Goal: Task Accomplishment & Management: Complete application form

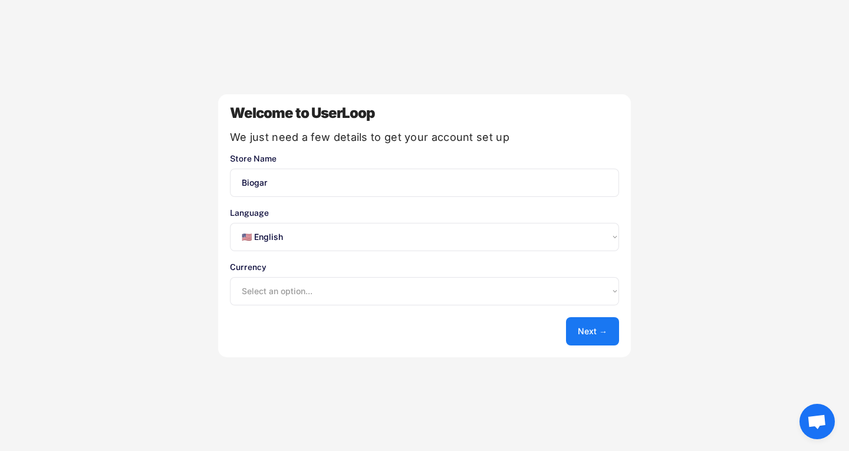
click at [368, 231] on select "Select an option... 🇺🇸 English 🇫🇷 Français 🇩🇪 Deutsch 🇪🇸 Español" at bounding box center [424, 237] width 389 height 28
select select ""es""
click at [230, 223] on select "Select an option... 🇺🇸 English 🇫🇷 Français 🇩🇪 Deutsch 🇪🇸 Español" at bounding box center [424, 237] width 389 height 28
click at [413, 294] on select "Select an option... UAE Dirham (AED) Lek (ALL) Kwanza (AOA) Netherlands Antilli…" at bounding box center [424, 291] width 389 height 28
click at [322, 293] on select "Select an option... UAE Dirham (AED) Lek (ALL) Kwanza (AOA) Netherlands Antilli…" at bounding box center [424, 291] width 389 height 28
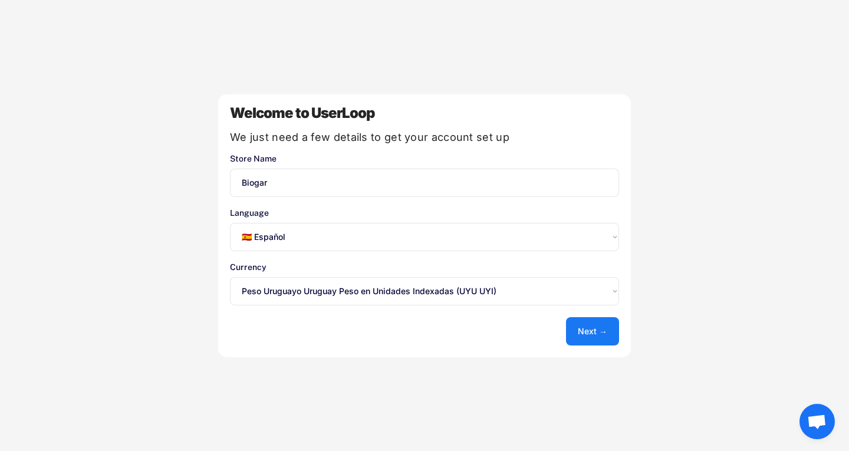
click at [322, 293] on select "Select an option... UAE Dirham (AED) Lek (ALL) Kwanza (AOA) Netherlands Antilli…" at bounding box center [424, 291] width 389 height 28
select select ""1348695171700984260__LOOKUP__1635527638713x351683593183164800""
click at [230, 277] on select "Select an option... UAE Dirham (AED) Lek (ALL) Kwanza (AOA) Netherlands Antilli…" at bounding box center [424, 291] width 389 height 28
click at [583, 328] on button "Next →" at bounding box center [592, 331] width 53 height 28
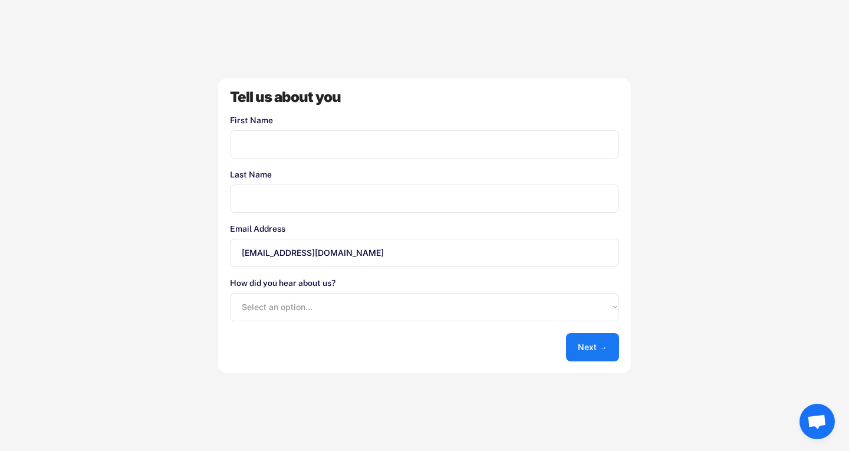
click at [285, 140] on input "input" at bounding box center [424, 144] width 389 height 28
click at [322, 307] on select "Select an option... Shopify App Store Google UserLoop Blog Referred by a friend…" at bounding box center [424, 307] width 389 height 28
select select ""shopify_app_store""
click at [230, 293] on select "Select an option... Shopify App Store Google UserLoop Blog Referred by a friend…" at bounding box center [424, 307] width 389 height 28
click at [613, 352] on button "Next →" at bounding box center [592, 347] width 53 height 28
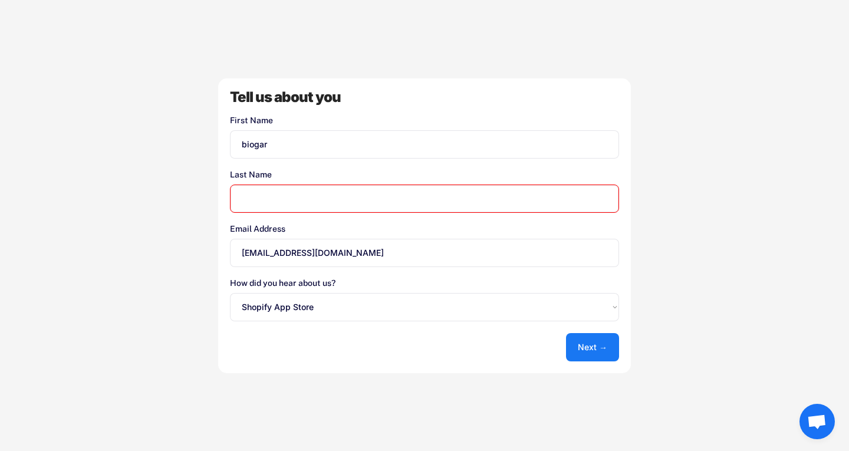
type input "biogar"
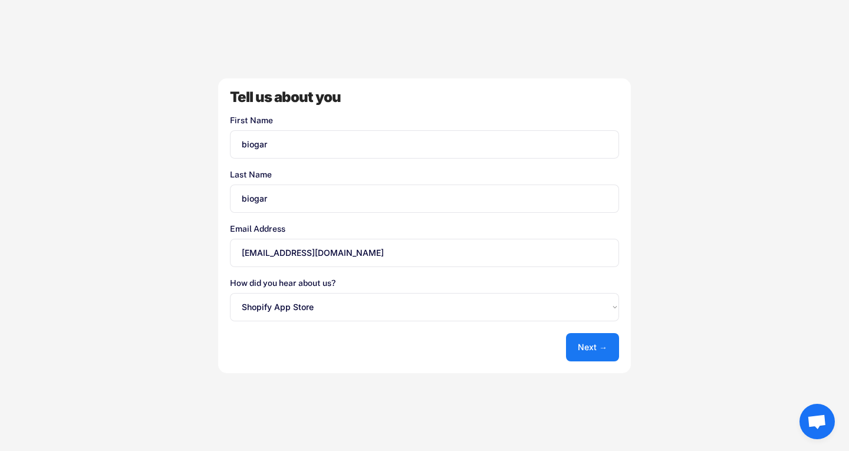
type input "biogar"
click at [594, 350] on button "Next →" at bounding box center [592, 347] width 53 height 28
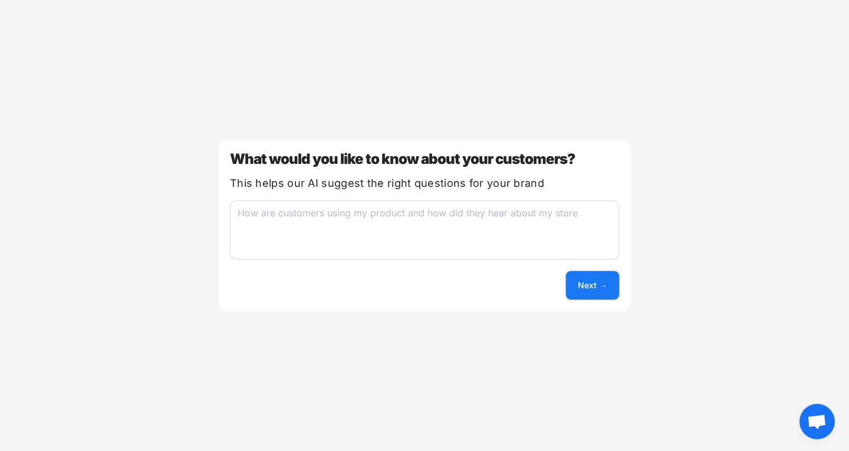
click at [584, 279] on button "Next →" at bounding box center [592, 285] width 53 height 28
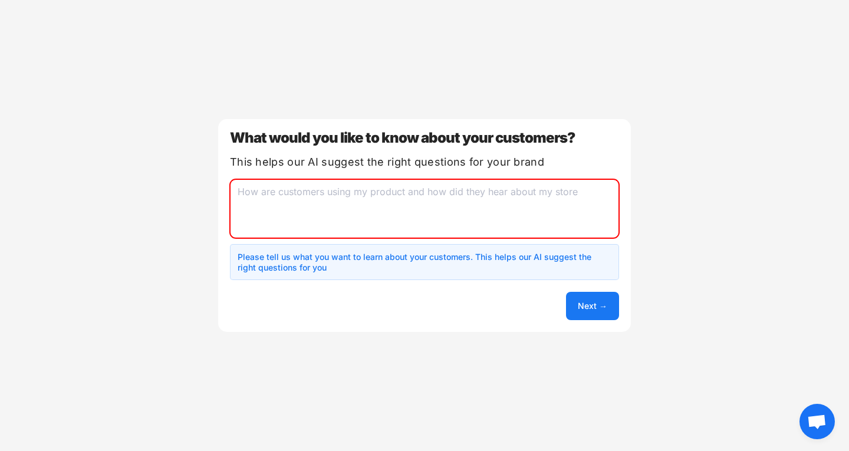
click at [416, 205] on textarea at bounding box center [424, 208] width 389 height 59
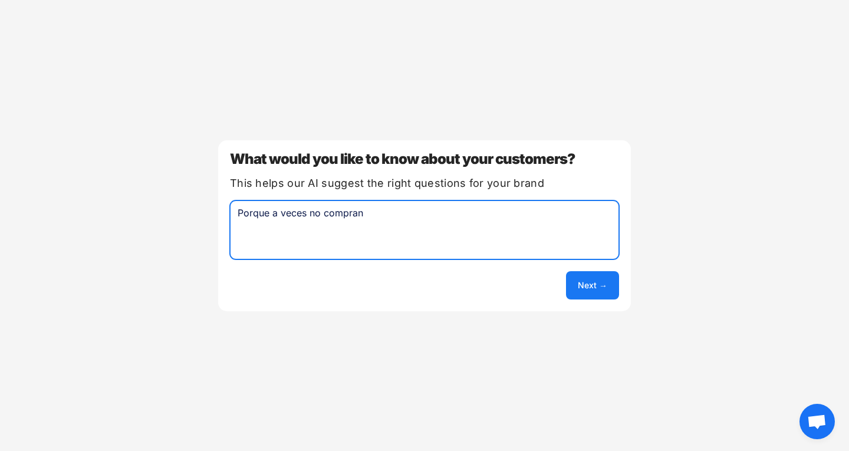
type textarea "Porque a veces no compran"
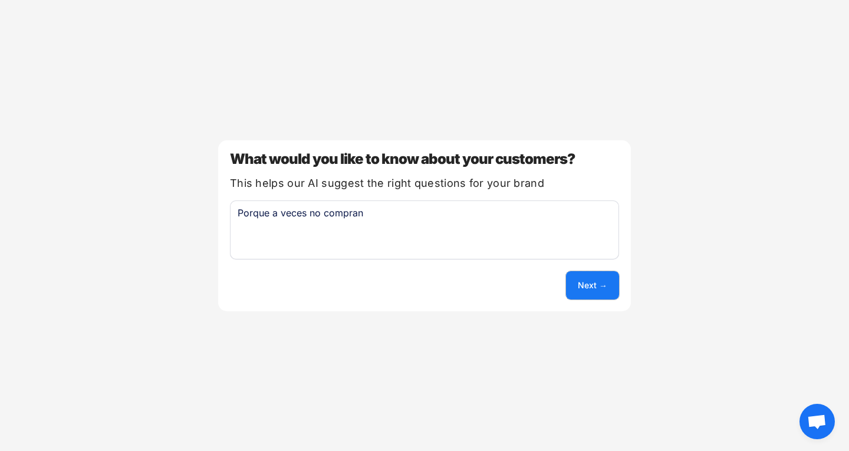
click at [606, 280] on button "Next →" at bounding box center [592, 285] width 53 height 28
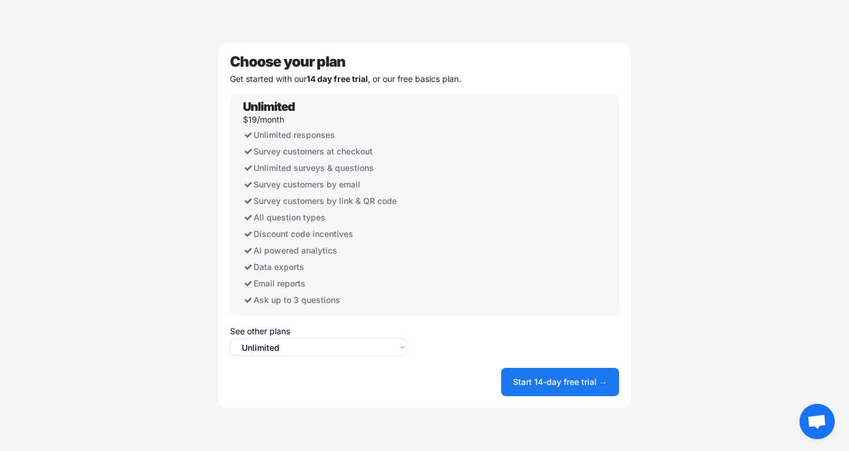
click at [363, 346] on select "Select an option... Unlimited Free" at bounding box center [318, 348] width 177 height 18
select select ""free0""
click at [230, 339] on select "Select an option... Unlimited Free" at bounding box center [318, 348] width 177 height 18
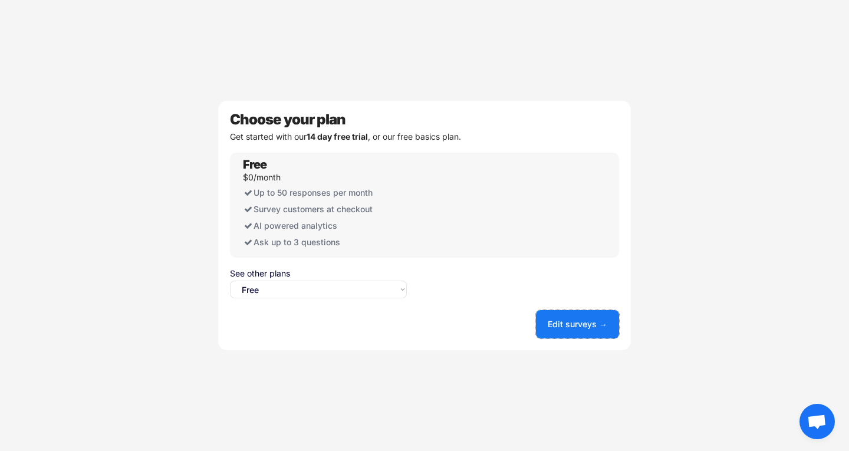
click at [587, 320] on button "Edit surveys →" at bounding box center [577, 324] width 83 height 28
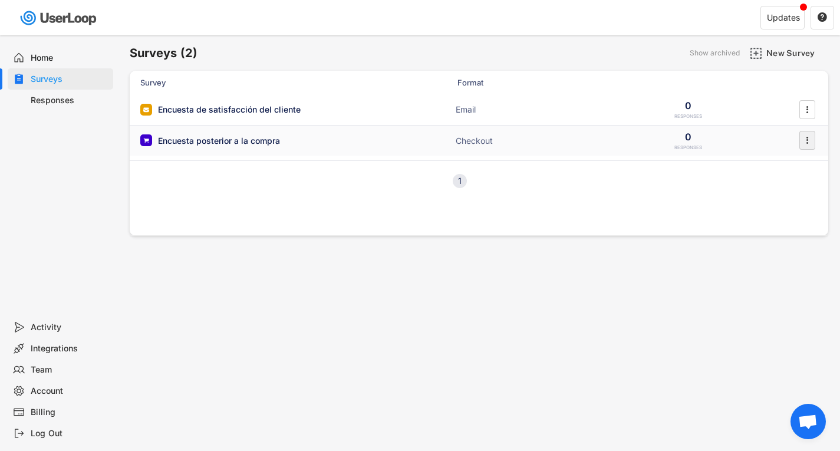
click at [812, 140] on icon "" at bounding box center [807, 141] width 12 height 18
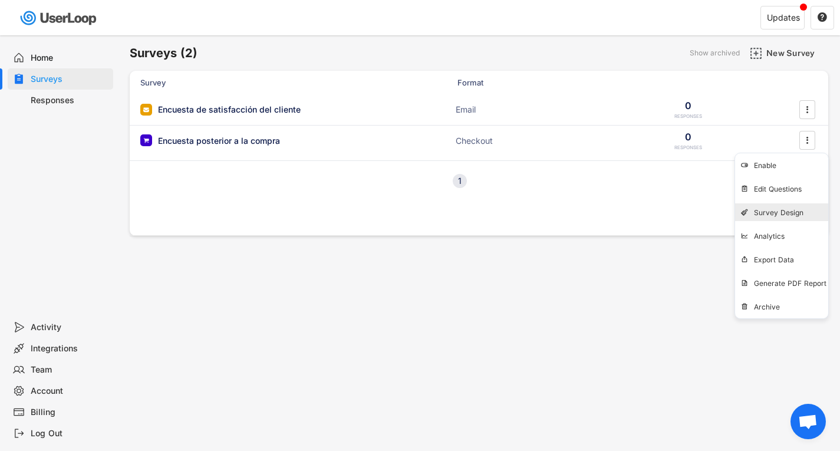
click at [798, 215] on div "Survey Design" at bounding box center [791, 212] width 74 height 9
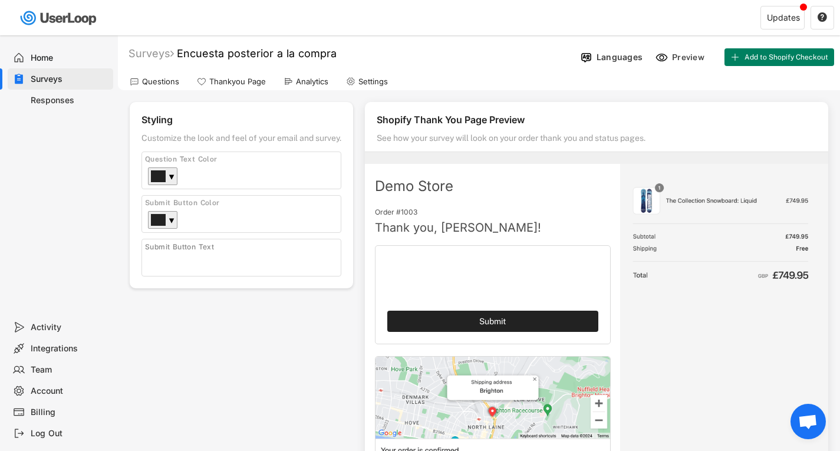
click at [240, 266] on input "input" at bounding box center [244, 261] width 193 height 18
type input "Enviar"
click at [294, 396] on div "Styling Customize the look and feel of your email and survey. Logo Click to upl…" at bounding box center [479, 324] width 699 height 444
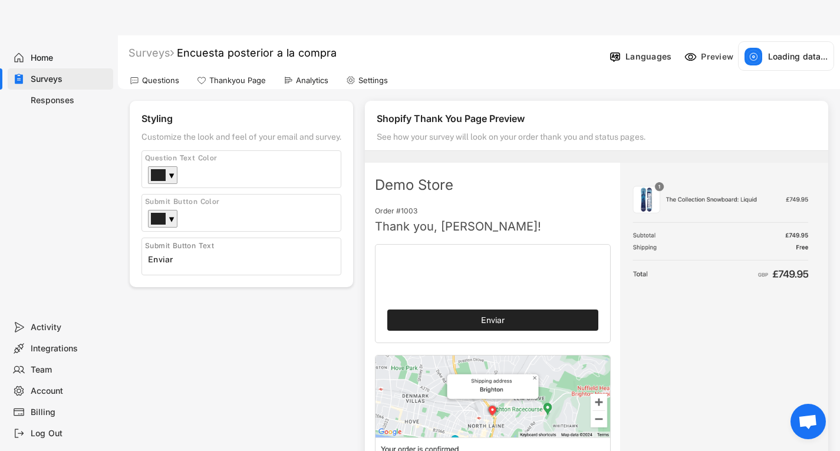
click at [43, 52] on div "Home" at bounding box center [61, 57] width 106 height 21
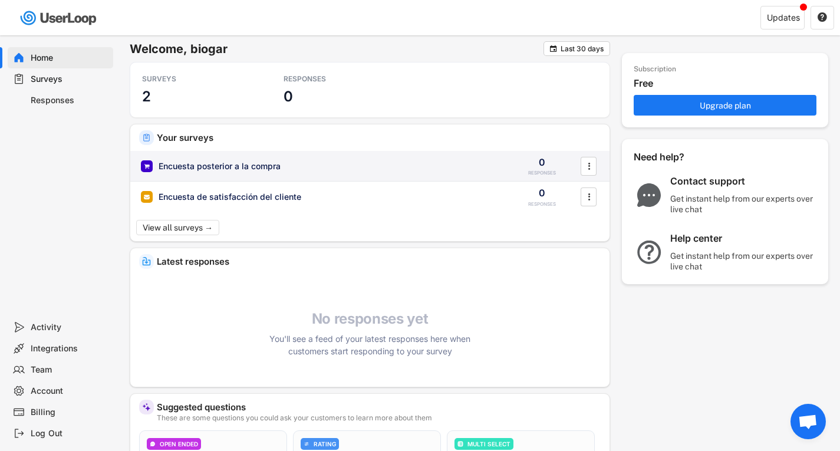
click at [254, 161] on div "Encuesta posterior a la compra" at bounding box center [220, 166] width 122 height 12
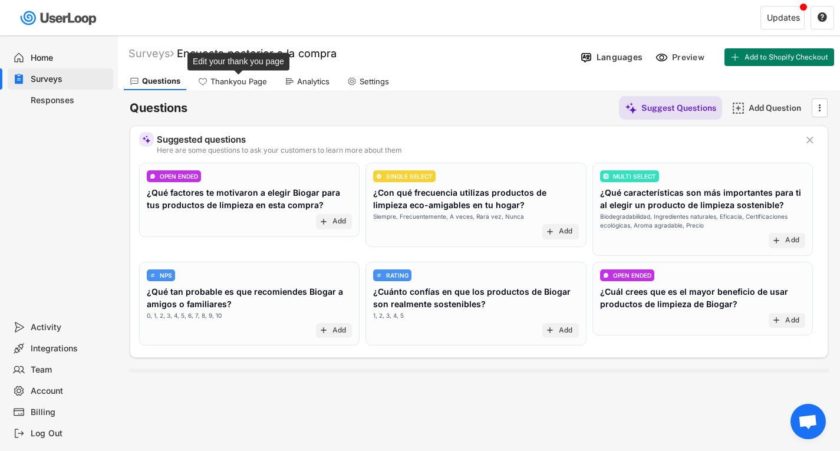
click at [238, 82] on div "Thankyou Page" at bounding box center [239, 82] width 57 height 10
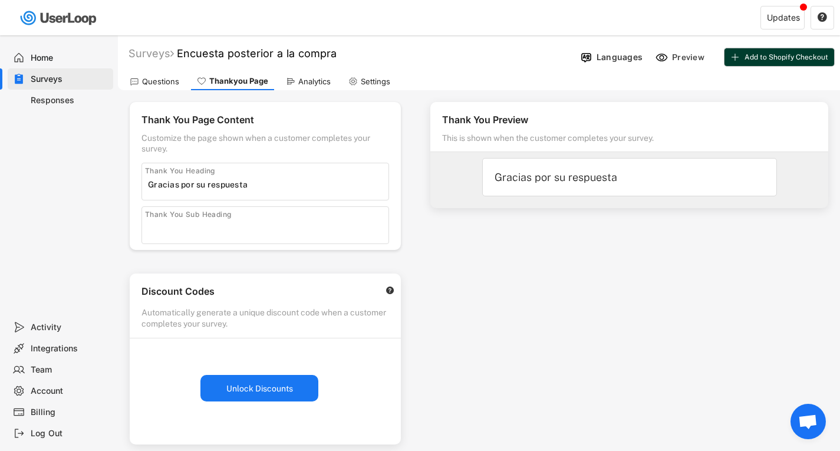
click at [801, 62] on button "Add to Shopify Checkout" at bounding box center [780, 57] width 110 height 18
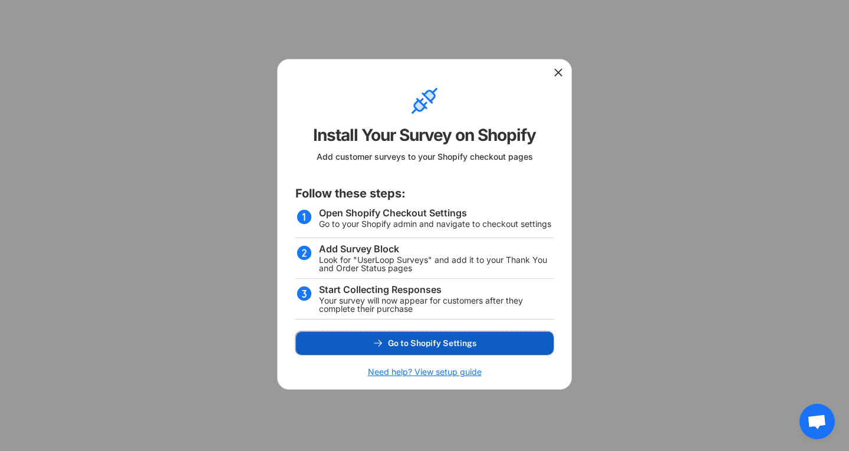
click at [425, 341] on span "Go to Shopify Settings" at bounding box center [432, 343] width 88 height 8
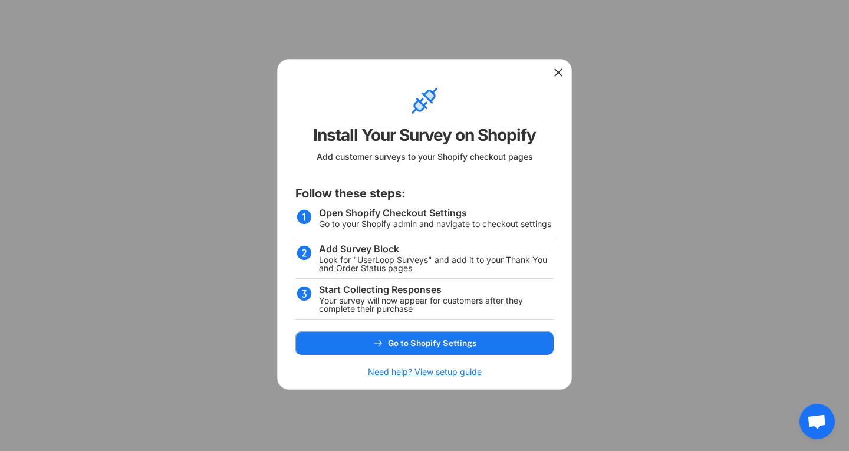
click at [566, 71] on div at bounding box center [425, 72] width 294 height 24
click at [559, 71] on use at bounding box center [559, 73] width 12 height 12
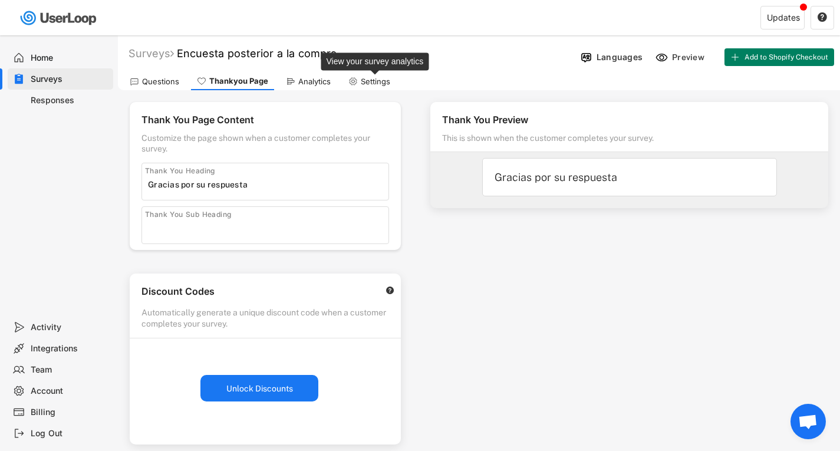
click at [368, 83] on div "Settings" at bounding box center [375, 82] width 29 height 10
select select ""weekly""
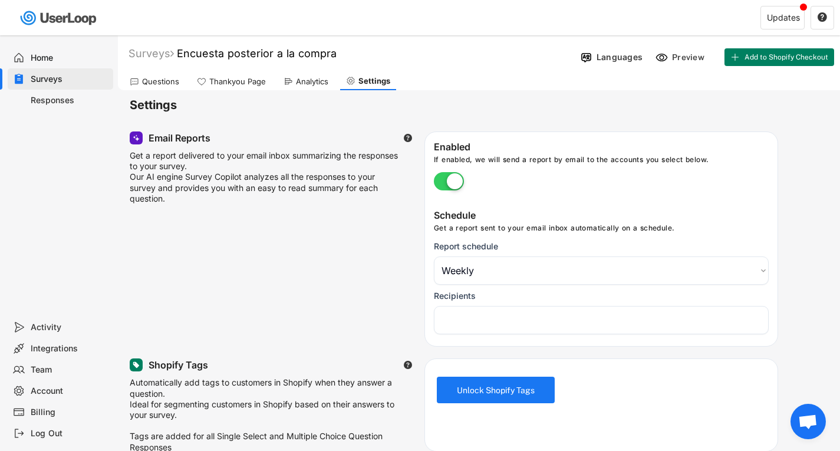
select select "1348695171700984260__LOOKUP__1756760956703x590738695429510700"
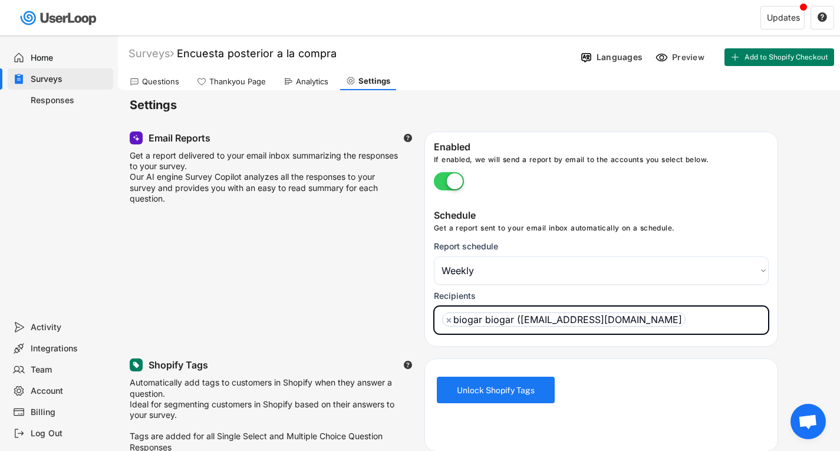
click at [448, 322] on span "×" at bounding box center [449, 319] width 6 height 9
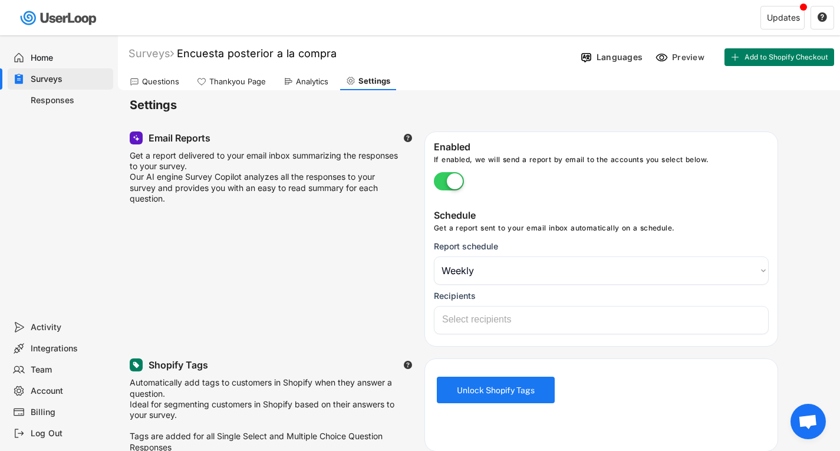
select select
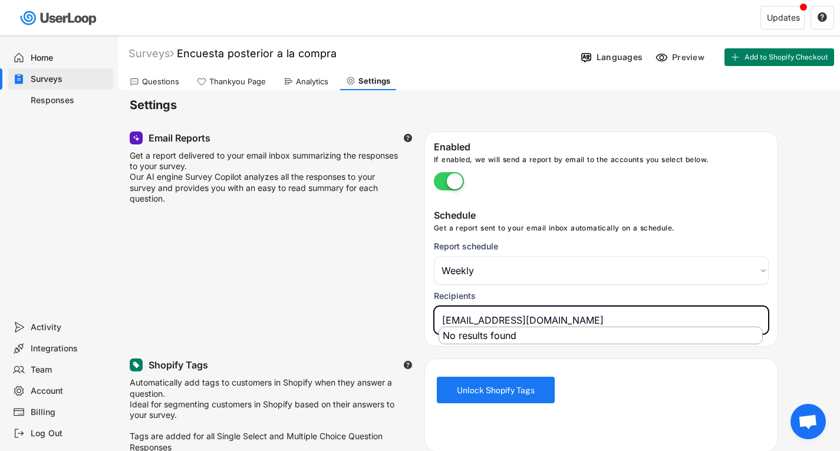
type input "jorgesosadiaz@sosadiazbros.com"
click at [432, 327] on div "Schedule Get a report sent to your email inbox automatically on a schedule. Rep…" at bounding box center [601, 274] width 353 height 131
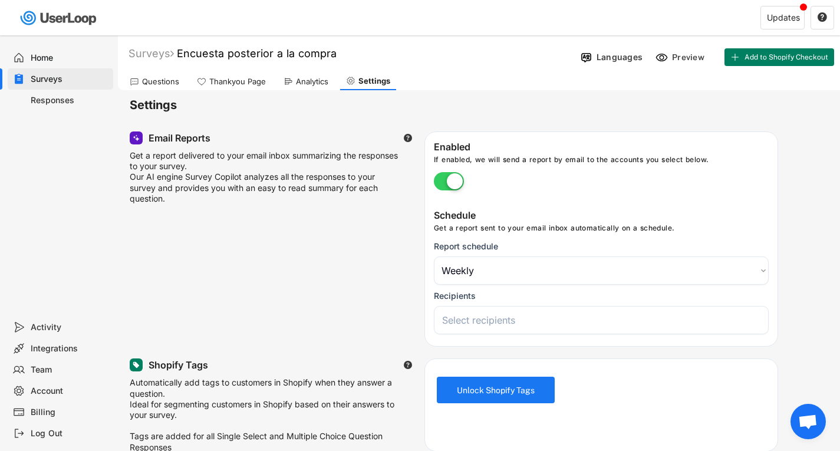
click at [507, 320] on input "search" at bounding box center [604, 320] width 324 height 12
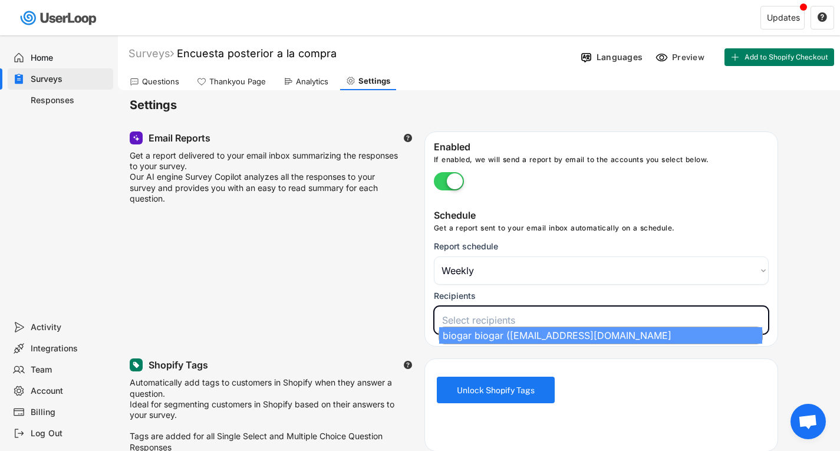
click at [507, 320] on input "search" at bounding box center [604, 320] width 324 height 12
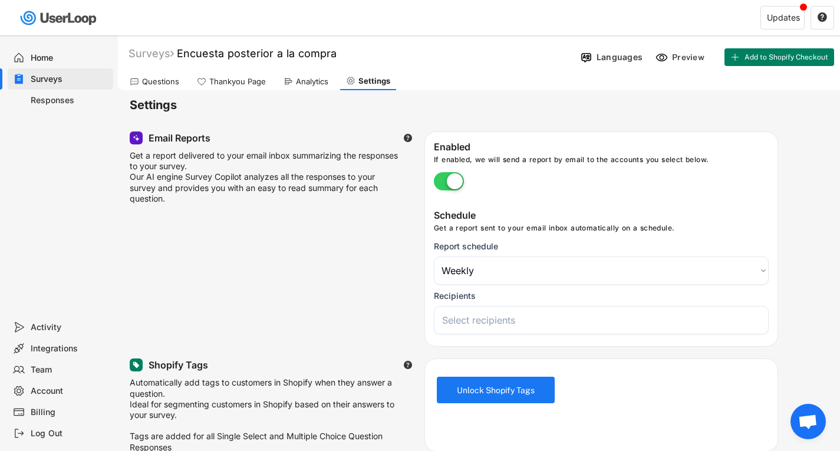
click at [446, 176] on label at bounding box center [449, 182] width 36 height 26
click at [0, 0] on input "checkbox" at bounding box center [0, 0] width 0 height 0
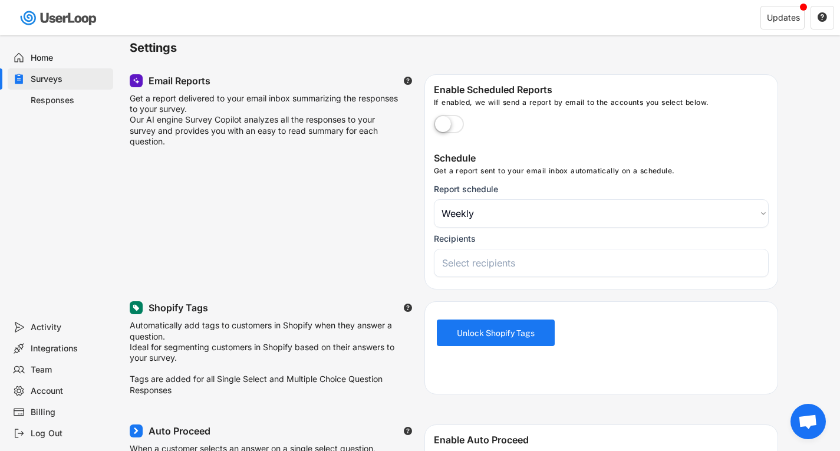
scroll to position [177, 0]
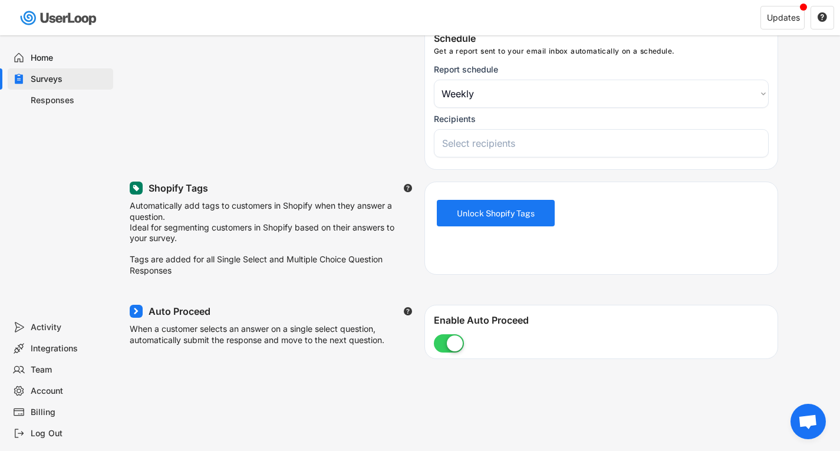
select select
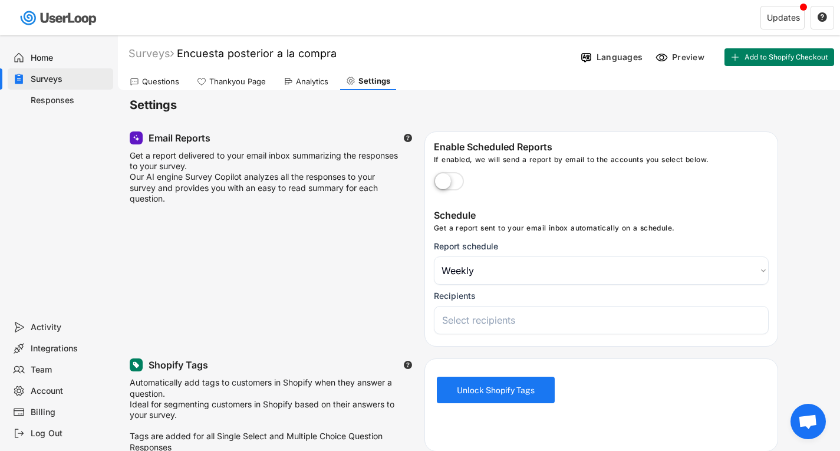
click at [323, 84] on div "Analytics" at bounding box center [312, 82] width 32 height 10
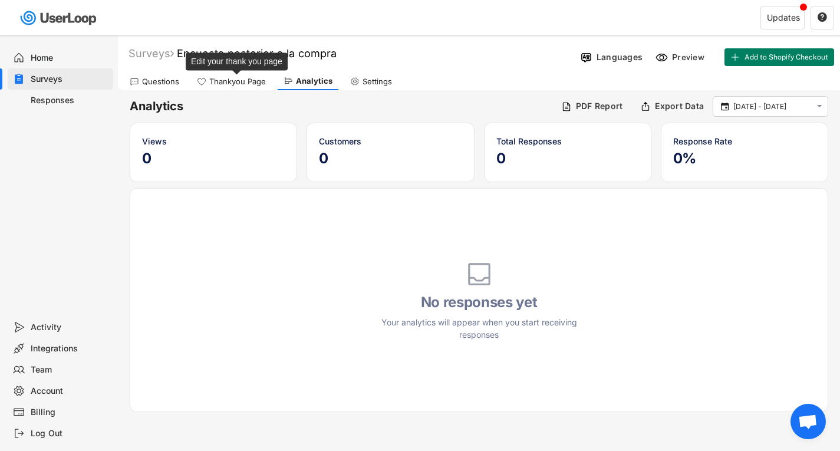
click at [261, 80] on div "Thankyou Page" at bounding box center [237, 82] width 57 height 10
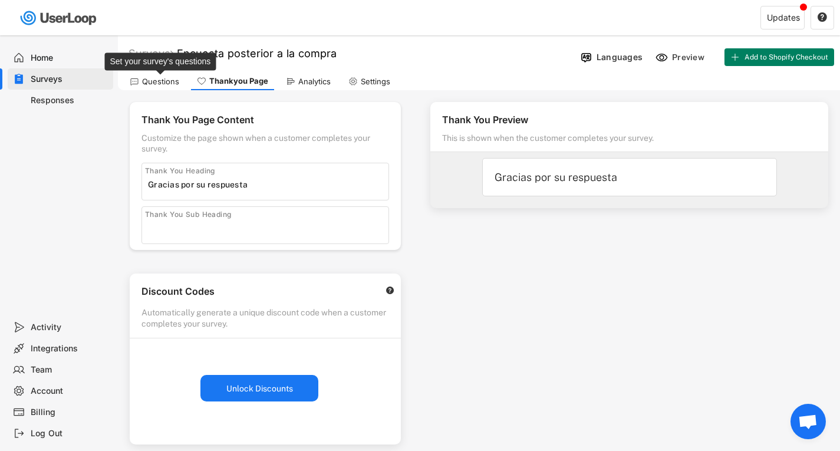
click at [164, 78] on div "Questions" at bounding box center [160, 82] width 37 height 10
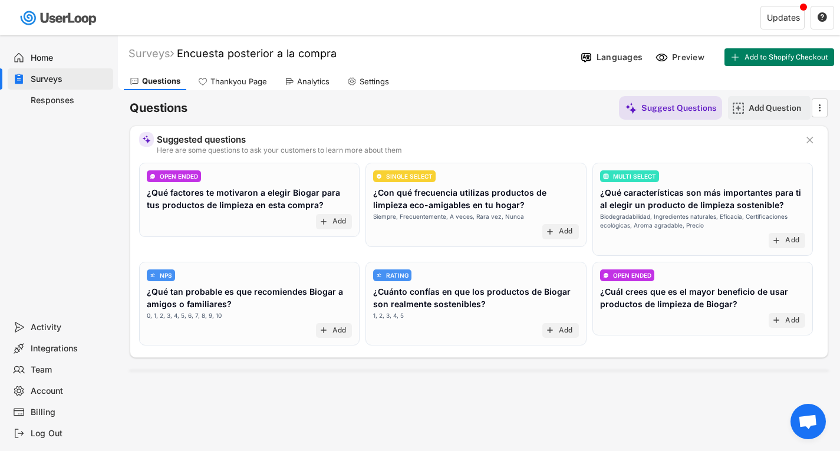
click at [759, 105] on div "Add Question" at bounding box center [778, 108] width 59 height 11
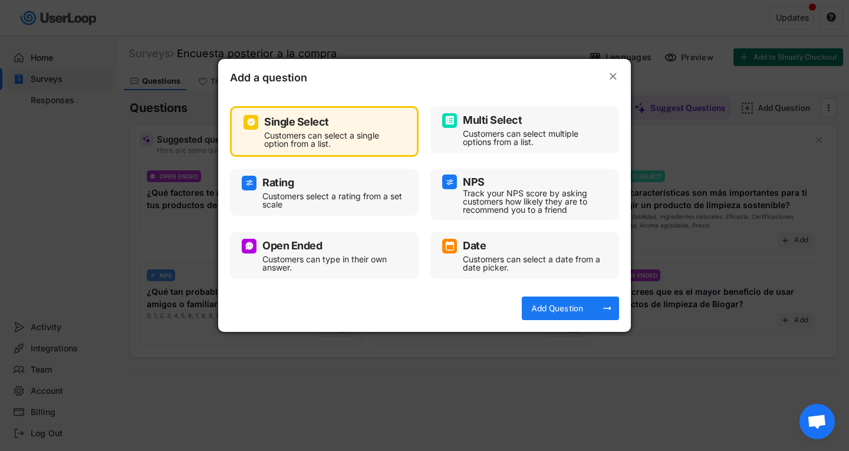
click at [318, 190] on div "Rating" at bounding box center [324, 183] width 165 height 15
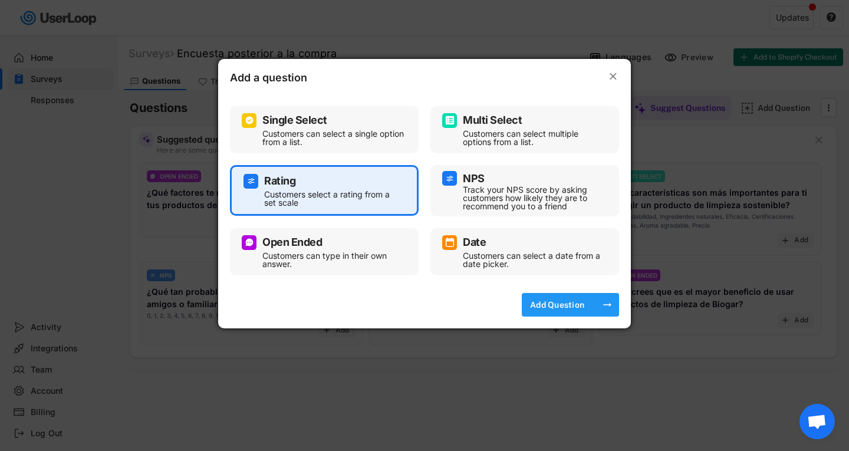
click at [563, 303] on div "Add Question" at bounding box center [557, 305] width 59 height 11
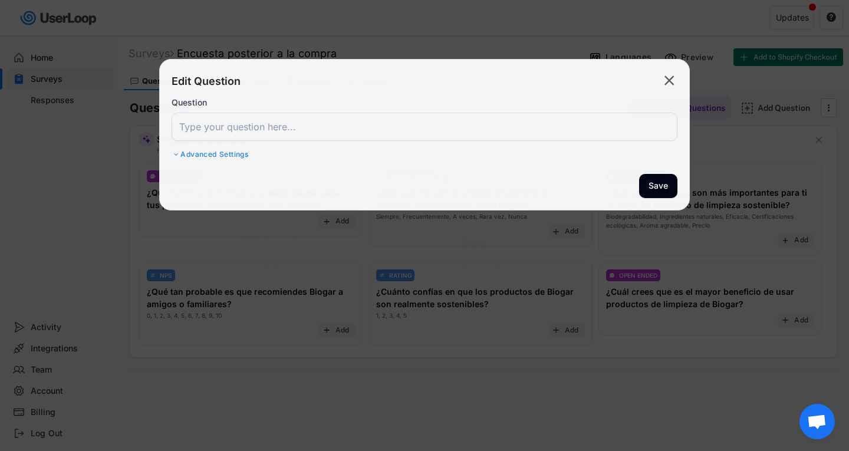
select select ""1_10""
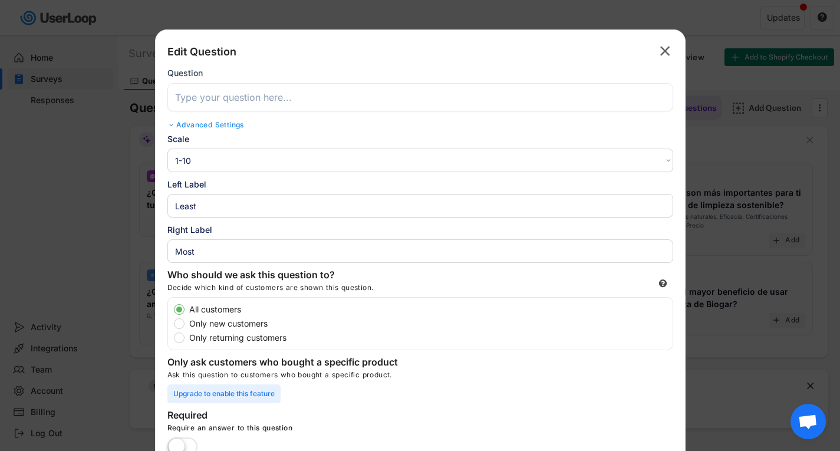
click at [244, 98] on input "input" at bounding box center [420, 97] width 506 height 28
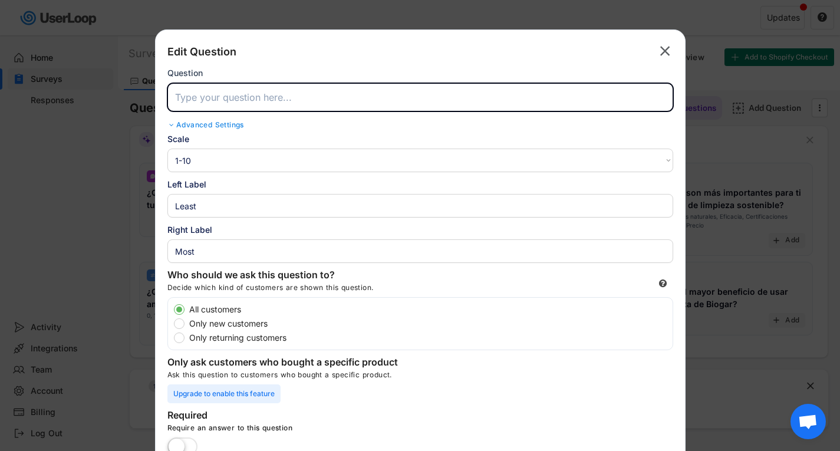
paste input "¿Cómo calificarías la experiencia de compra en nuestra tienda?"
type input "¿Cómo calificarías la experiencia de compra en nuestra tienda?"
click at [213, 126] on div "Advanced Settings" at bounding box center [420, 124] width 506 height 9
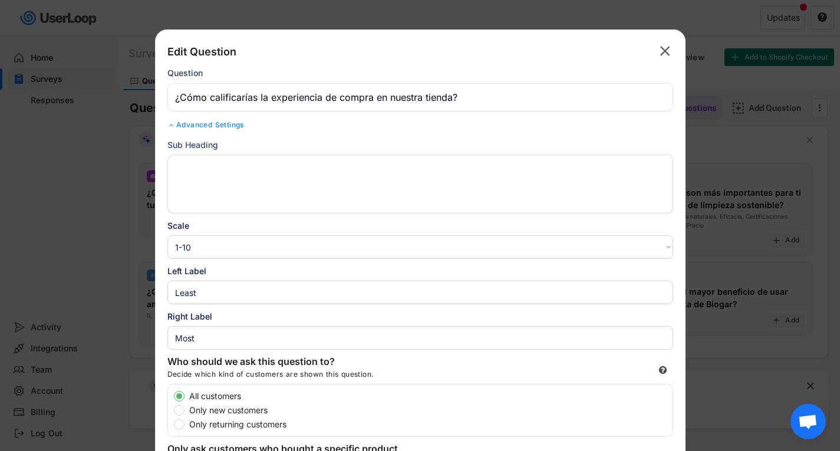
click at [213, 126] on div "Advanced Settings" at bounding box center [420, 124] width 506 height 9
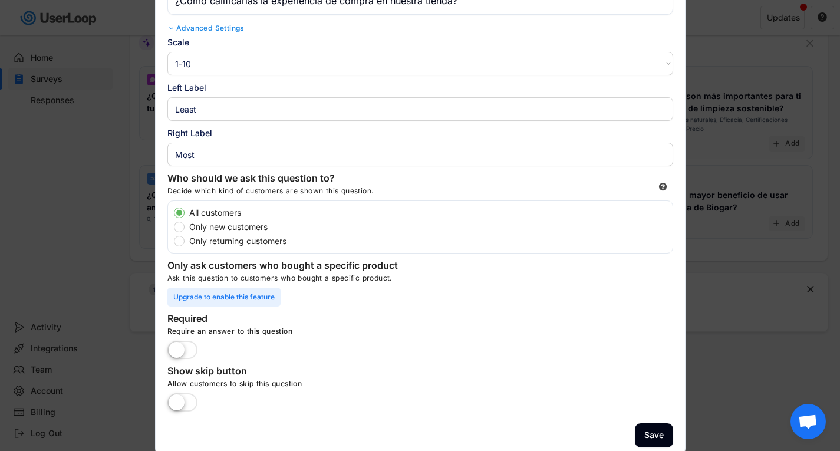
scroll to position [59, 0]
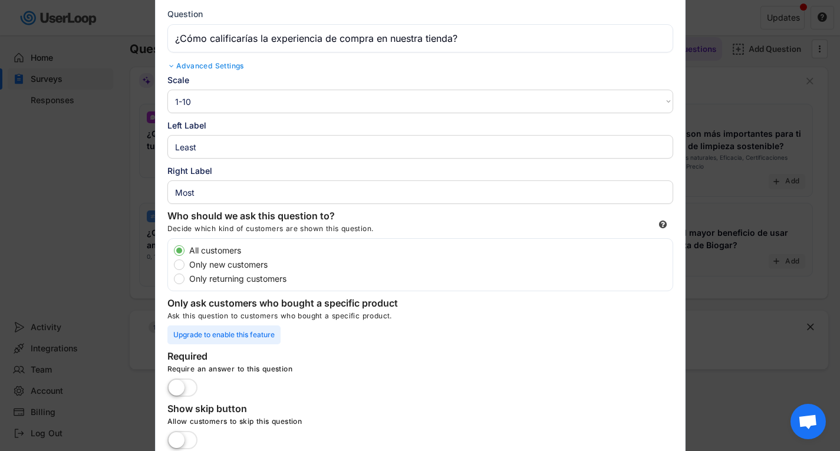
drag, startPoint x: 220, startPoint y: 93, endPoint x: 216, endPoint y: 97, distance: 6.3
click at [220, 93] on select "1-10 10-1 1-5 5-1" at bounding box center [420, 102] width 506 height 24
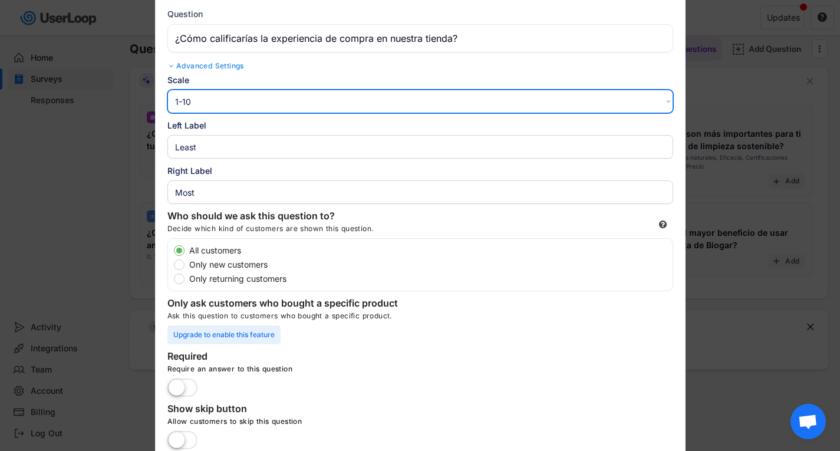
select select ""1_5""
click at [167, 90] on select "1-10 10-1 1-5 5-1" at bounding box center [420, 102] width 506 height 24
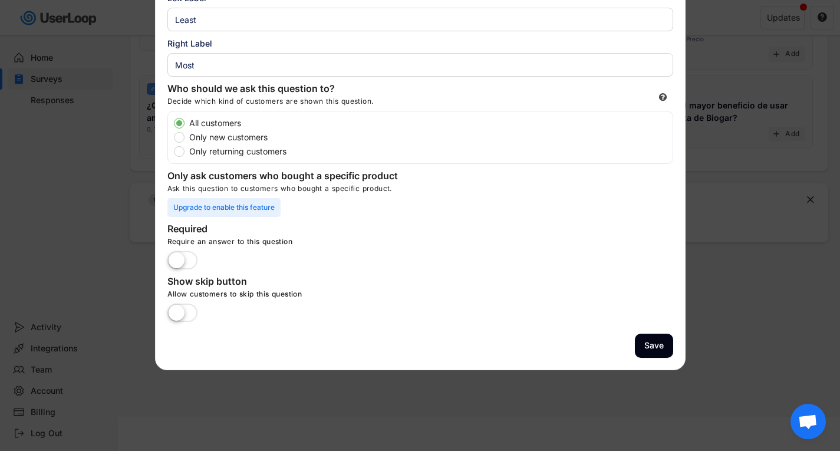
scroll to position [188, 0]
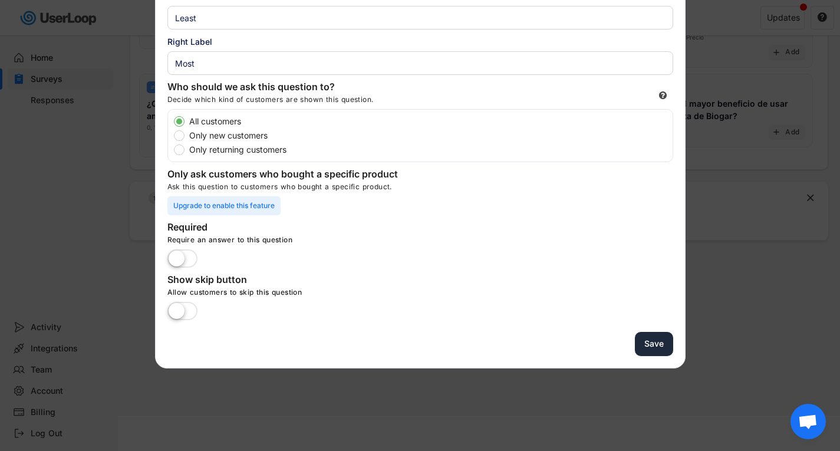
click at [650, 339] on button "Save" at bounding box center [654, 344] width 38 height 24
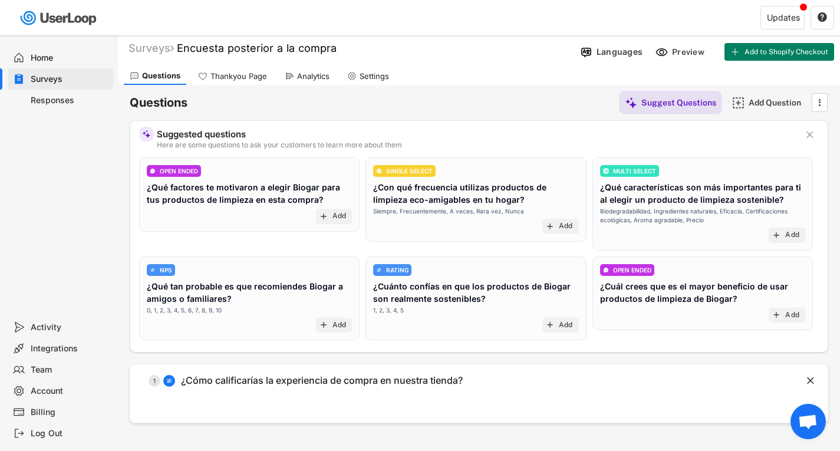
scroll to position [0, 0]
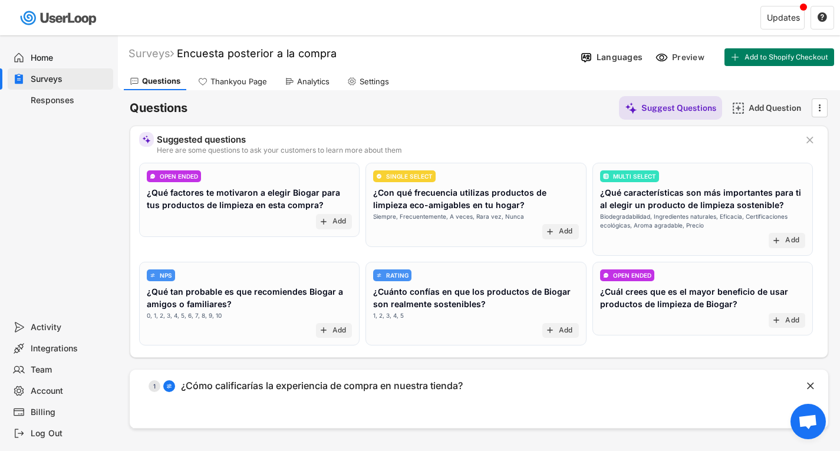
click at [213, 77] on div "Thankyou Page" at bounding box center [239, 82] width 57 height 10
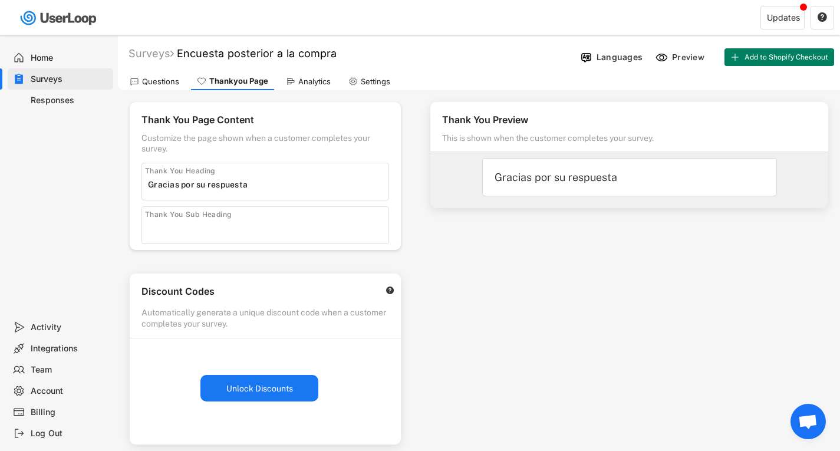
click at [135, 84] on use at bounding box center [134, 81] width 9 height 9
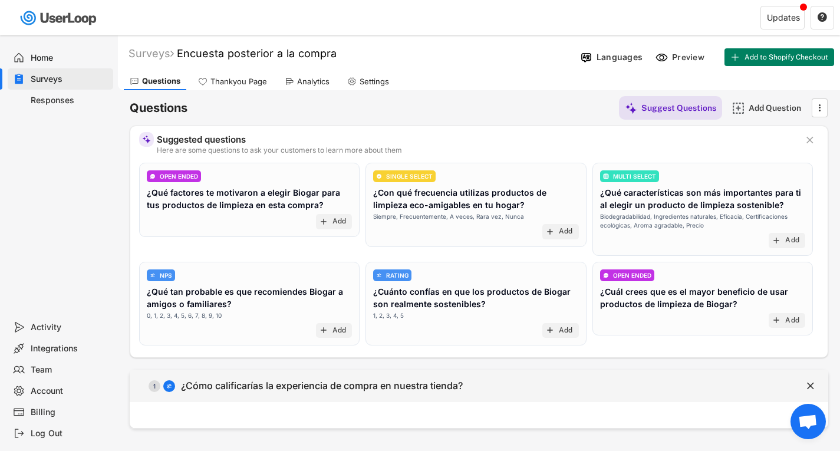
click at [434, 389] on div "¿Cómo calificarías la experiencia de compra en nuestra tienda?" at bounding box center [322, 386] width 282 height 12
select select ""1_5""
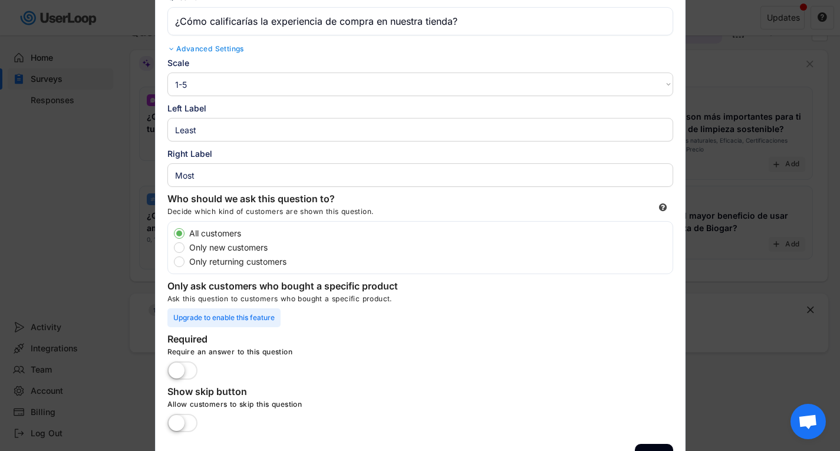
scroll to position [177, 0]
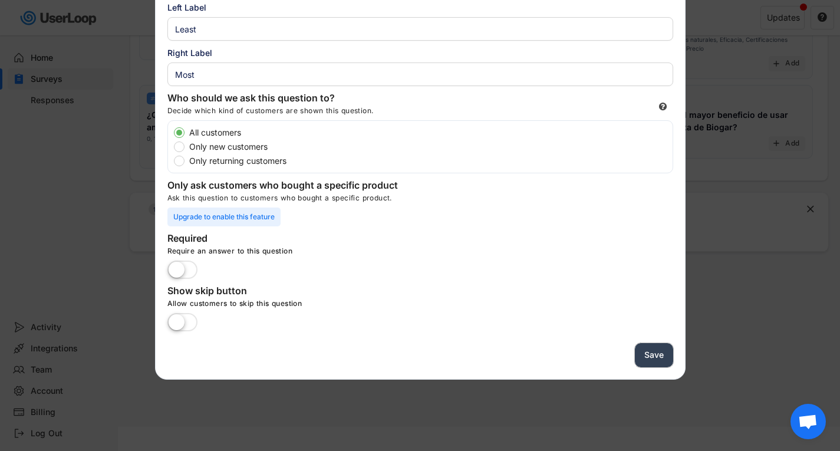
click at [638, 351] on button "Save" at bounding box center [654, 355] width 38 height 24
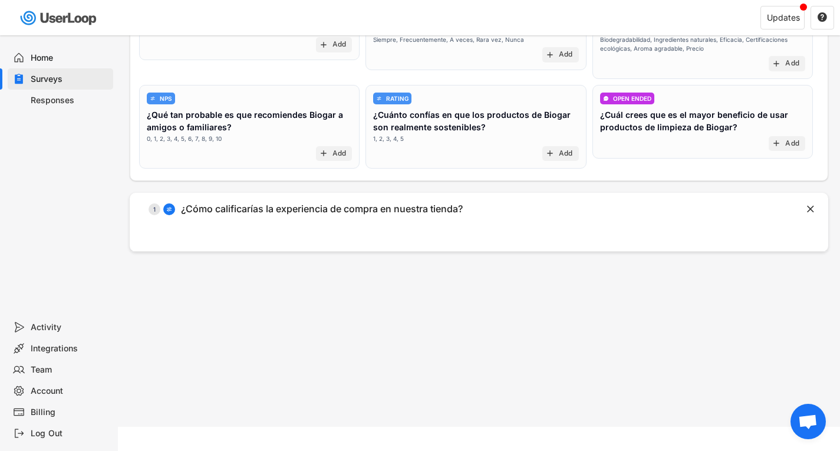
click at [582, 235] on div "  1 ¿Cómo calificarías la experiencia de compra en nuestra tienda? " at bounding box center [479, 222] width 699 height 59
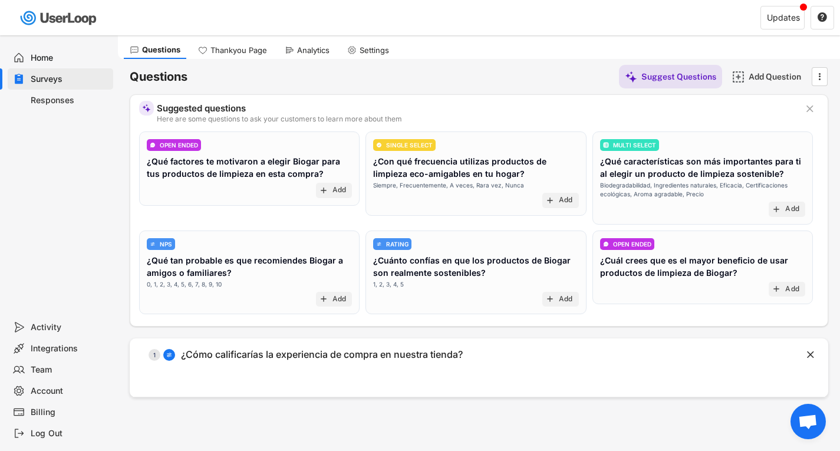
scroll to position [0, 0]
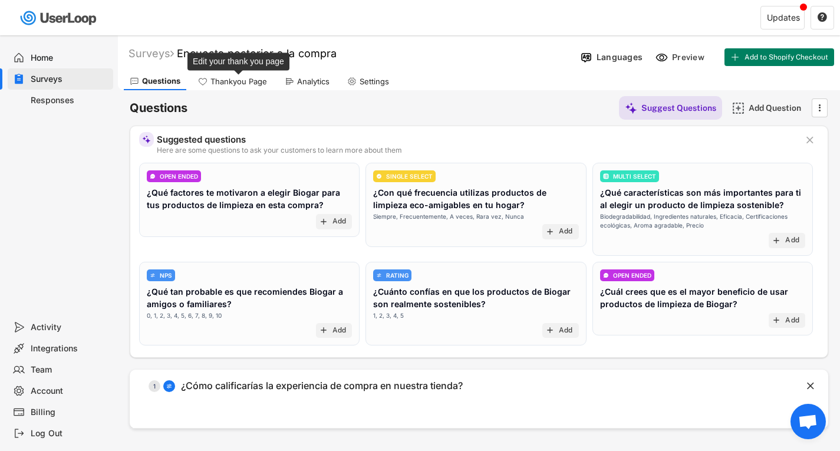
click at [254, 81] on div "Thankyou Page" at bounding box center [239, 82] width 57 height 10
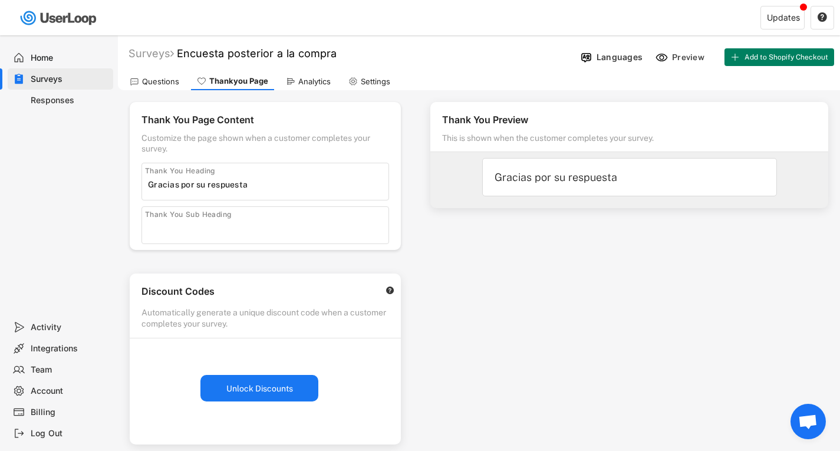
click at [204, 225] on input "input" at bounding box center [268, 228] width 241 height 18
drag, startPoint x: 202, startPoint y: 187, endPoint x: 204, endPoint y: 193, distance: 6.9
click at [202, 188] on input "input" at bounding box center [268, 185] width 241 height 18
type input "Gracias por tu respuesta"
click at [198, 236] on input "input" at bounding box center [268, 228] width 241 height 18
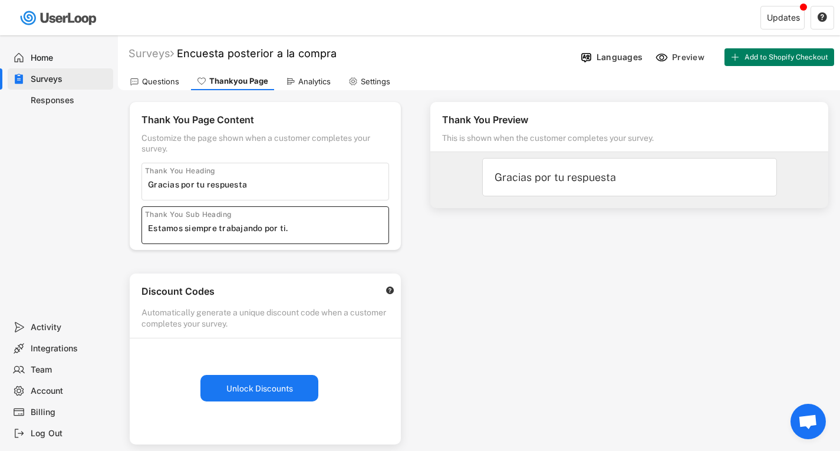
type input "Estamos siempre trabajando por ti."
click at [508, 291] on div "Thank You Preview This is shown when the customer completes your survey. Gracia…" at bounding box center [630, 336] width 422 height 493
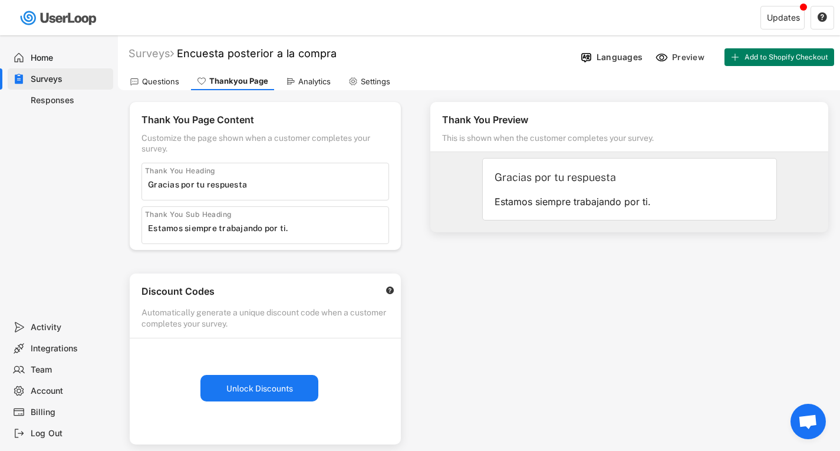
click at [254, 178] on input "input" at bounding box center [268, 185] width 241 height 18
click at [150, 188] on input "input" at bounding box center [268, 185] width 241 height 18
click at [287, 183] on input "input" at bounding box center [268, 185] width 241 height 18
click at [301, 215] on div "Thank You Sub Heading" at bounding box center [266, 225] width 248 height 38
click at [304, 177] on input "input" at bounding box center [268, 185] width 241 height 18
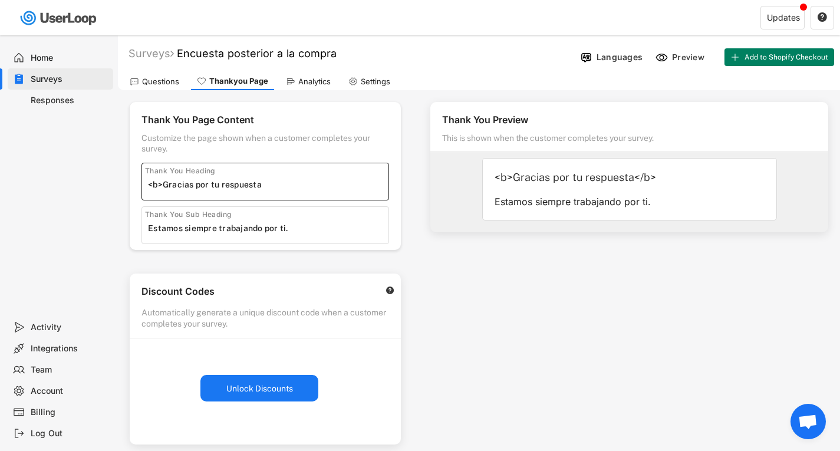
click at [160, 184] on input "input" at bounding box center [268, 185] width 241 height 18
type input "Gracias por tu respuesta"
click at [166, 80] on div "Questions" at bounding box center [160, 82] width 37 height 10
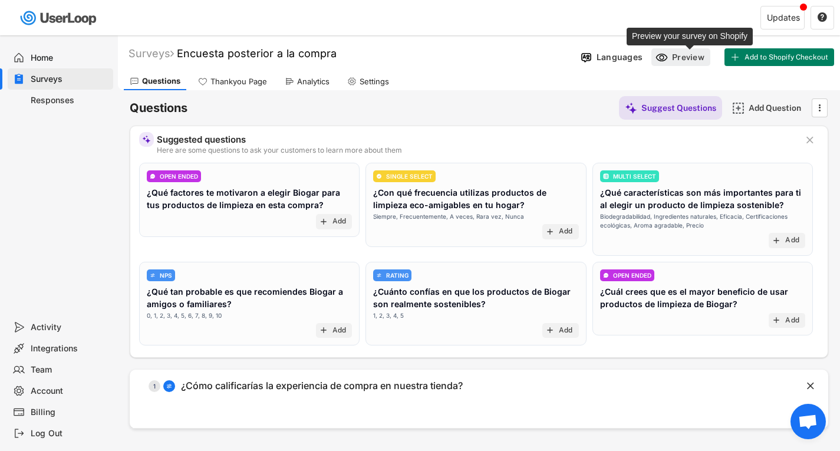
click at [688, 55] on div "Preview" at bounding box center [689, 57] width 35 height 11
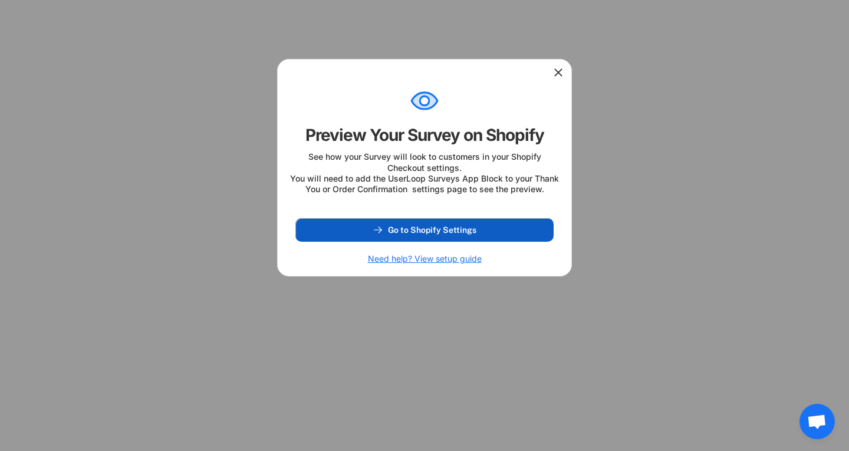
click at [398, 242] on button "Go to Shopify Settings" at bounding box center [424, 230] width 258 height 24
click at [434, 234] on span "Go to Shopify Settings" at bounding box center [432, 230] width 88 height 8
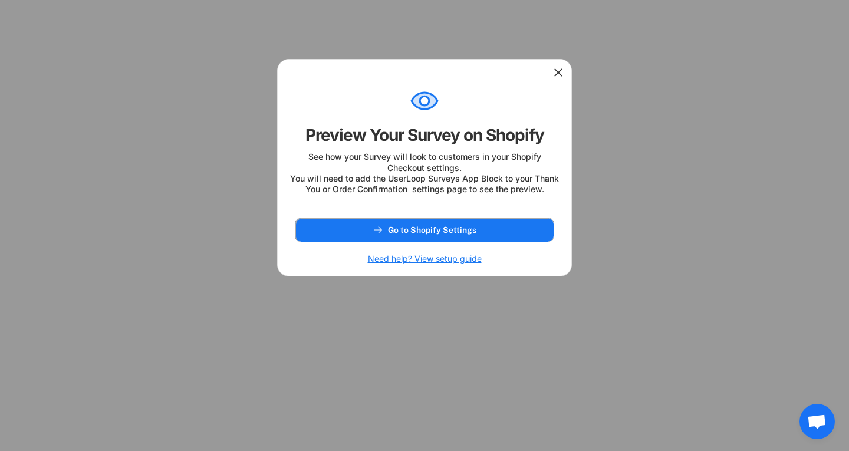
click at [559, 73] on use at bounding box center [559, 73] width 12 height 12
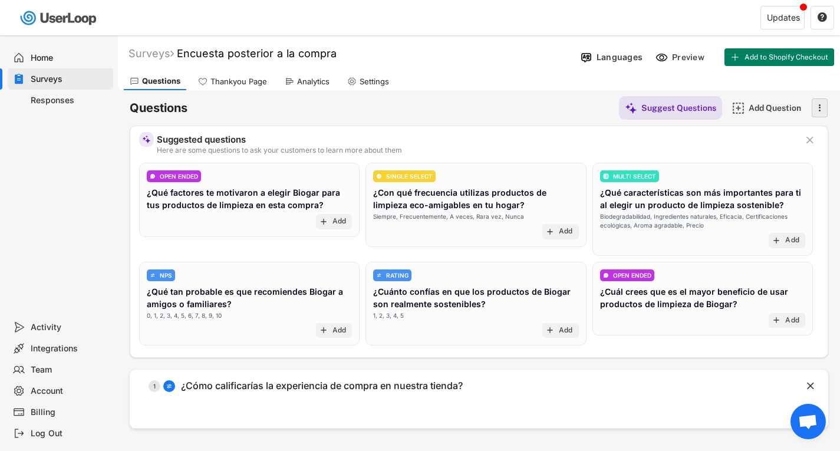
click at [816, 107] on icon "" at bounding box center [820, 108] width 12 height 18
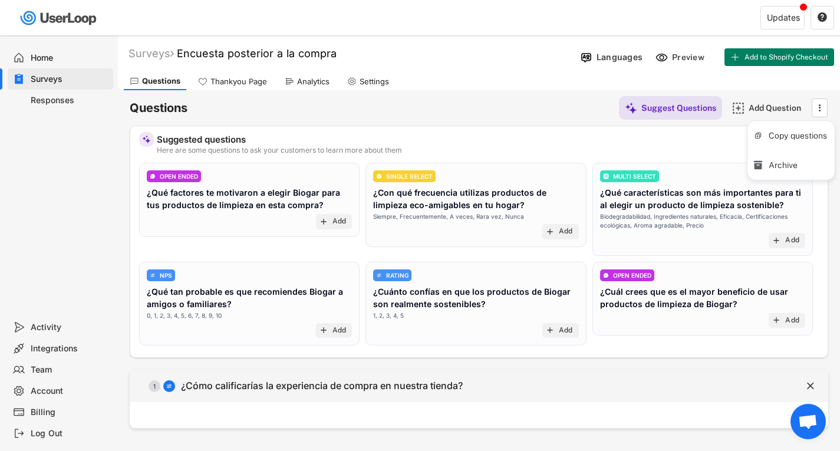
click at [645, 390] on div "  1 ¿Cómo calificarías la experiencia de compra en nuestra tienda?" at bounding box center [450, 386] width 640 height 27
select select ""1_5""
type input "Least"
type input "Most"
type input "¿Cómo calificarías la experiencia de compra en nuestra tienda?"
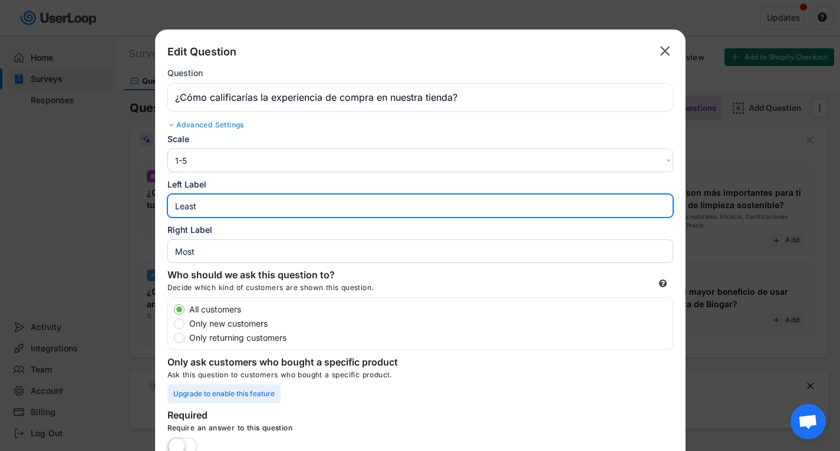
drag, startPoint x: 228, startPoint y: 208, endPoint x: 0, endPoint y: 120, distance: 244.8
click at [0, 119] on body "Welcome, biogar  Last 30 days SURVEYS 2 RESPONSES 0 Your surveys Encuesta post…" at bounding box center [420, 225] width 840 height 451
type input ";"
drag, startPoint x: 206, startPoint y: 206, endPoint x: 7, endPoint y: 195, distance: 199.1
click at [7, 195] on body "Welcome, biogar  Last 30 days SURVEYS 2 RESPONSES 0 Your surveys Encuesta post…" at bounding box center [420, 225] width 840 height 451
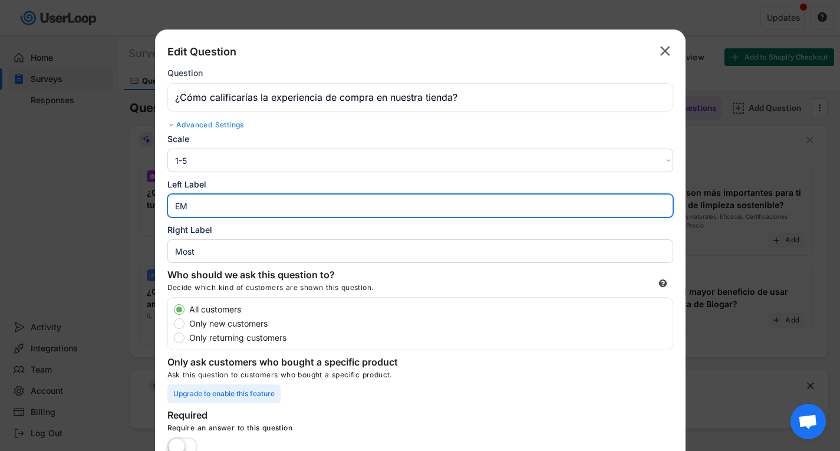
type input "E"
type input "Peor"
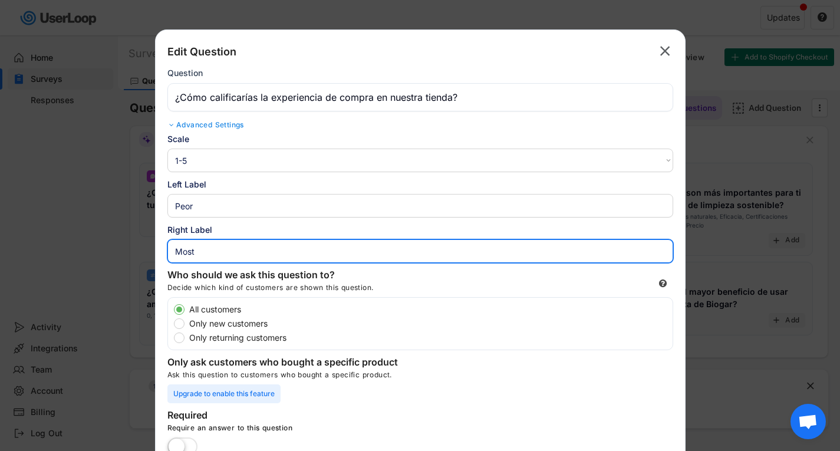
drag, startPoint x: 206, startPoint y: 253, endPoint x: 76, endPoint y: 245, distance: 130.6
click at [76, 245] on body "Welcome, biogar  Last 30 days SURVEYS 2 RESPONSES 0 Your surveys Encuesta post…" at bounding box center [420, 225] width 840 height 451
type input "Mejor"
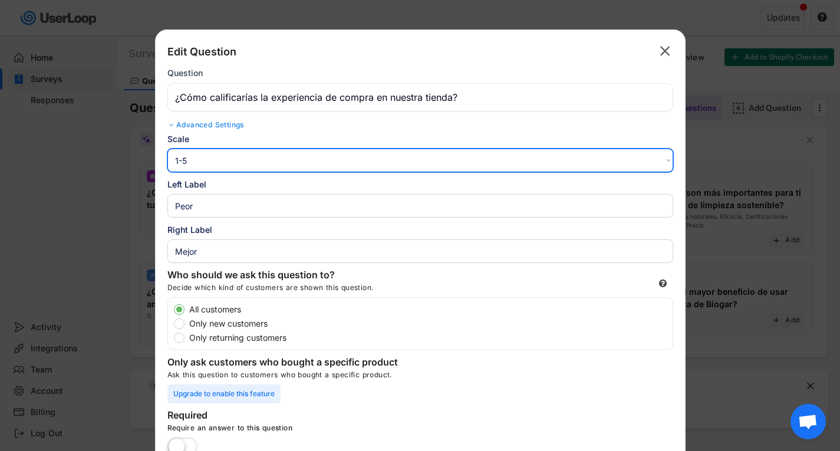
click at [228, 158] on select "1-10 10-1 1-5 5-1" at bounding box center [420, 161] width 506 height 24
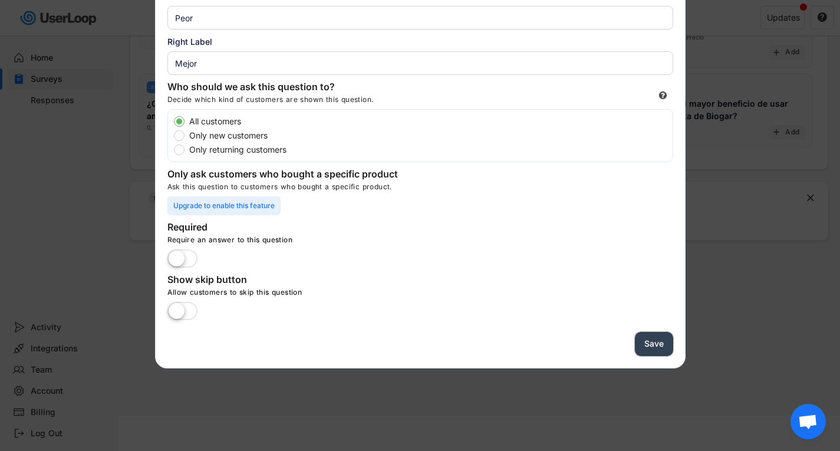
click at [646, 340] on button "Save" at bounding box center [654, 344] width 38 height 24
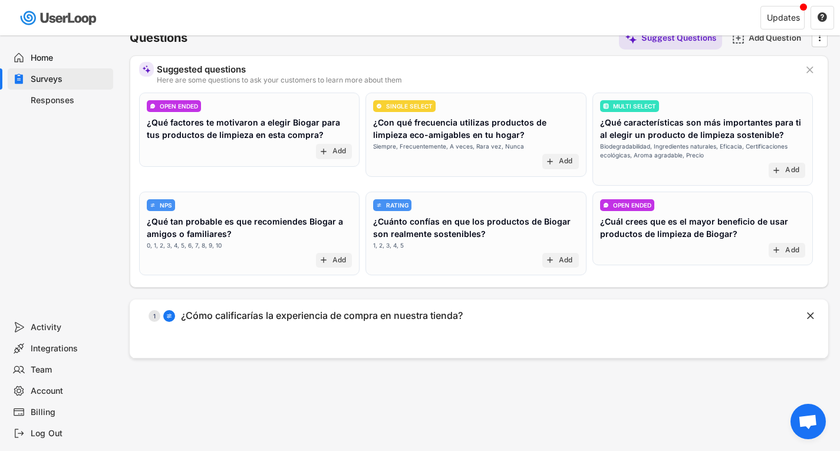
scroll to position [11, 0]
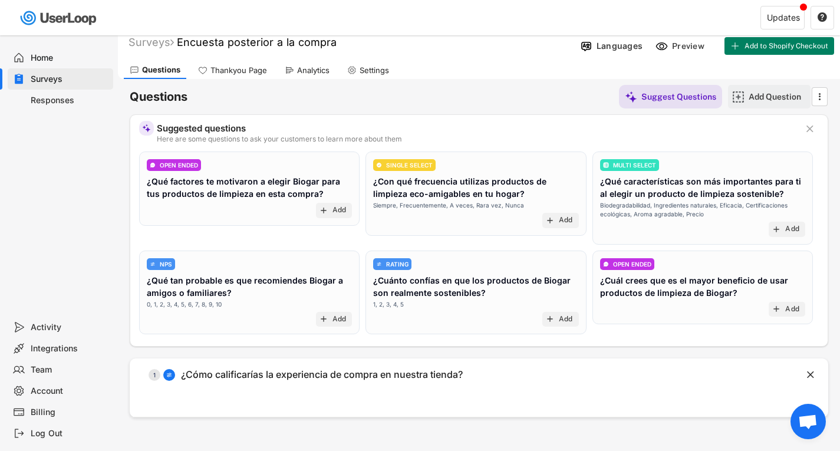
click at [765, 93] on div "Add Question" at bounding box center [778, 96] width 59 height 11
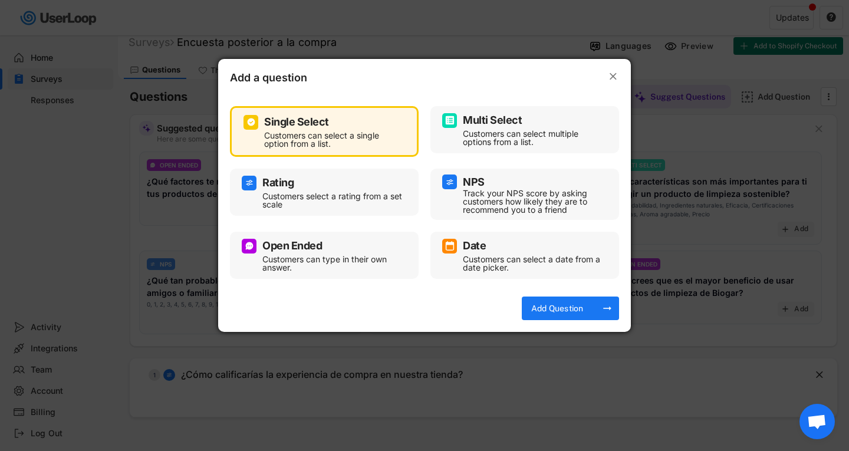
click at [537, 190] on div "Track your NPS score by asking customers how likely they are to recommend you t…" at bounding box center [534, 201] width 142 height 25
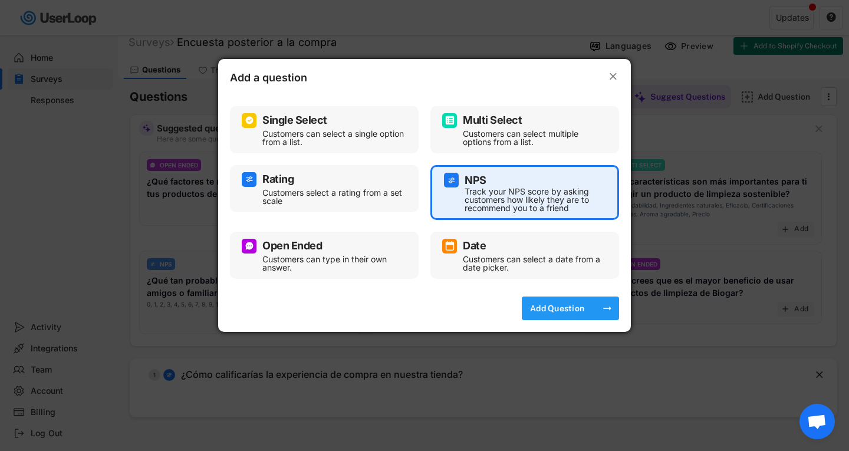
click at [564, 311] on div "Add Question" at bounding box center [557, 308] width 59 height 11
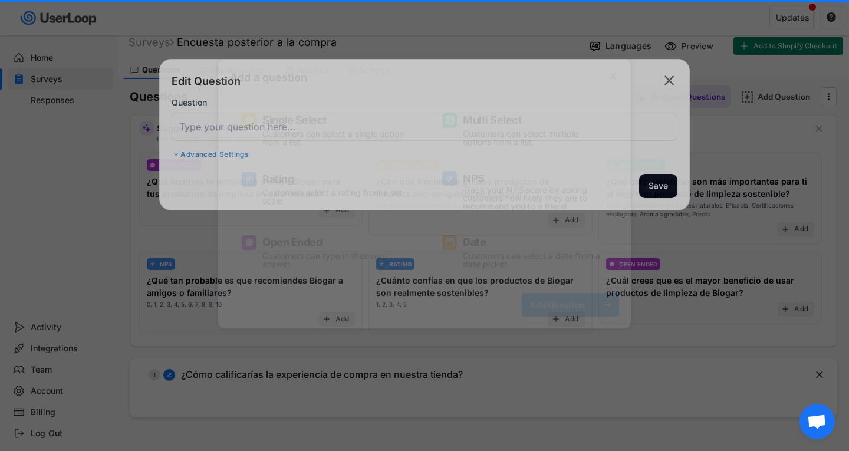
type input "How likely are you to recommend us to your friends and family?"
type input "Not Likely"
type input "Very Likely"
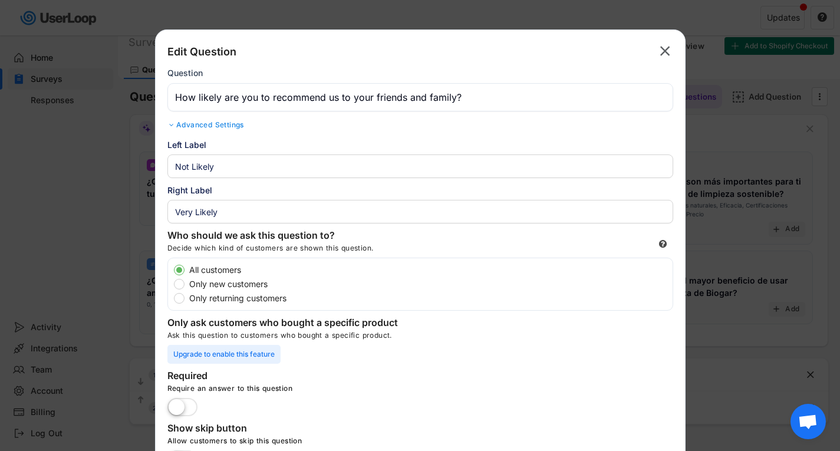
click at [228, 120] on div "Edit Question  Question Advanced Settings Sub Heading" at bounding box center [420, 87] width 506 height 91
click at [226, 123] on div "Advanced Settings" at bounding box center [420, 124] width 506 height 9
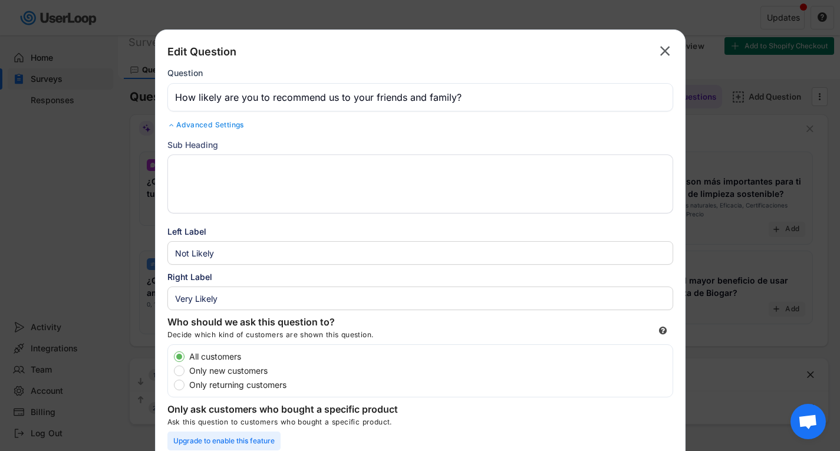
click at [226, 123] on div "Advanced Settings" at bounding box center [420, 124] width 506 height 9
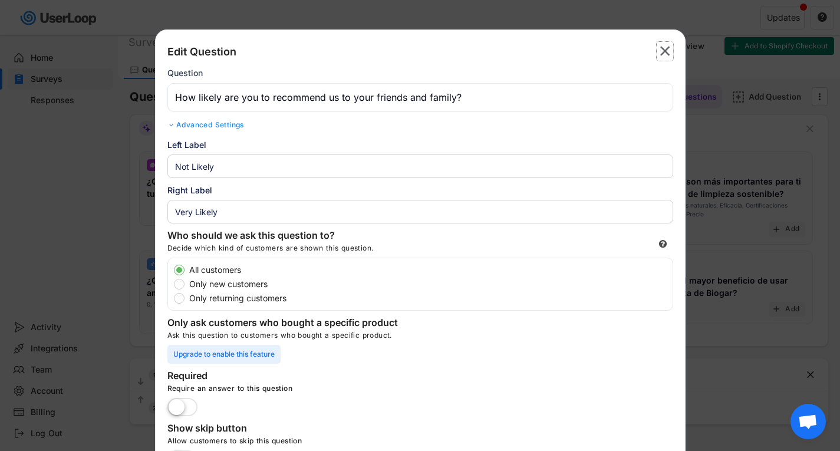
click at [664, 50] on text "" at bounding box center [666, 50] width 10 height 17
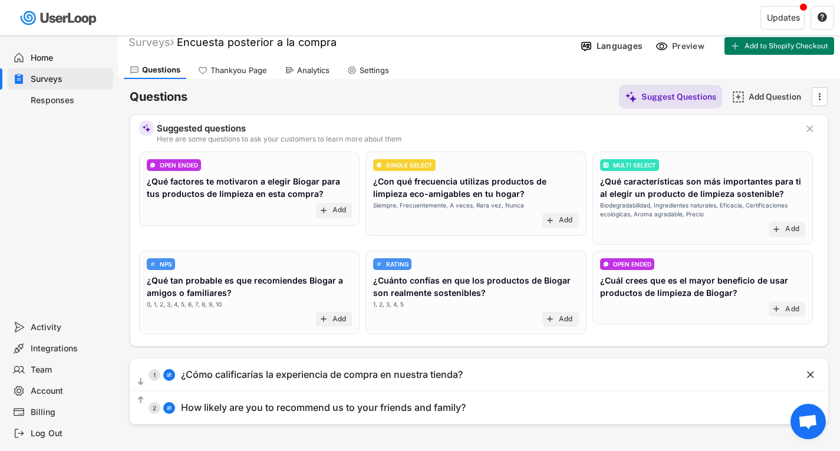
scroll to position [129, 0]
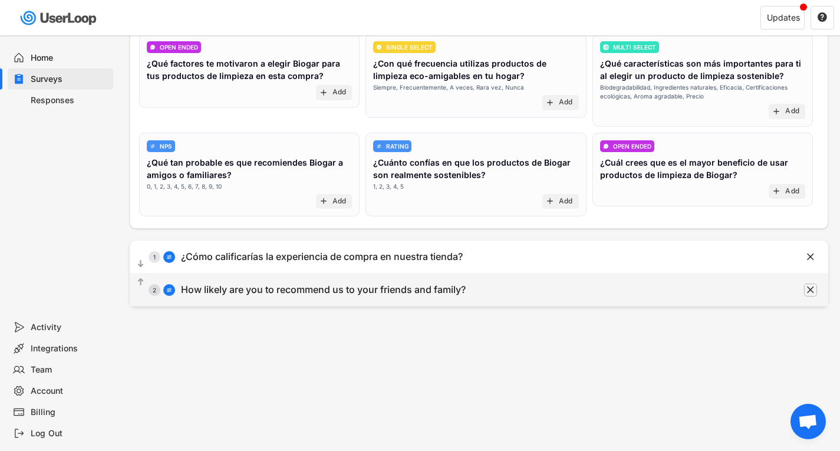
click at [812, 287] on text "" at bounding box center [810, 290] width 7 height 12
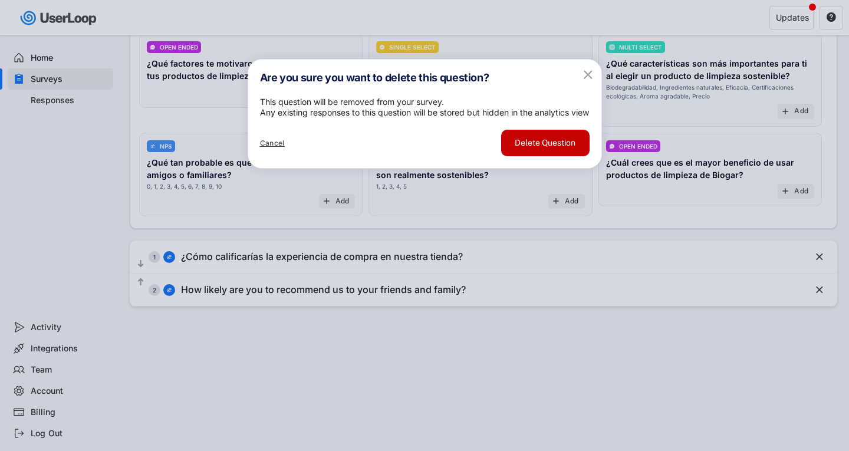
click at [561, 156] on button "Delete Question" at bounding box center [545, 143] width 88 height 27
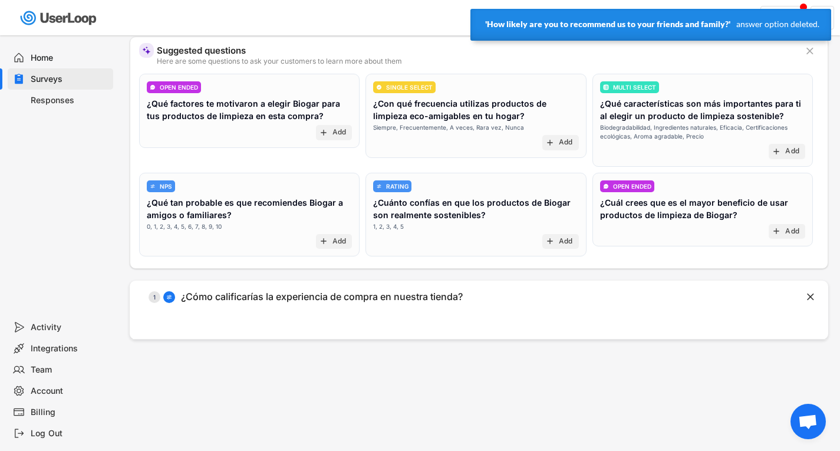
scroll to position [11, 0]
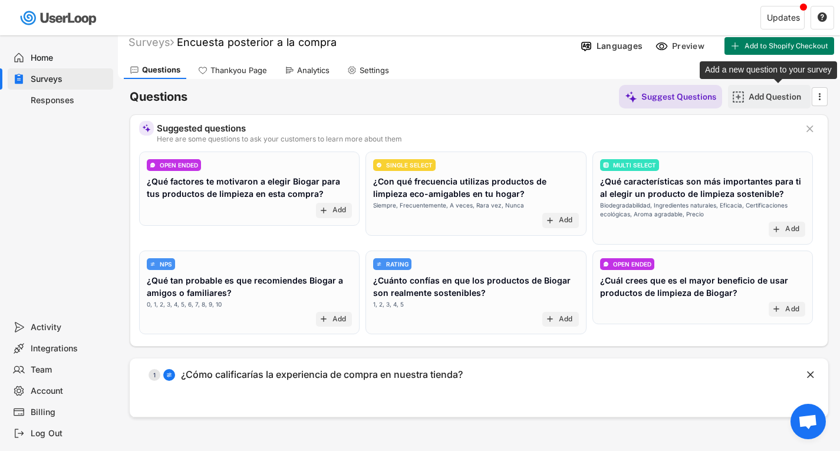
click at [767, 94] on div "Add Question" at bounding box center [778, 96] width 59 height 11
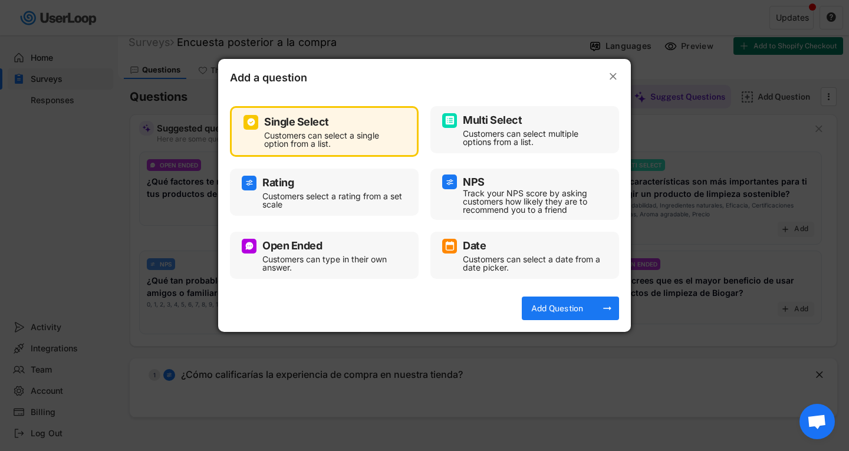
click at [304, 247] on div "Open Ended" at bounding box center [292, 246] width 60 height 11
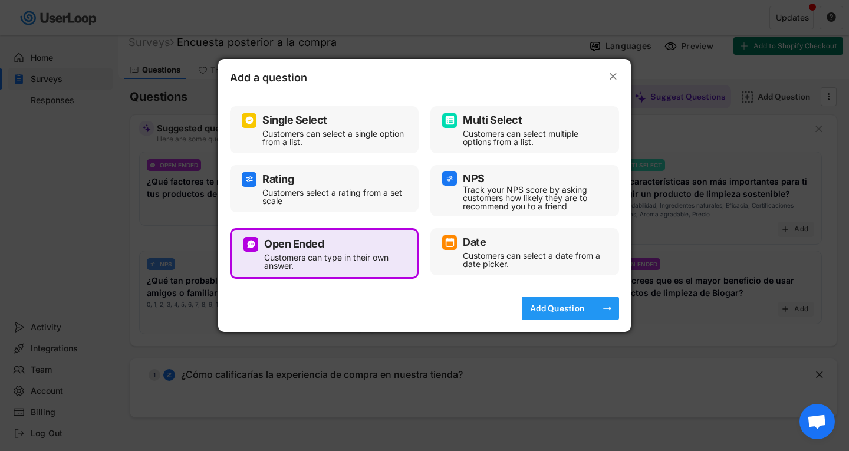
click at [581, 313] on div "Add Question" at bounding box center [557, 308] width 59 height 11
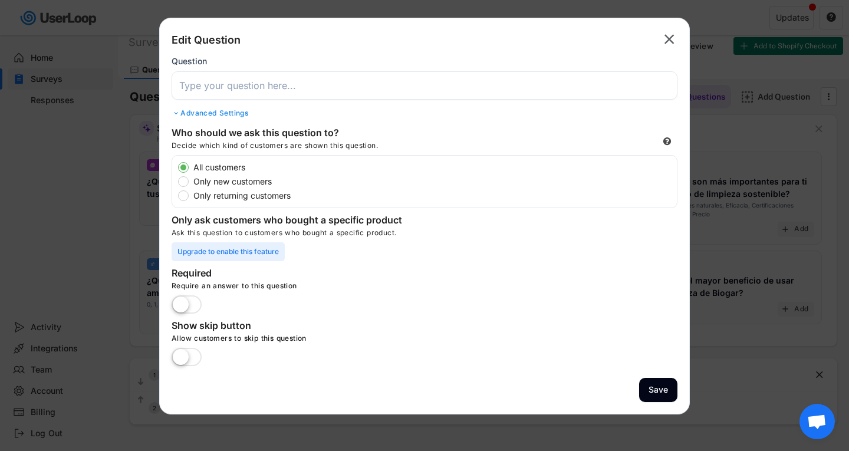
click at [231, 90] on input "input" at bounding box center [425, 85] width 506 height 28
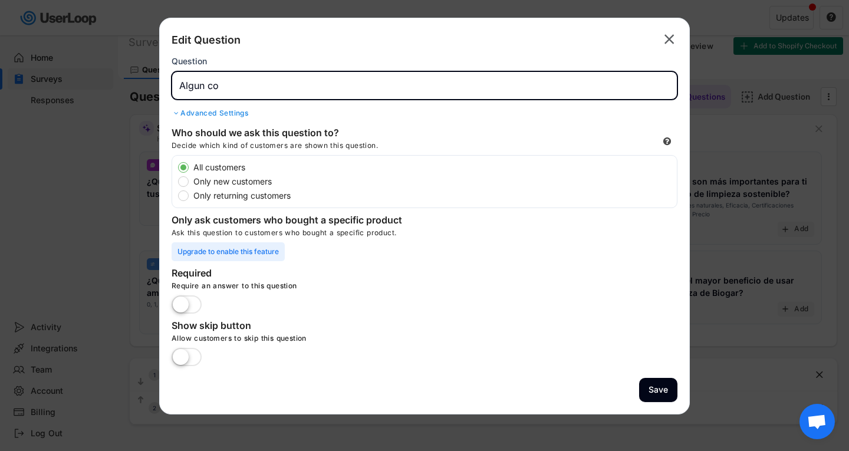
click at [240, 85] on input "input" at bounding box center [425, 85] width 506 height 28
type input "Algún comentario o recomendación de nuestro servicio?"
click at [661, 389] on button "Save" at bounding box center [658, 390] width 38 height 24
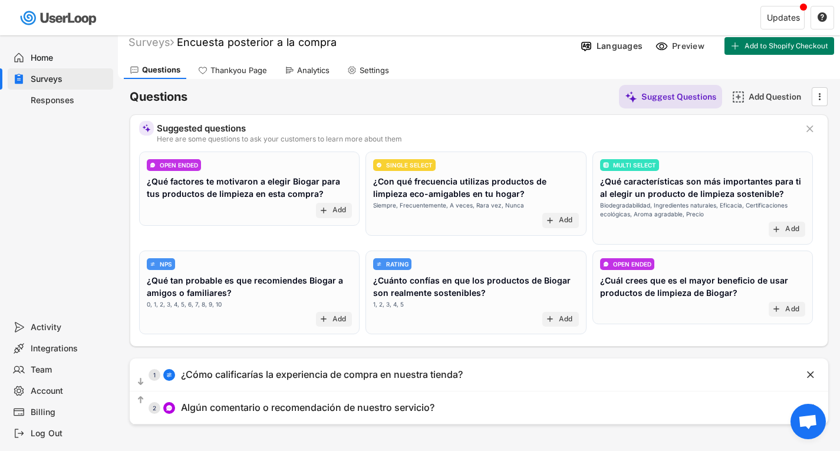
click at [350, 69] on icon at bounding box center [351, 69] width 9 height 9
select select
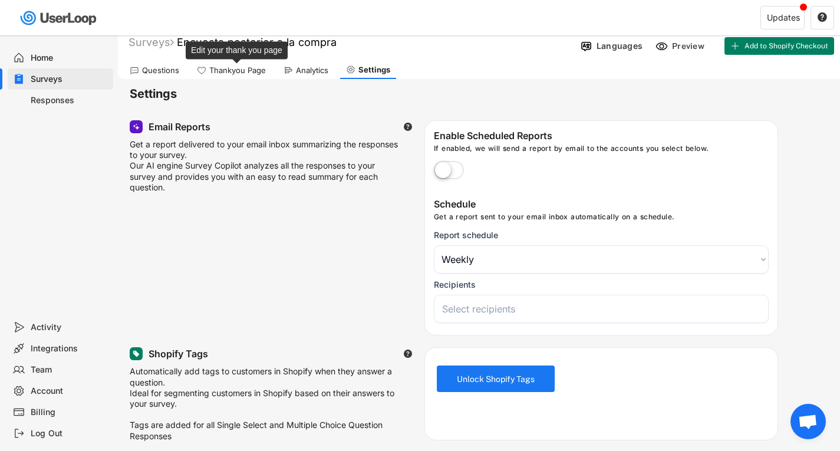
click at [239, 71] on div "Thankyou Page" at bounding box center [237, 70] width 57 height 10
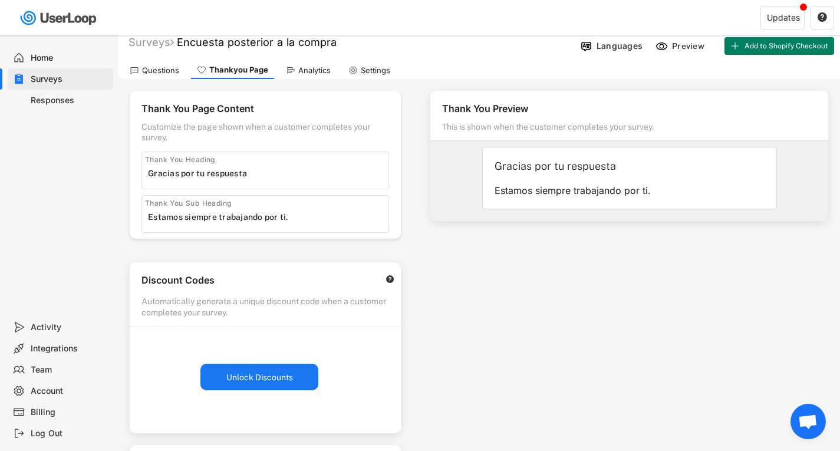
click at [300, 70] on div "Analytics" at bounding box center [314, 70] width 32 height 10
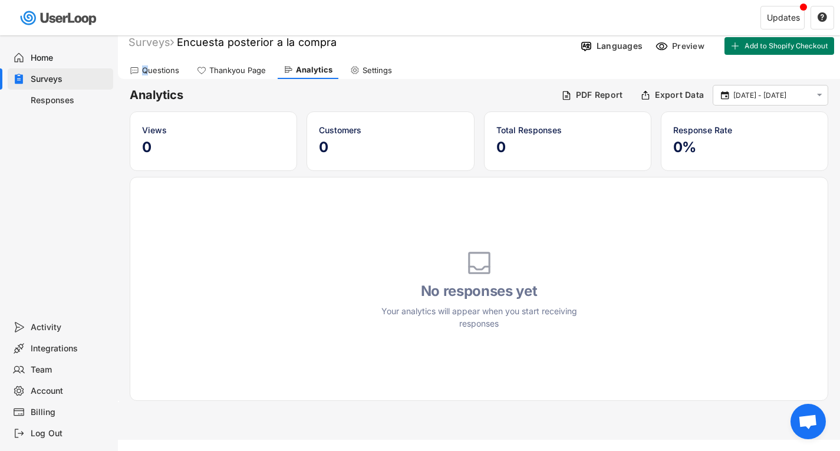
click at [144, 63] on div "Questions" at bounding box center [154, 70] width 61 height 18
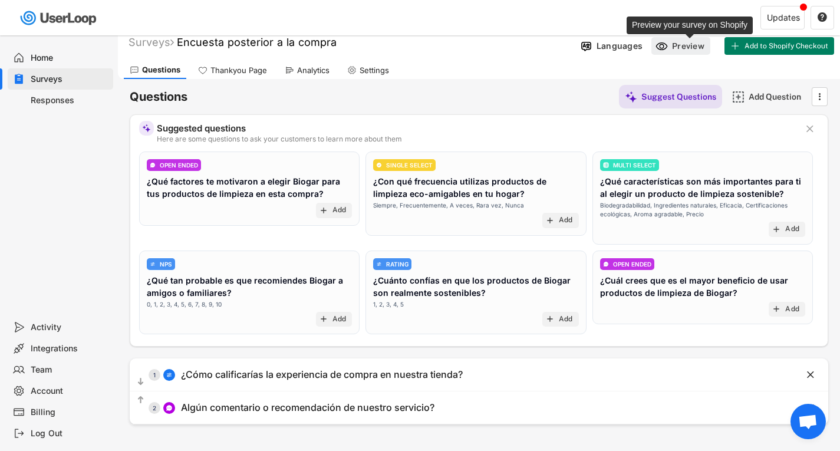
click at [692, 46] on div "Preview" at bounding box center [689, 46] width 35 height 11
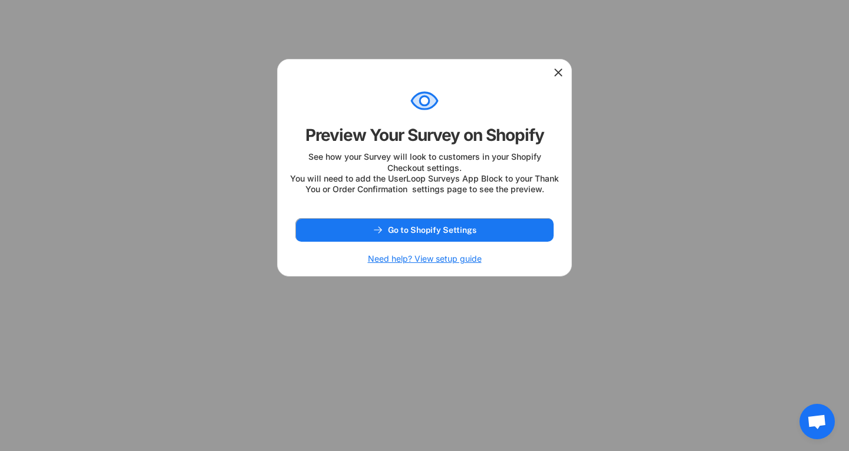
click at [563, 73] on icon at bounding box center [559, 73] width 12 height 12
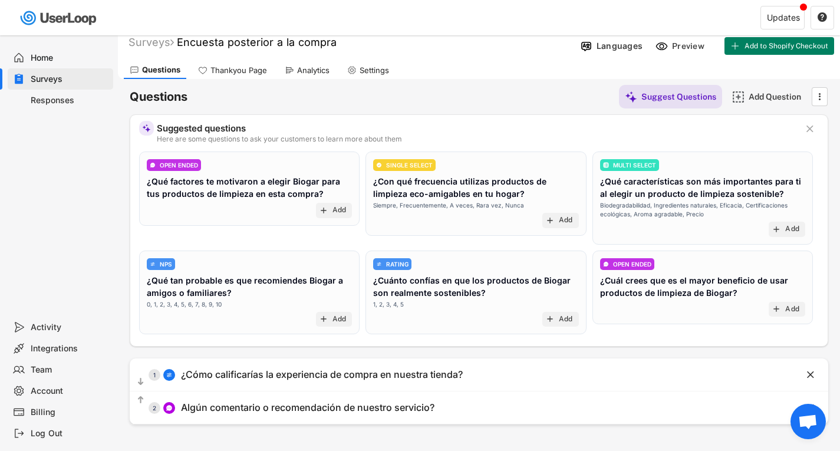
click at [42, 350] on div "Integrations" at bounding box center [70, 348] width 78 height 11
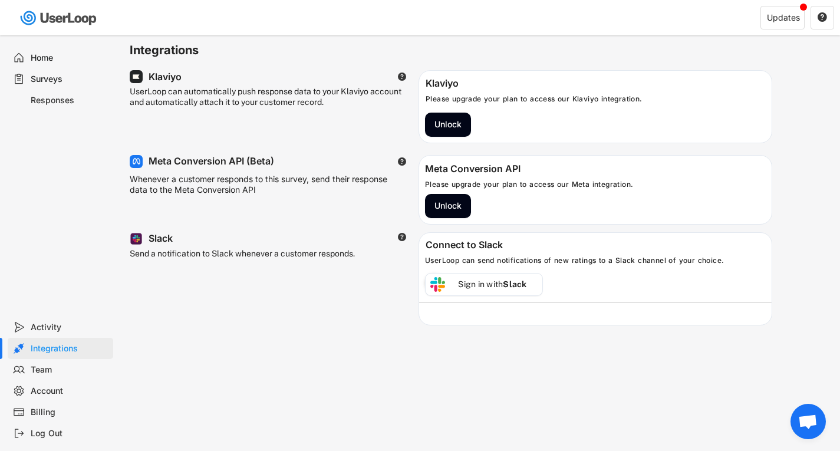
click at [47, 58] on div "Home" at bounding box center [70, 57] width 78 height 11
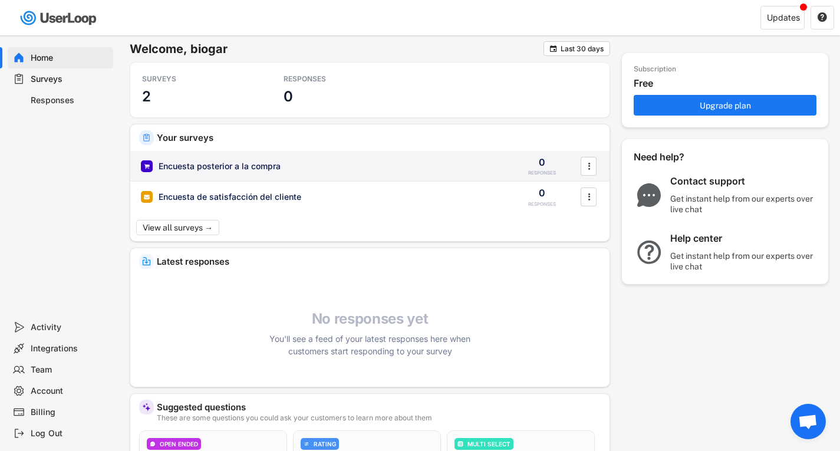
click at [228, 160] on div "Encuesta posterior a la compra" at bounding box center [220, 166] width 122 height 12
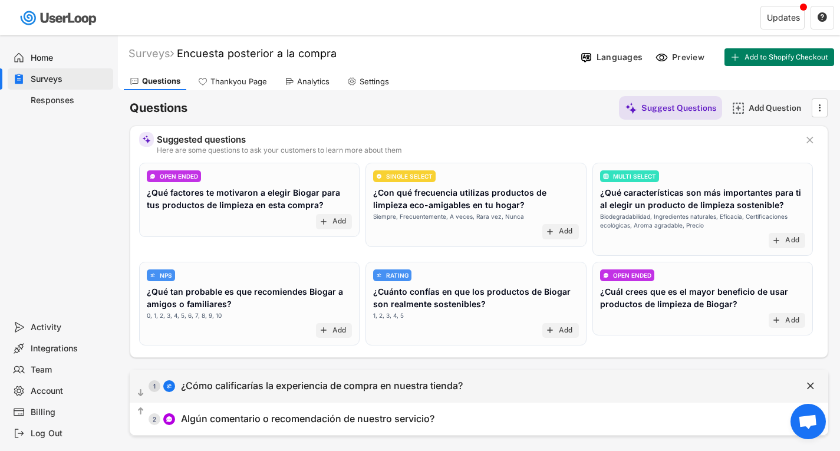
click at [370, 383] on div "¿Cómo calificarías la experiencia de compra en nuestra tienda?" at bounding box center [322, 386] width 282 height 12
select select ""1_5""
type input "Peor"
type input "Mejor"
type input "¿Cómo calificarías la experiencia de compra en nuestra tienda?"
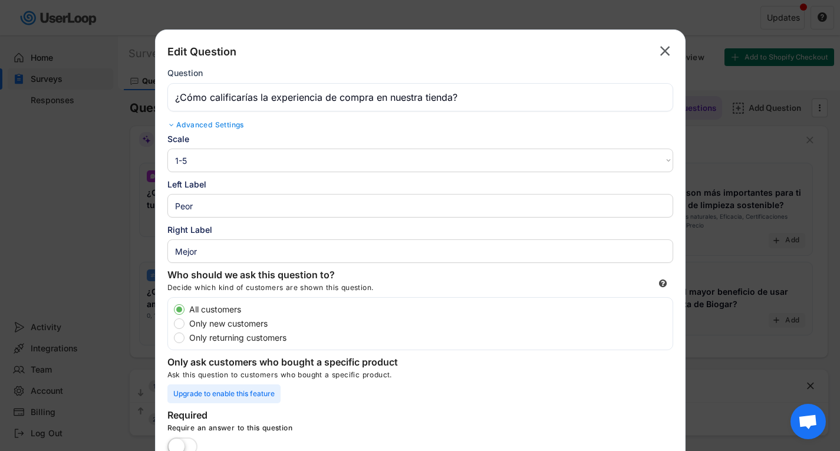
click at [212, 157] on select "1-10 10-1 1-5 5-1" at bounding box center [420, 161] width 506 height 24
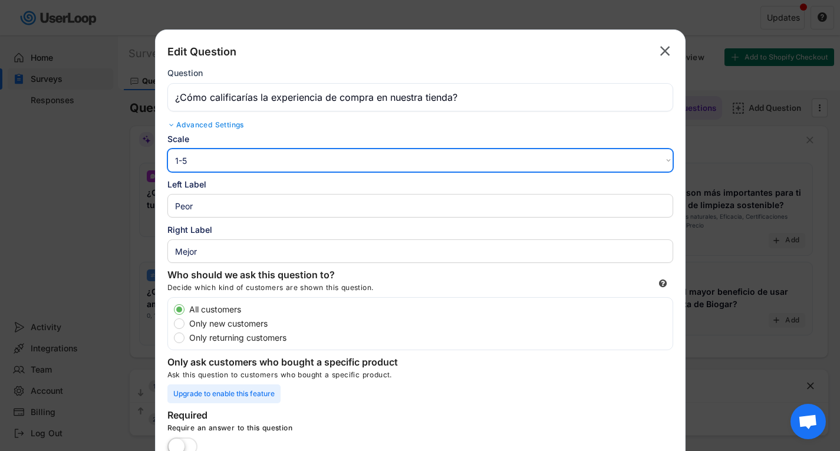
click at [212, 157] on select "1-10 10-1 1-5 5-1" at bounding box center [420, 161] width 506 height 24
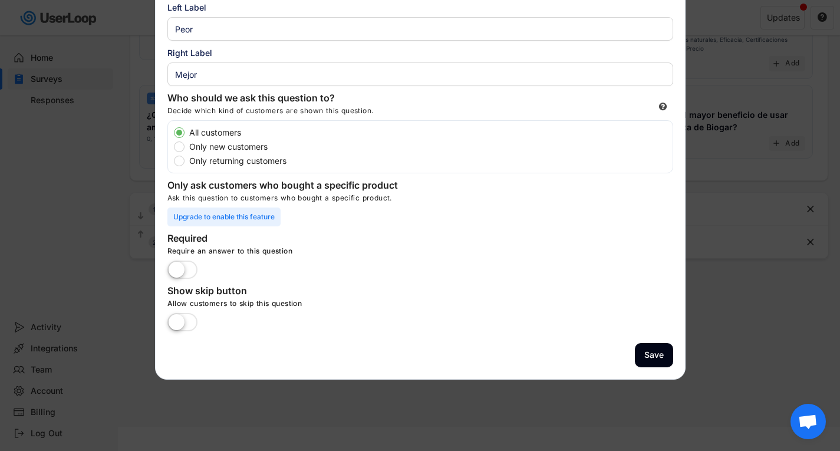
click at [747, 333] on div at bounding box center [420, 225] width 840 height 451
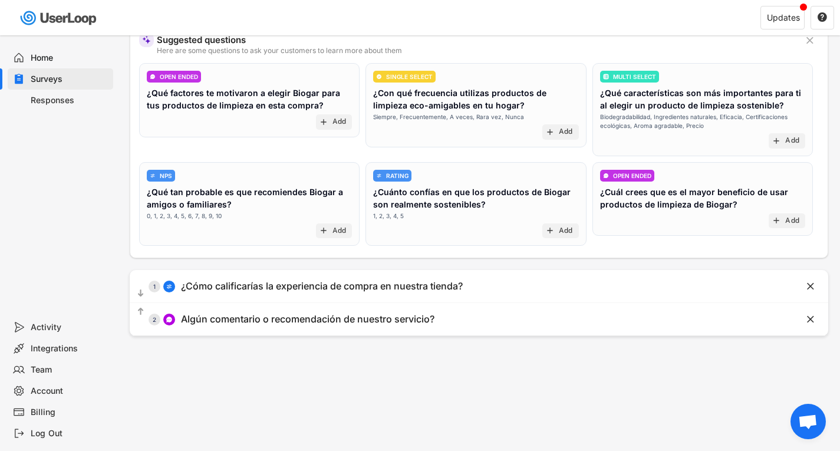
scroll to position [0, 0]
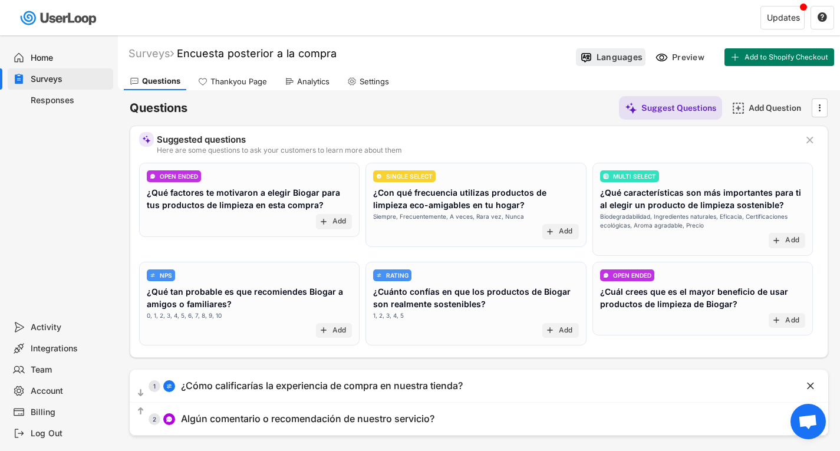
click at [617, 52] on div "Languages" at bounding box center [620, 57] width 46 height 11
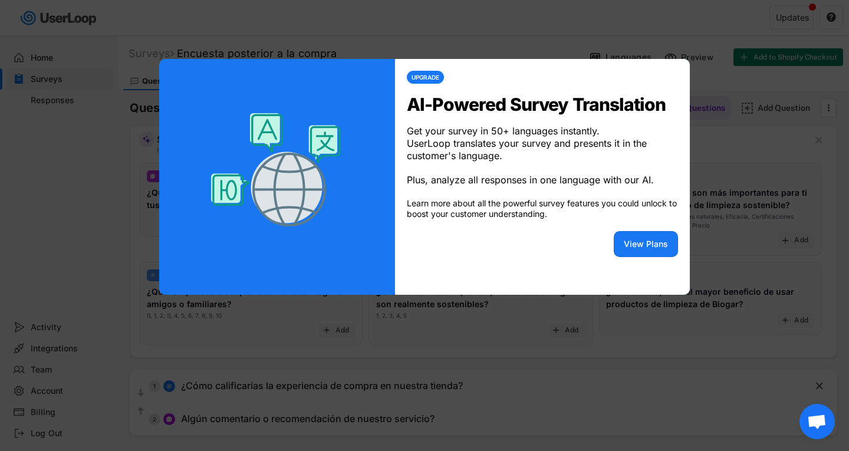
click at [607, 331] on div at bounding box center [424, 225] width 849 height 451
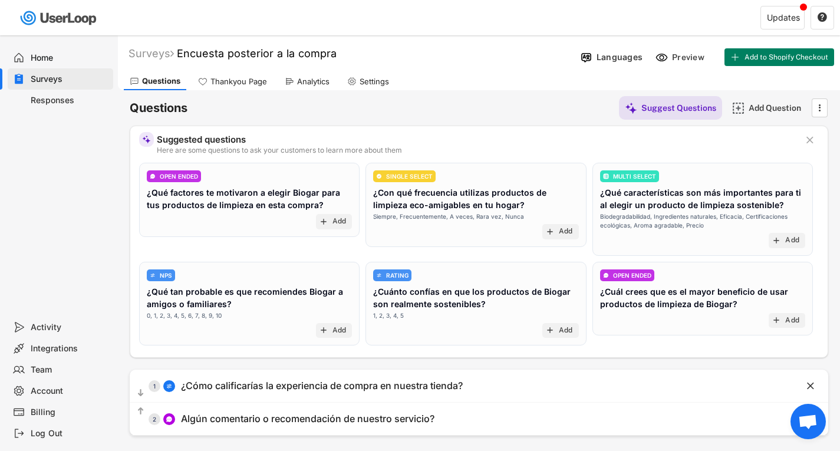
click at [383, 79] on div "Settings" at bounding box center [374, 82] width 29 height 10
select select
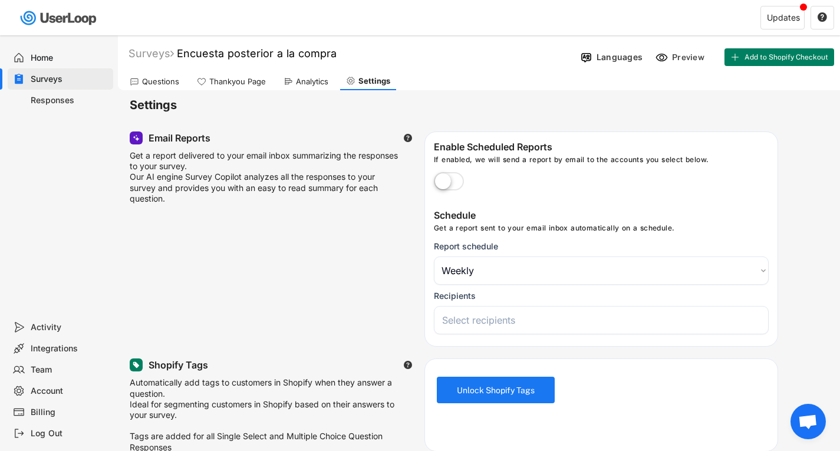
click at [155, 77] on div "Questions" at bounding box center [160, 82] width 37 height 10
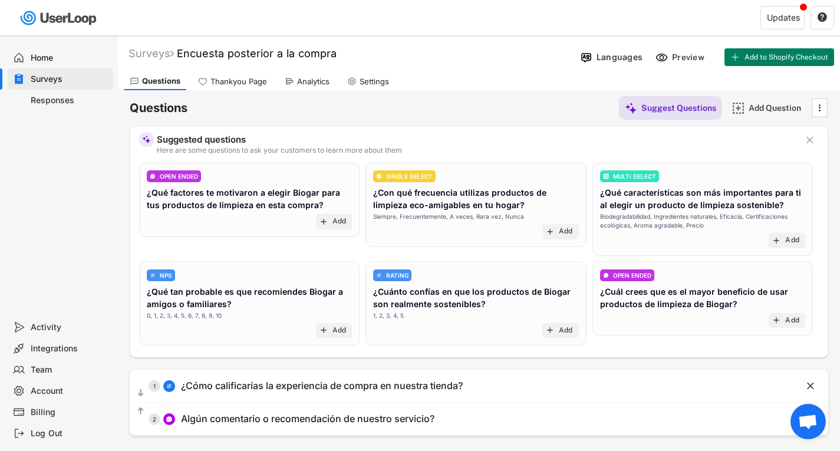
click at [48, 77] on div "Surveys" at bounding box center [70, 79] width 78 height 11
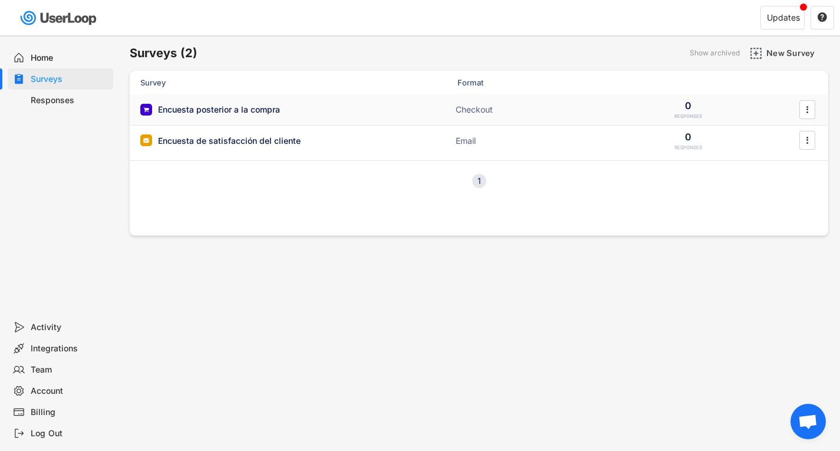
click at [251, 116] on div "Encuesta posterior a la compra Checkout 0 RESPONSES " at bounding box center [479, 109] width 699 height 31
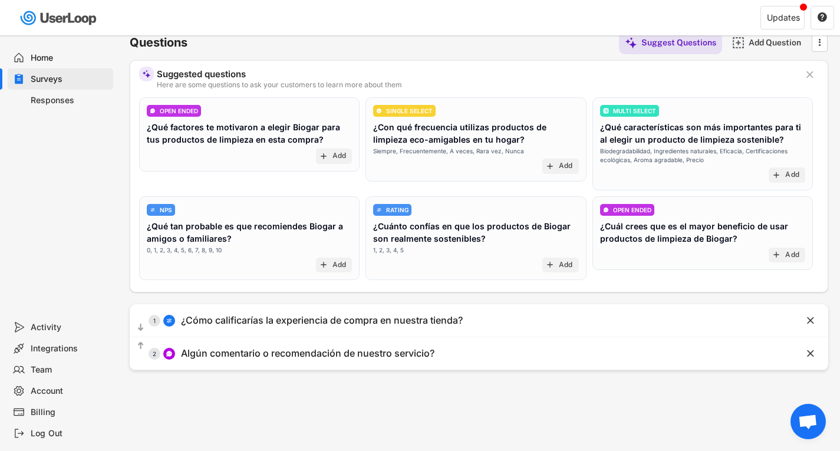
scroll to position [118, 0]
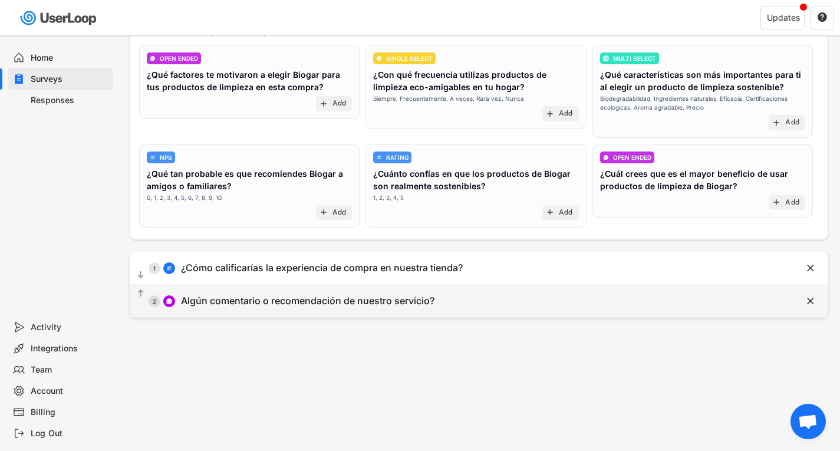
click at [372, 295] on div "Algún comentario o recomendación de nuestro servicio?" at bounding box center [308, 301] width 254 height 12
type input "Algún comentario o recomendación de nuestro servicio?"
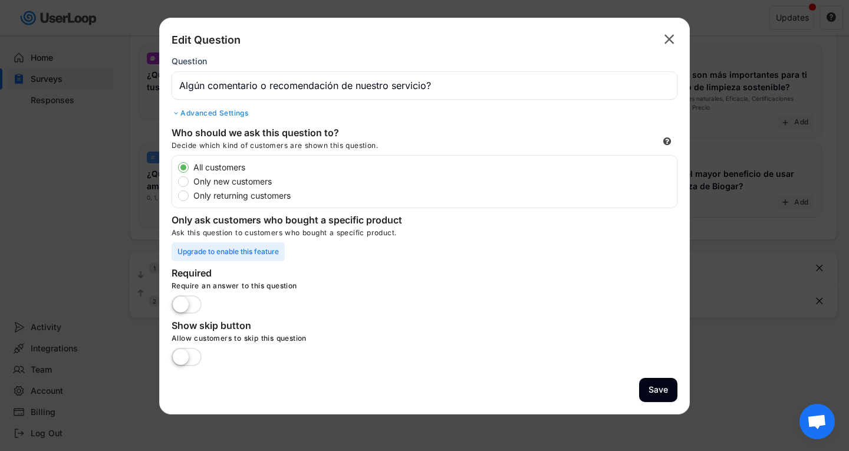
click at [81, 143] on div at bounding box center [424, 225] width 849 height 451
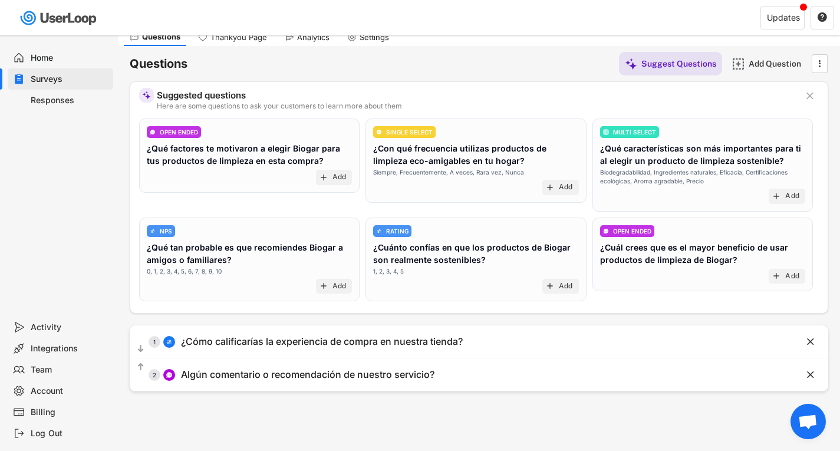
scroll to position [0, 0]
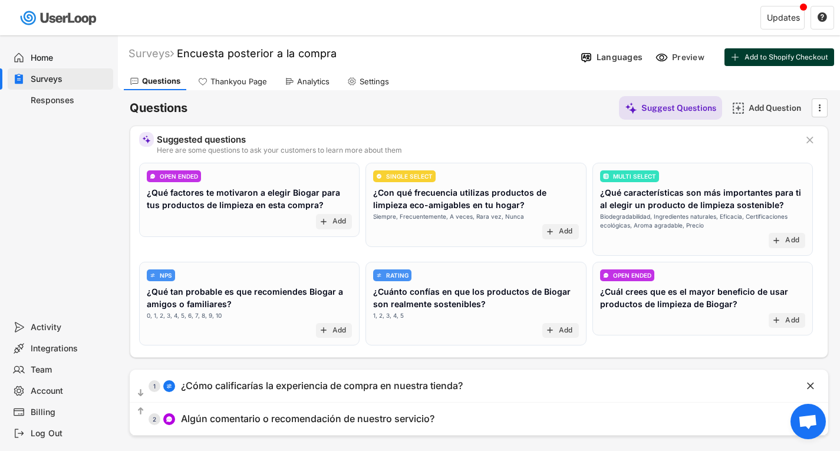
click at [768, 50] on button "Add to Shopify Checkout" at bounding box center [780, 57] width 110 height 18
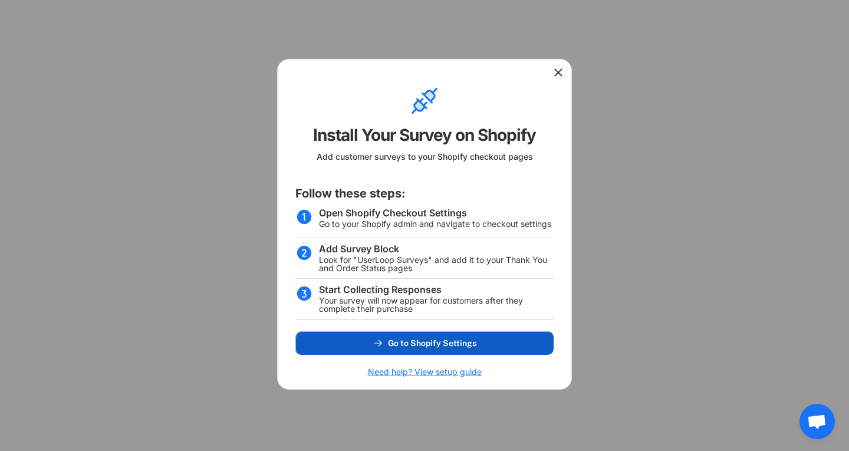
click at [441, 344] on span "Go to Shopify Settings" at bounding box center [432, 343] width 88 height 8
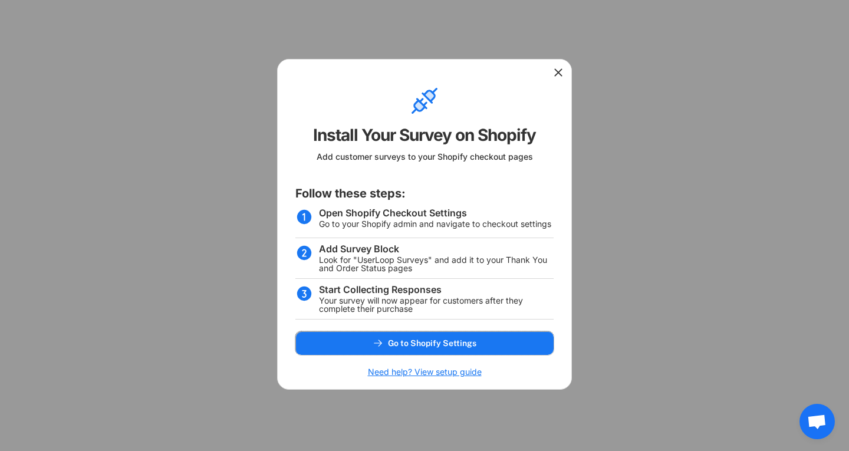
click at [558, 74] on icon at bounding box center [559, 73] width 12 height 12
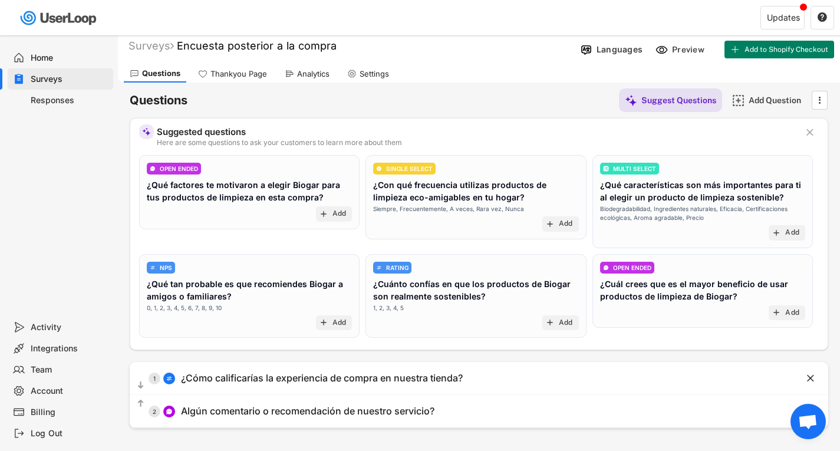
scroll to position [177, 0]
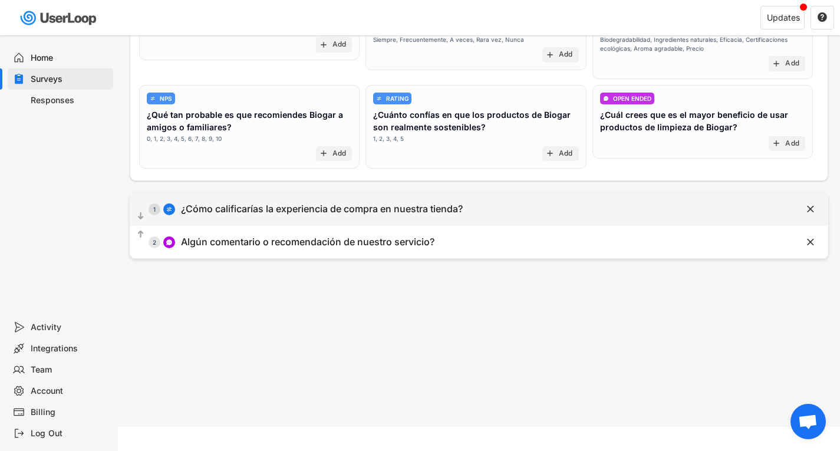
click at [311, 205] on div "¿Cómo calificarías la experiencia de compra en nuestra tienda?" at bounding box center [322, 209] width 282 height 12
select select ""1_5""
type input "Peor"
type input "Mejor"
type input "¿Cómo calificarías la experiencia de compra en nuestra tienda?"
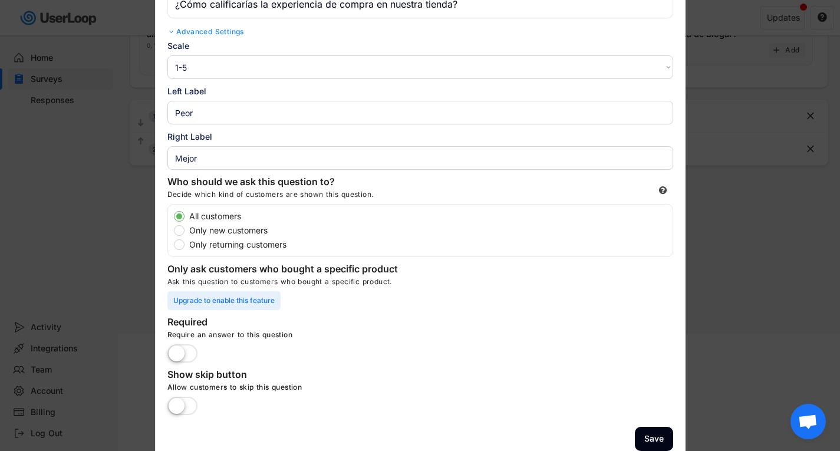
scroll to position [282, 0]
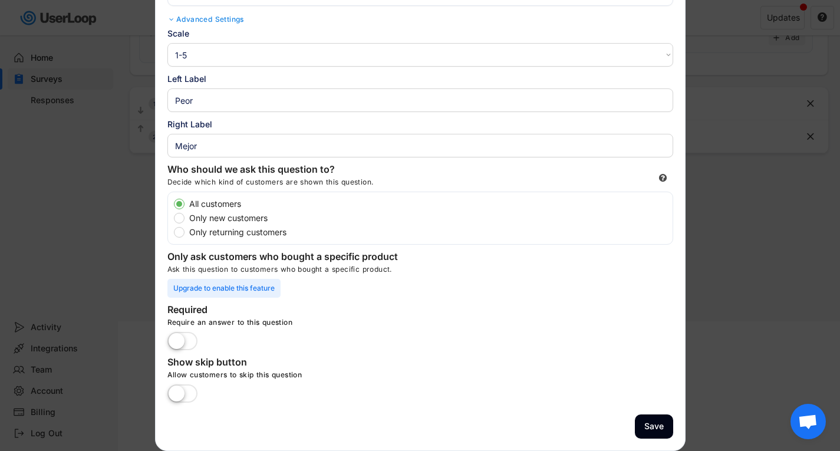
click at [731, 330] on div at bounding box center [420, 225] width 840 height 451
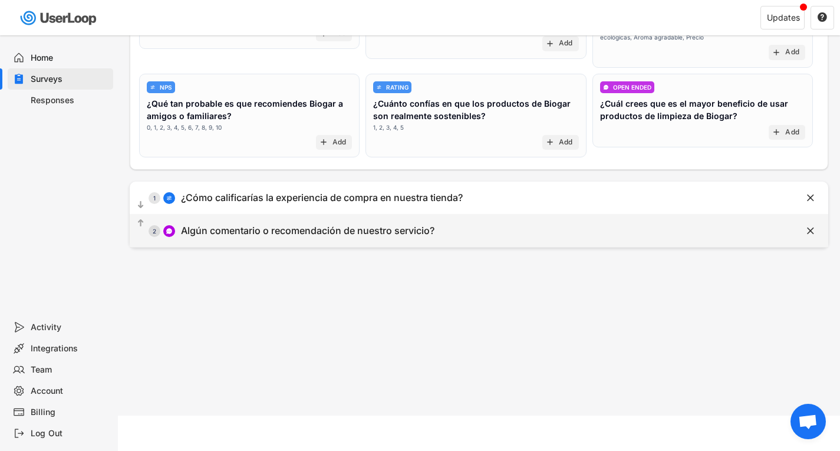
click at [378, 220] on div "  2 Algún comentario o recomendación de nuestro servicio?" at bounding box center [450, 231] width 640 height 27
type input "Algún comentario o recomendación de nuestro servicio?"
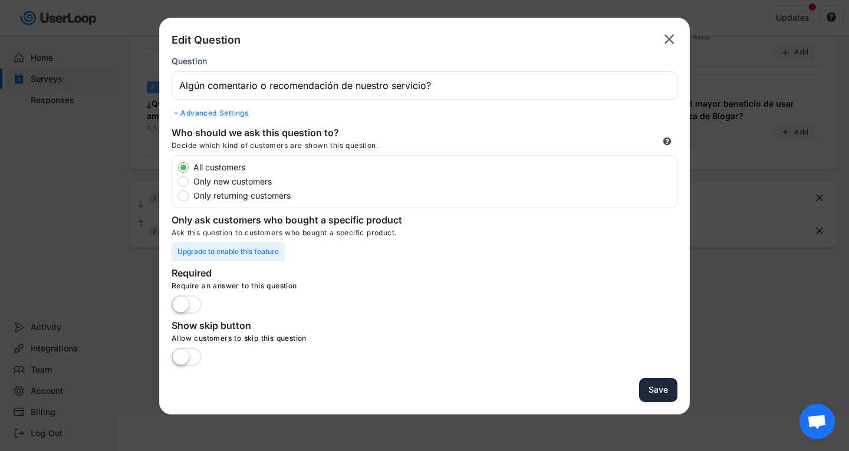
click at [659, 395] on button "Save" at bounding box center [658, 390] width 38 height 24
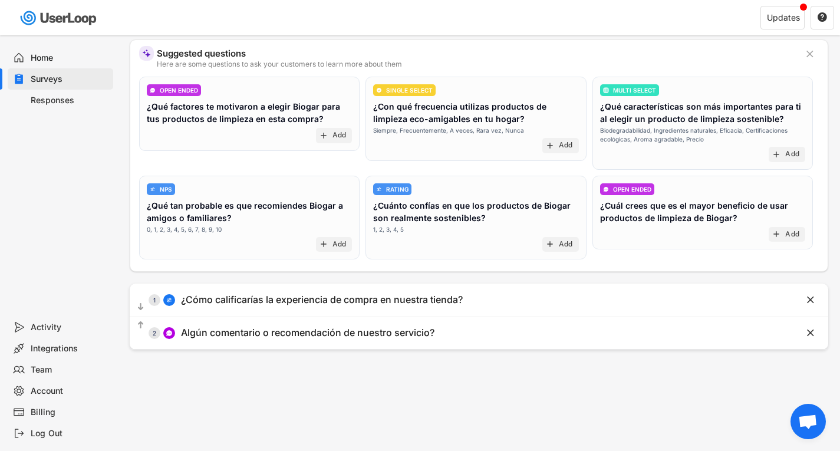
scroll to position [0, 0]
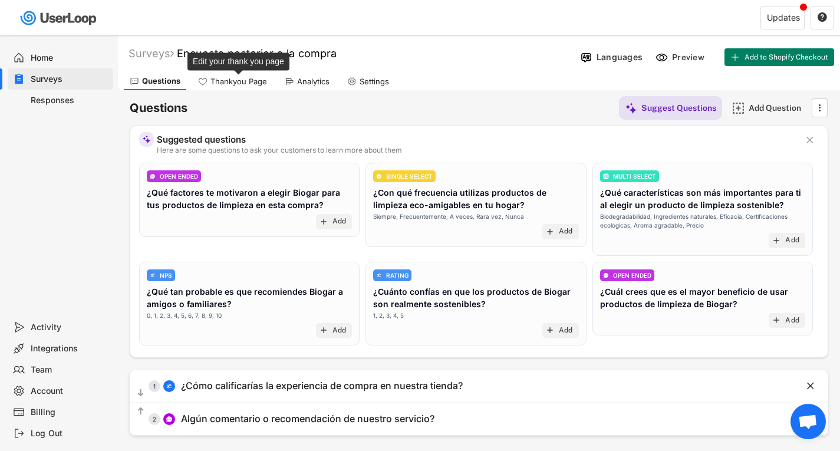
click at [231, 83] on div "Thankyou Page" at bounding box center [239, 82] width 57 height 10
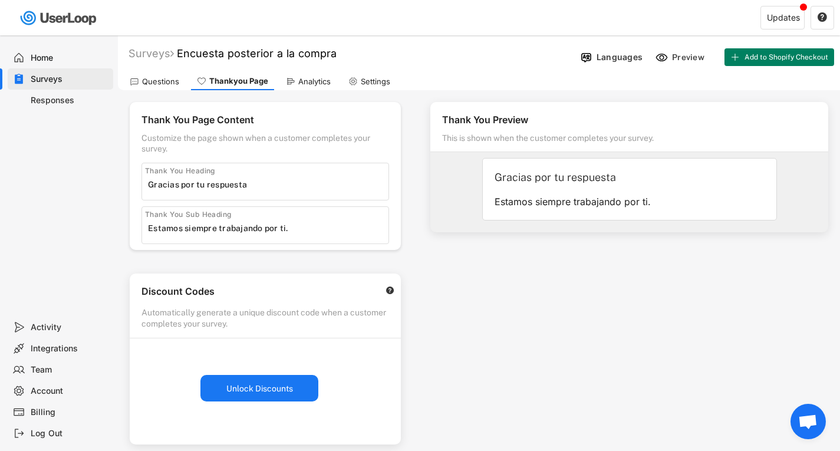
click at [290, 232] on input "input" at bounding box center [268, 228] width 241 height 18
type input "Estamos siempre trabajando por ti!"
click at [542, 272] on div "Thank You Preview This is shown when the customer completes your survey. Gracia…" at bounding box center [630, 336] width 422 height 493
click at [291, 183] on input "input" at bounding box center [268, 185] width 241 height 18
click at [316, 81] on div "Analytics" at bounding box center [314, 82] width 32 height 10
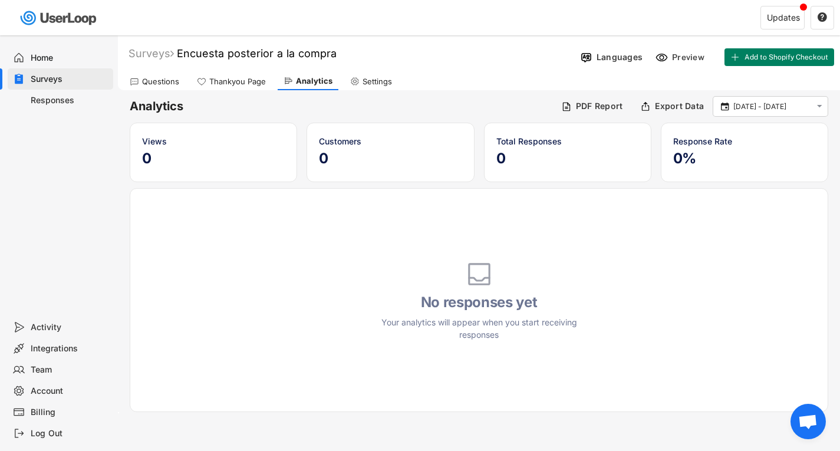
click at [358, 80] on div "Settings" at bounding box center [371, 82] width 54 height 18
select select
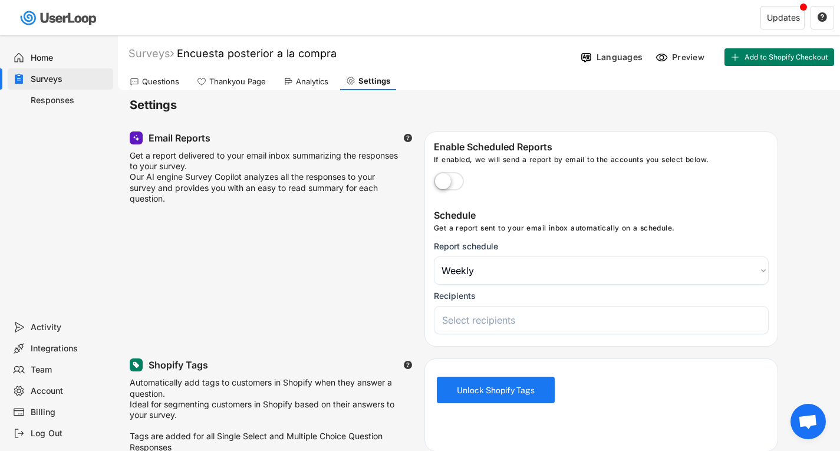
click at [236, 75] on div "Thankyou Page" at bounding box center [231, 82] width 81 height 18
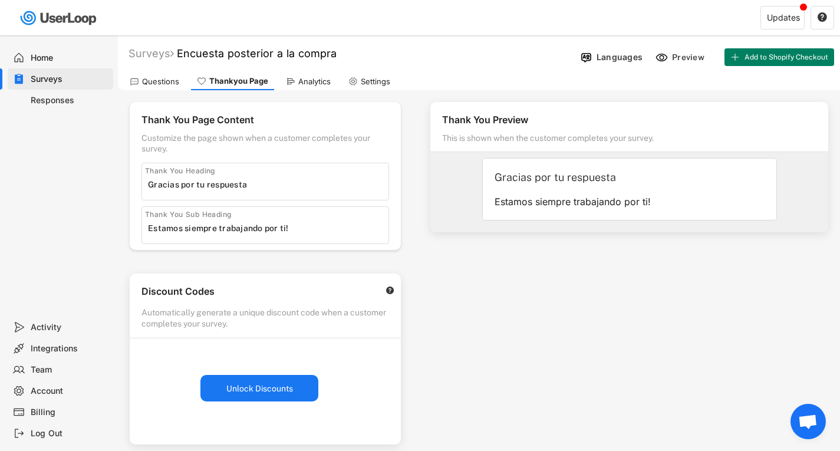
click at [150, 75] on div "Questions" at bounding box center [154, 82] width 61 height 18
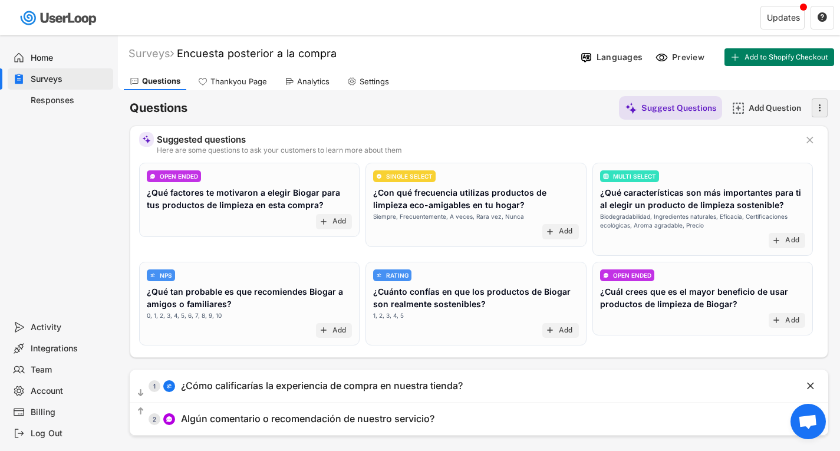
click at [819, 106] on icon "" at bounding box center [820, 108] width 12 height 18
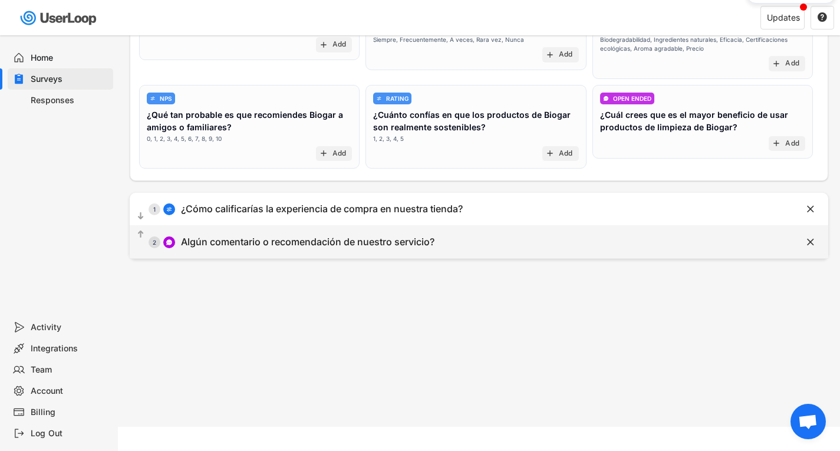
click at [284, 243] on div "Algún comentario o recomendación de nuestro servicio?" at bounding box center [308, 242] width 254 height 12
type input "Algún comentario o recomendación de nuestro servicio?"
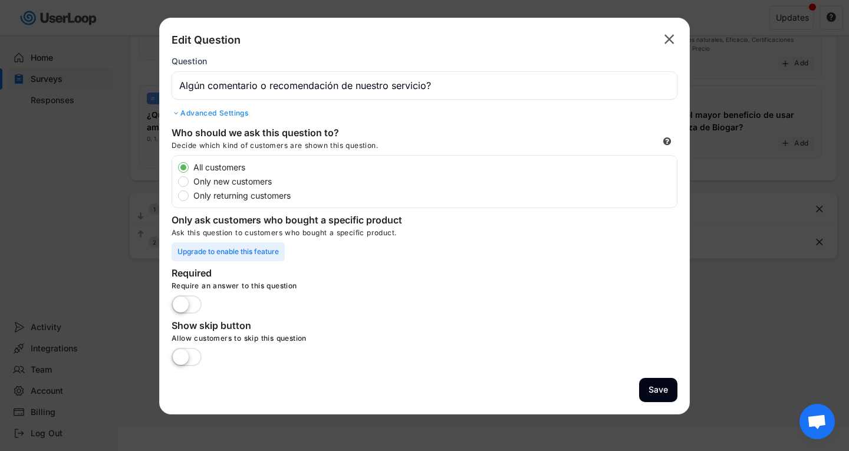
click at [740, 264] on div at bounding box center [424, 225] width 849 height 451
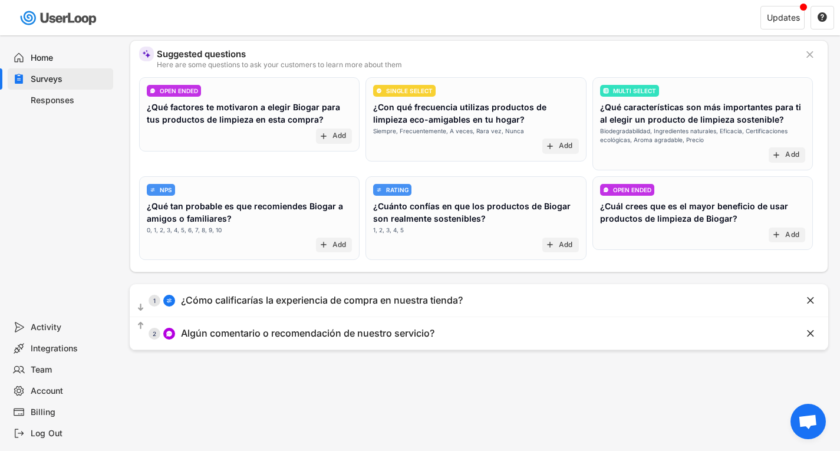
scroll to position [0, 0]
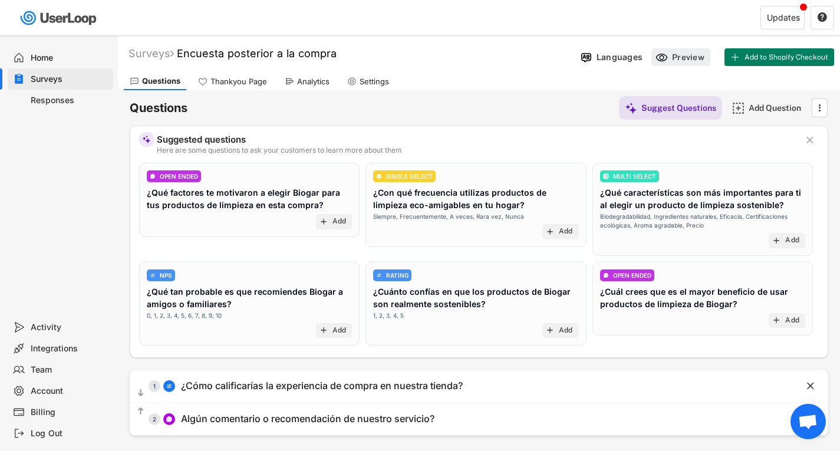
click at [691, 57] on div "Preview" at bounding box center [689, 57] width 35 height 11
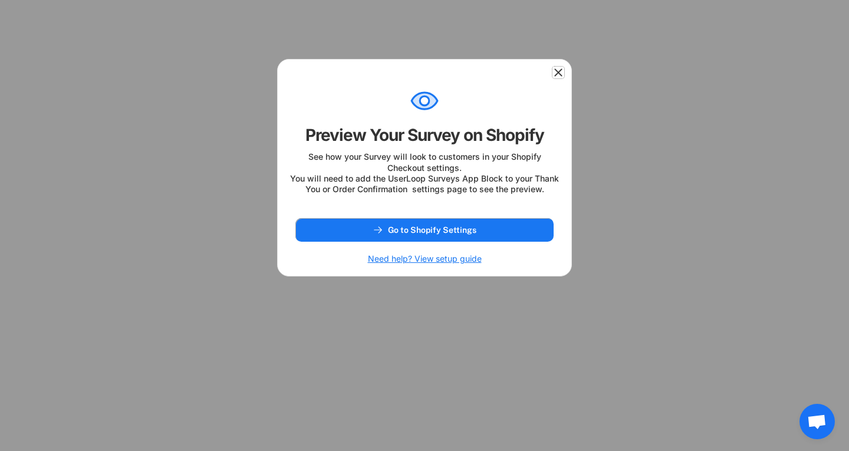
click at [562, 67] on icon at bounding box center [559, 73] width 12 height 12
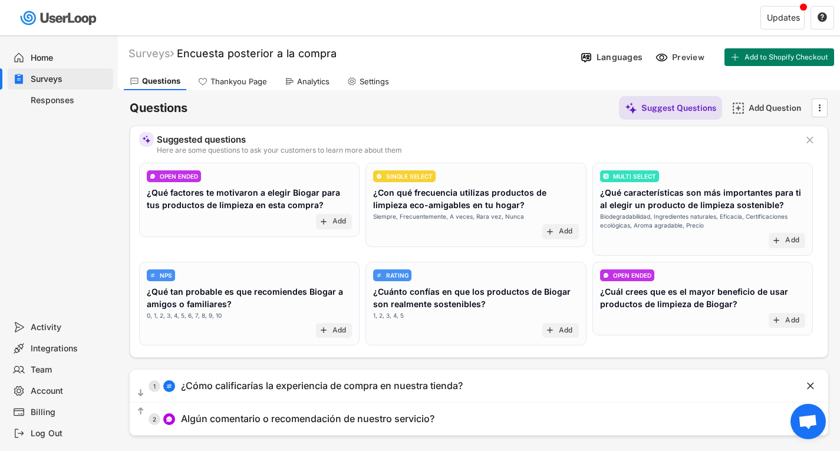
click at [209, 80] on div "Thankyou Page" at bounding box center [232, 82] width 81 height 18
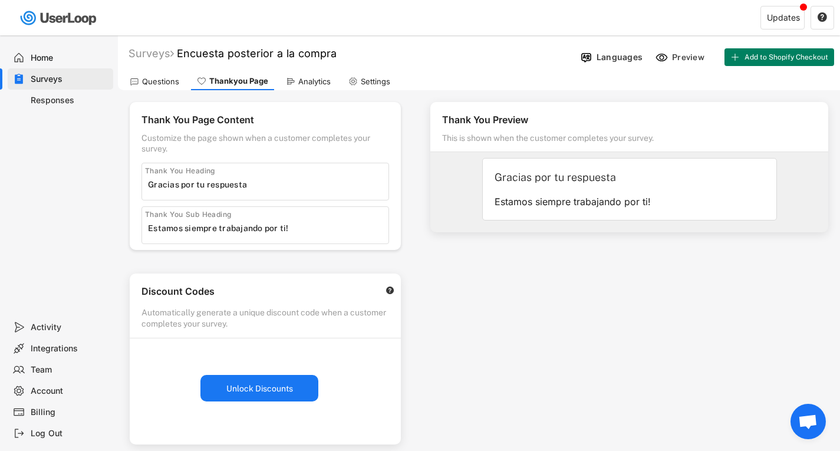
click at [295, 86] on div "Analytics" at bounding box center [308, 82] width 57 height 18
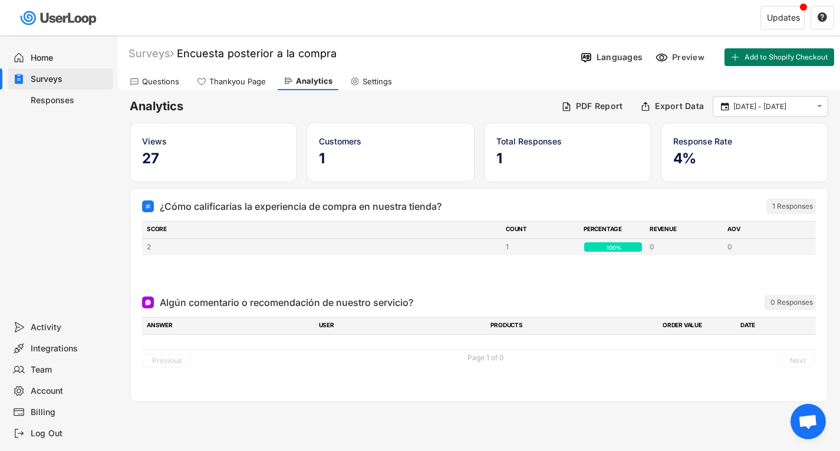
click at [234, 244] on div "2" at bounding box center [323, 247] width 352 height 11
click at [354, 83] on icon at bounding box center [354, 81] width 9 height 9
select select ""weekly""
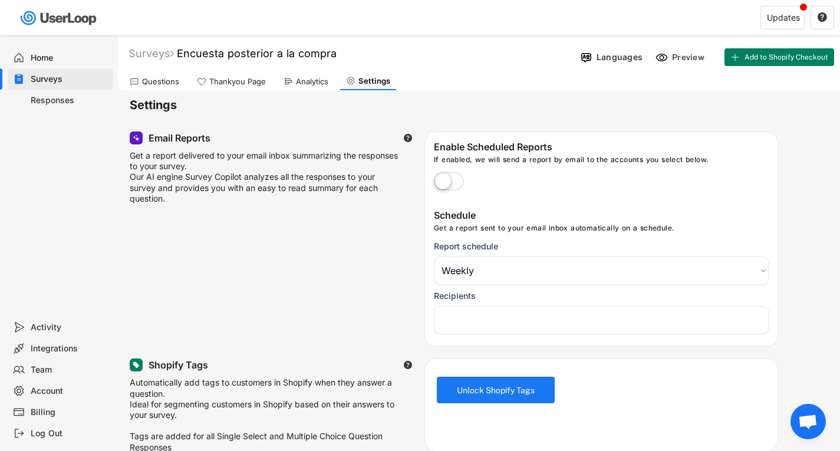
select select
click at [156, 81] on div "Questions" at bounding box center [160, 82] width 37 height 10
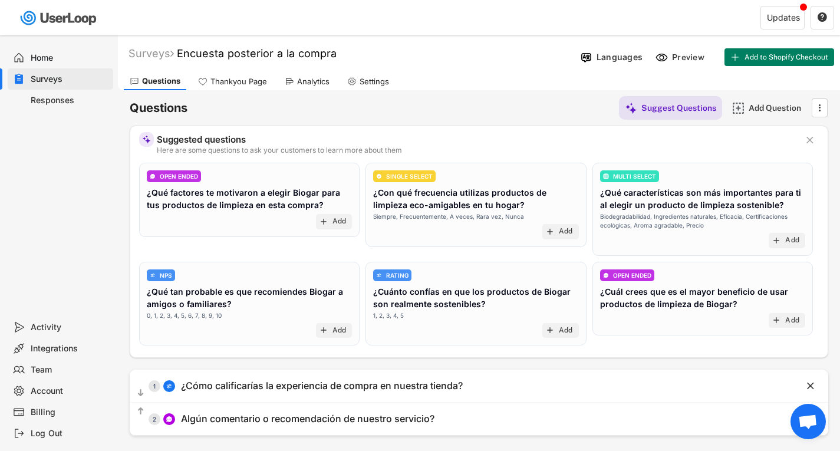
click at [48, 74] on div "Surveys" at bounding box center [70, 79] width 78 height 11
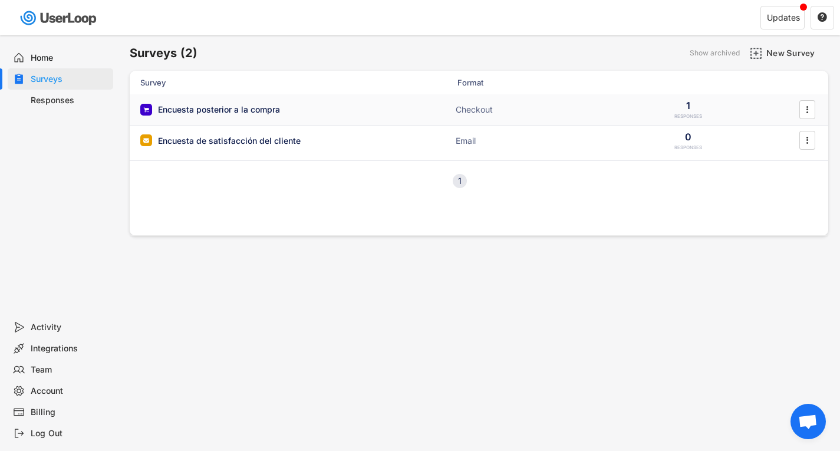
click at [249, 116] on div "Encuesta posterior a la compra Checkout 1 RESPONSES " at bounding box center [479, 109] width 699 height 31
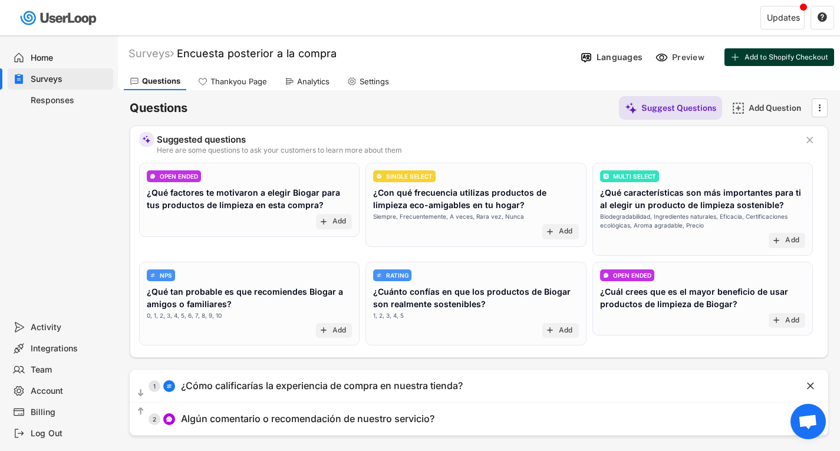
click at [807, 58] on span "Add to Shopify Checkout" at bounding box center [787, 57] width 84 height 7
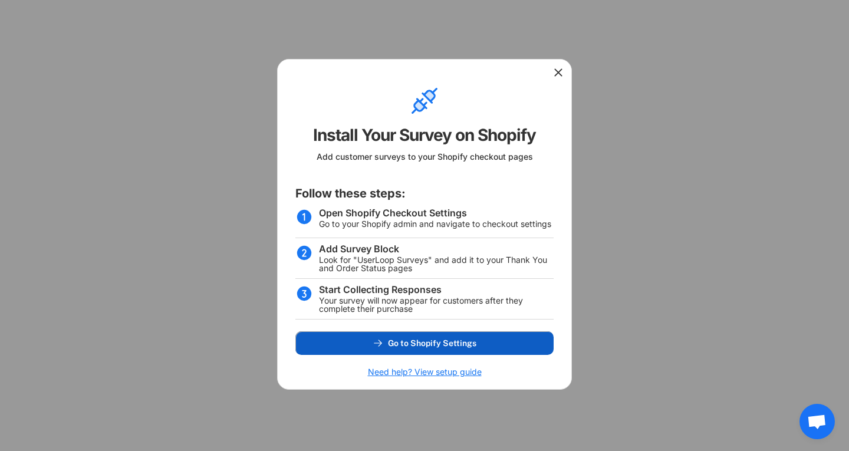
click at [446, 344] on span "Go to Shopify Settings" at bounding box center [432, 343] width 88 height 8
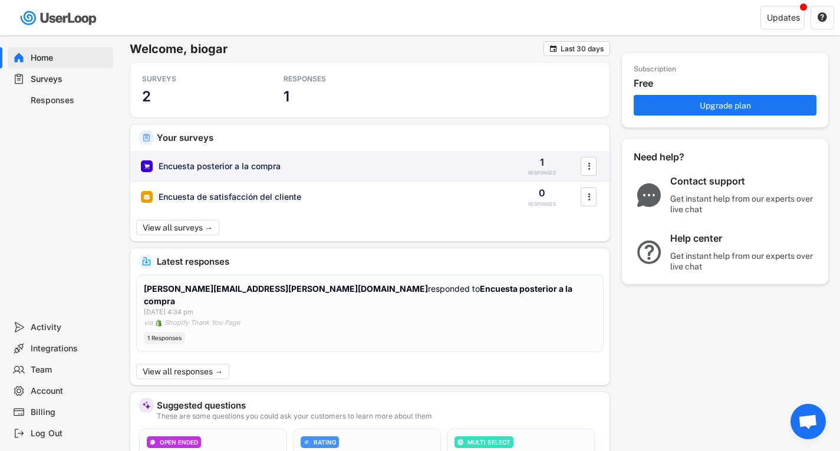
click at [262, 162] on div "Encuesta posterior a la compra" at bounding box center [220, 166] width 122 height 12
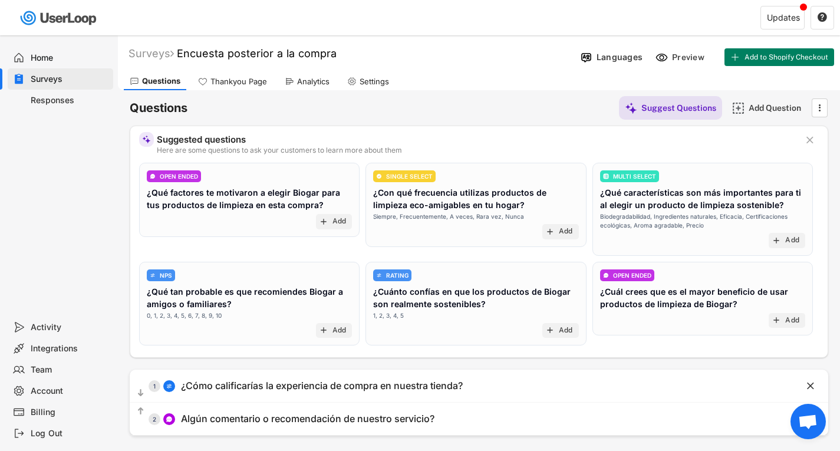
click at [44, 76] on div "Surveys" at bounding box center [70, 79] width 78 height 11
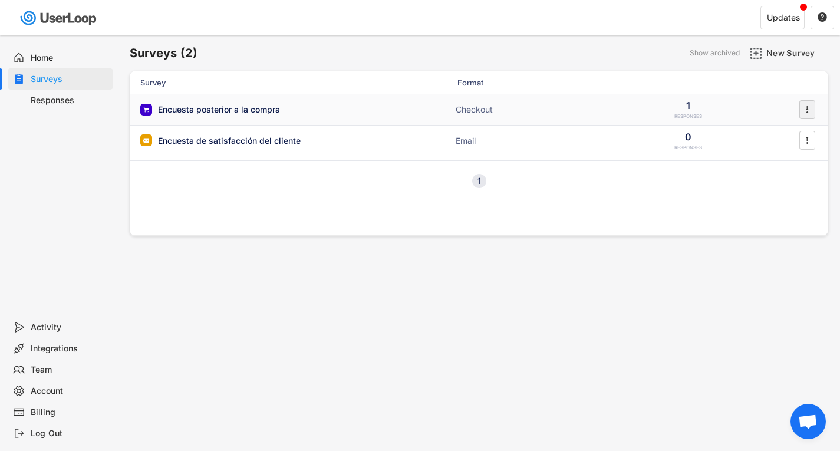
click at [815, 111] on div "" at bounding box center [808, 109] width 16 height 19
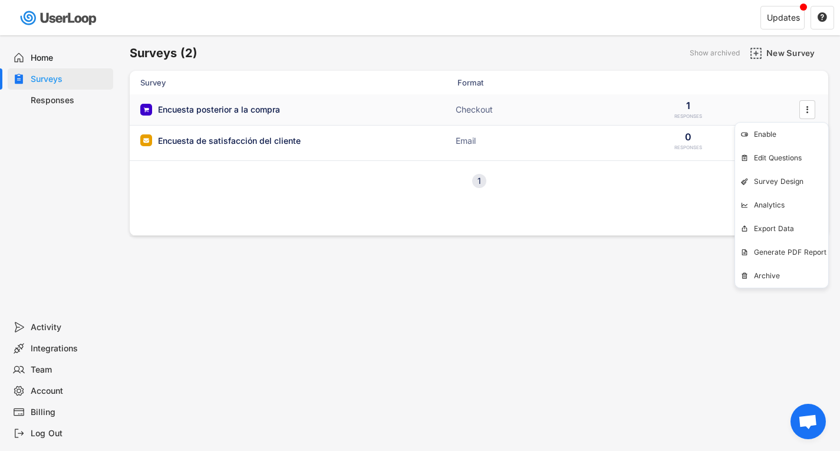
click at [281, 111] on div "Encuesta posterior a la compra" at bounding box center [258, 110] width 236 height 12
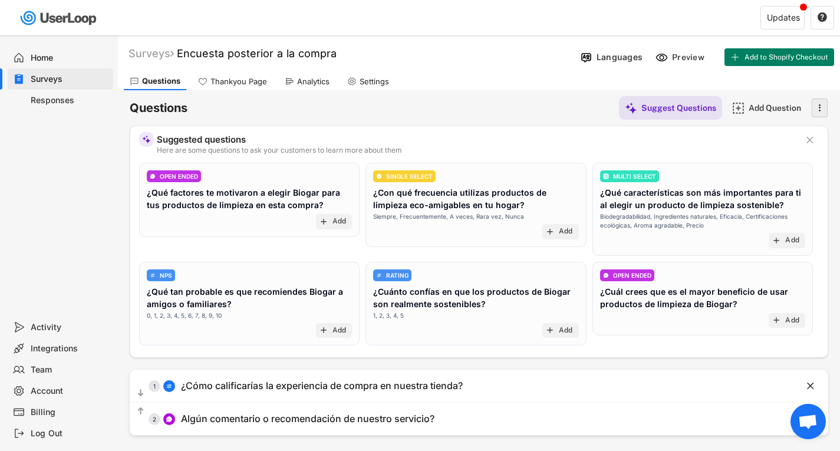
click at [822, 109] on icon "" at bounding box center [820, 108] width 12 height 18
click at [54, 83] on div "Surveys" at bounding box center [70, 79] width 78 height 11
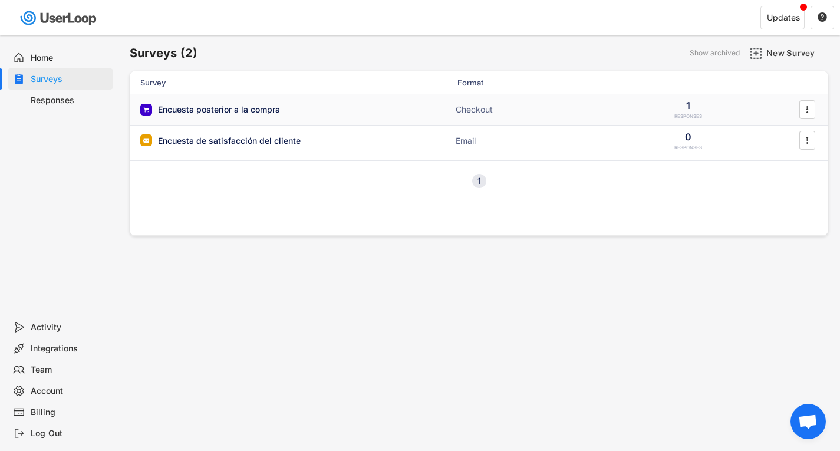
click at [546, 114] on div "Checkout" at bounding box center [515, 110] width 118 height 12
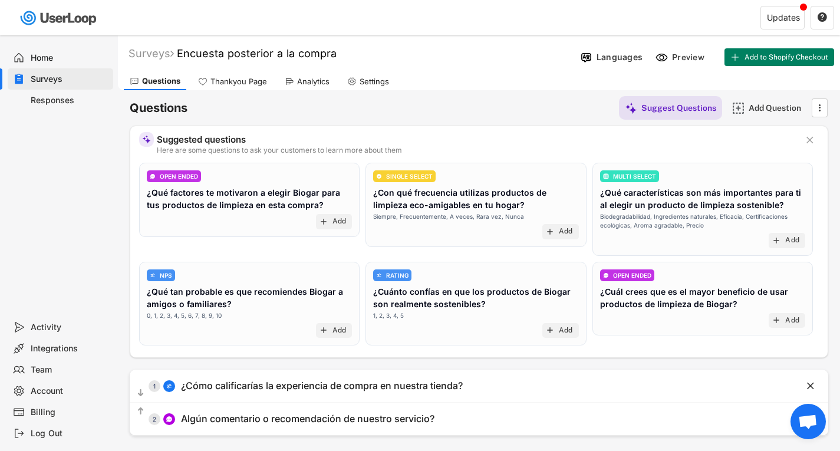
click at [386, 75] on div "Settings" at bounding box center [368, 82] width 54 height 18
select select ""weekly""
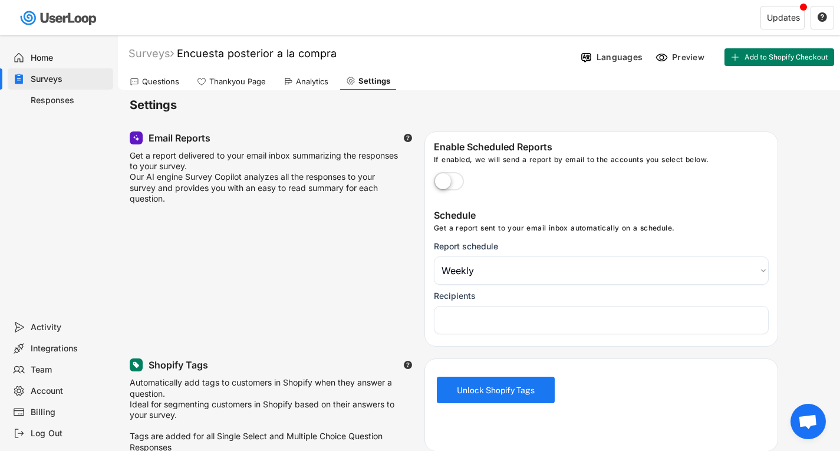
select select
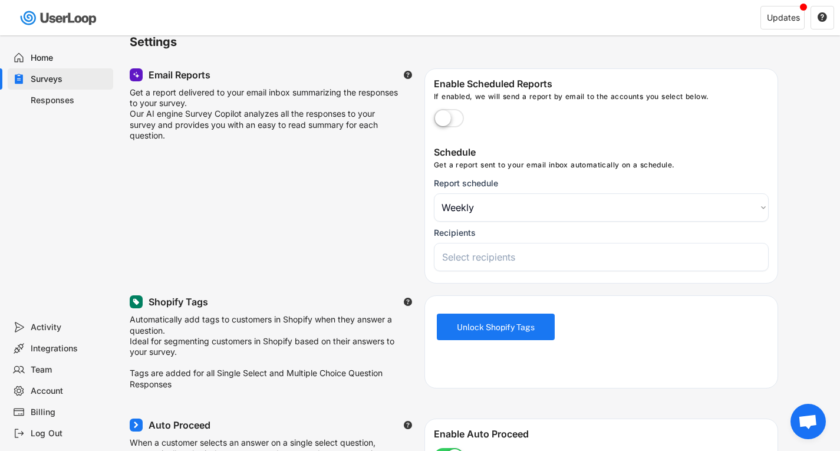
scroll to position [118, 0]
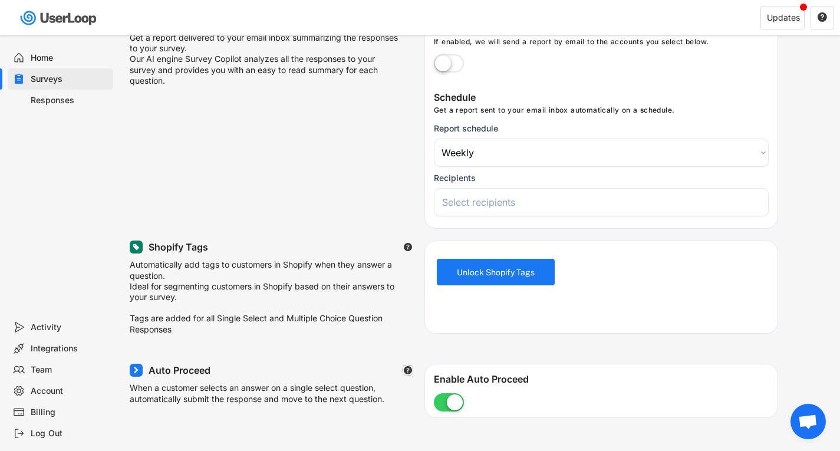
click at [406, 375] on text "" at bounding box center [408, 370] width 8 height 9
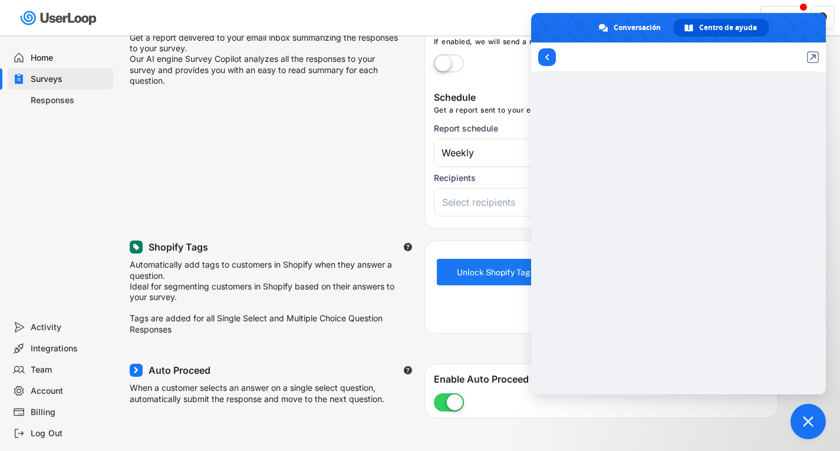
click at [257, 173] on div "Email Reports  Get a report delivered to your email inbox summarizing the resp…" at bounding box center [479, 121] width 699 height 215
click at [546, 57] on span at bounding box center [548, 57] width 4 height 6
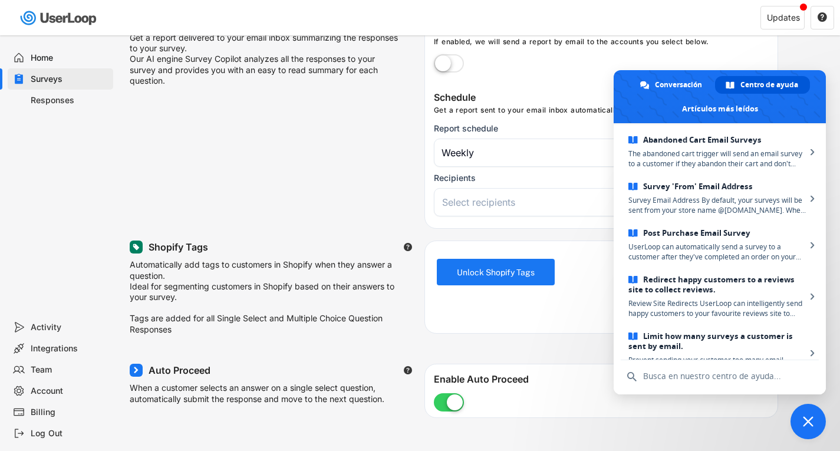
click at [327, 218] on div "Email Reports  Get a report delivered to your email inbox summarizing the resp…" at bounding box center [479, 121] width 699 height 215
click at [811, 425] on span "Cerrar el chat" at bounding box center [808, 421] width 11 height 11
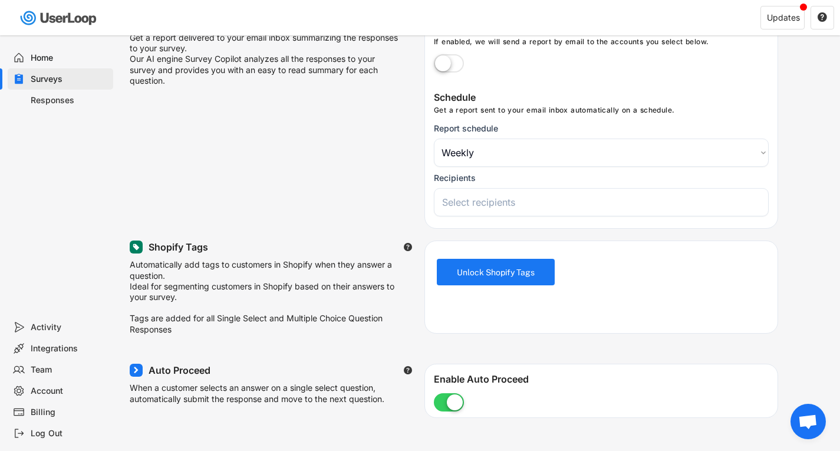
scroll to position [0, 0]
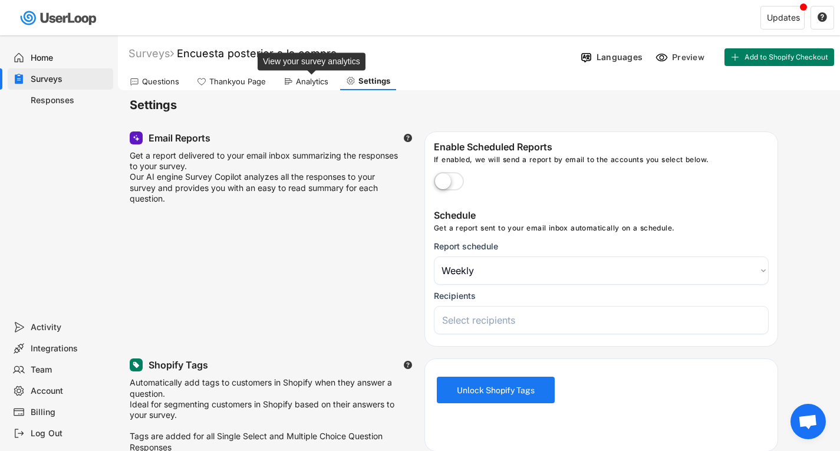
click at [304, 77] on div "Analytics" at bounding box center [312, 82] width 32 height 10
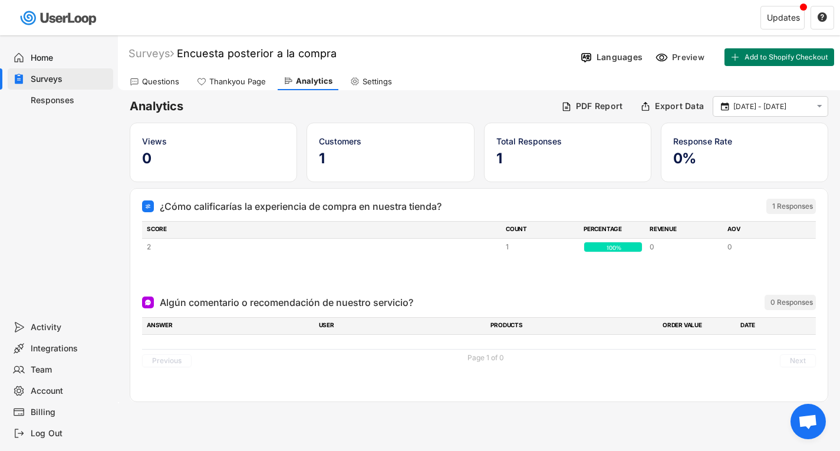
click at [245, 90] on div "Thankyou Page" at bounding box center [231, 82] width 81 height 18
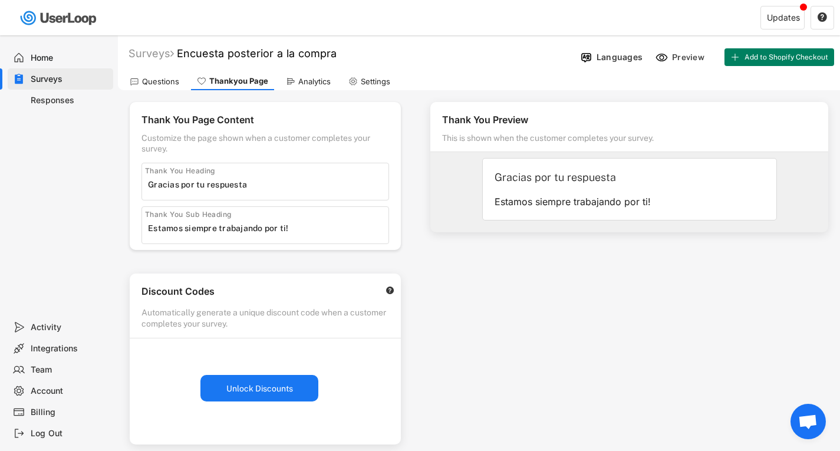
click at [143, 61] on div "Surveys Encuesta posterior a la compra Languages Preview Add to Shopify Checkout" at bounding box center [479, 54] width 722 height 31
click at [157, 81] on div "Questions" at bounding box center [160, 82] width 37 height 10
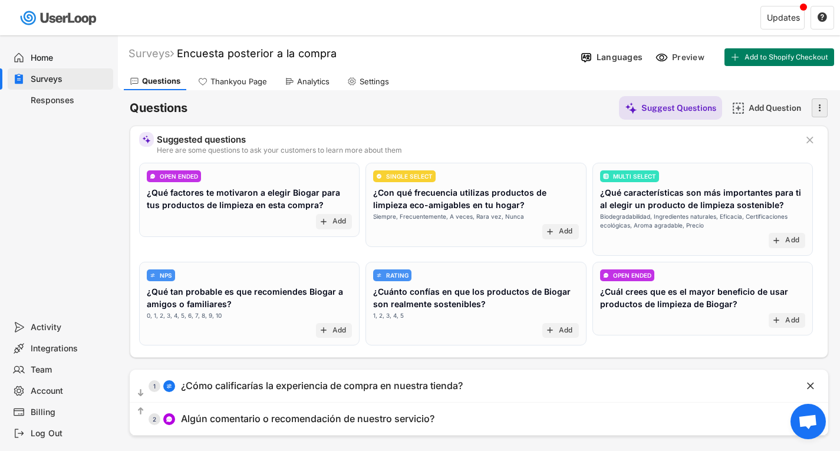
click at [815, 109] on icon "" at bounding box center [820, 108] width 12 height 18
click at [785, 171] on div "Archive" at bounding box center [791, 165] width 87 height 24
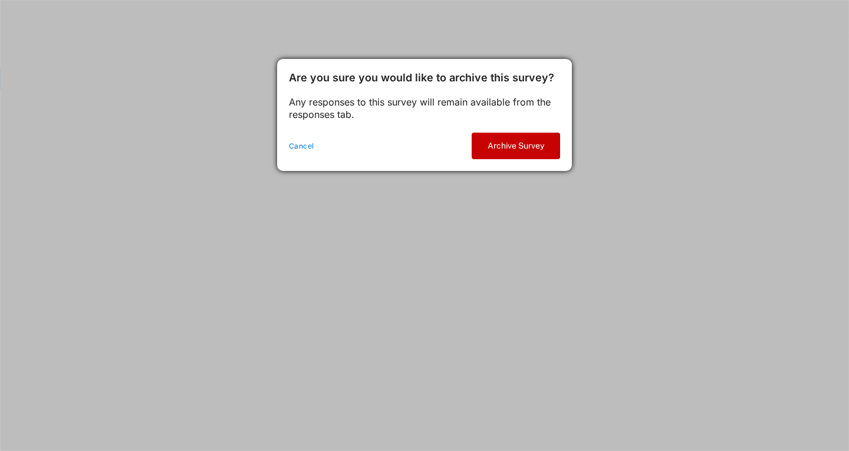
click at [489, 142] on button "Archive Survey" at bounding box center [516, 146] width 88 height 27
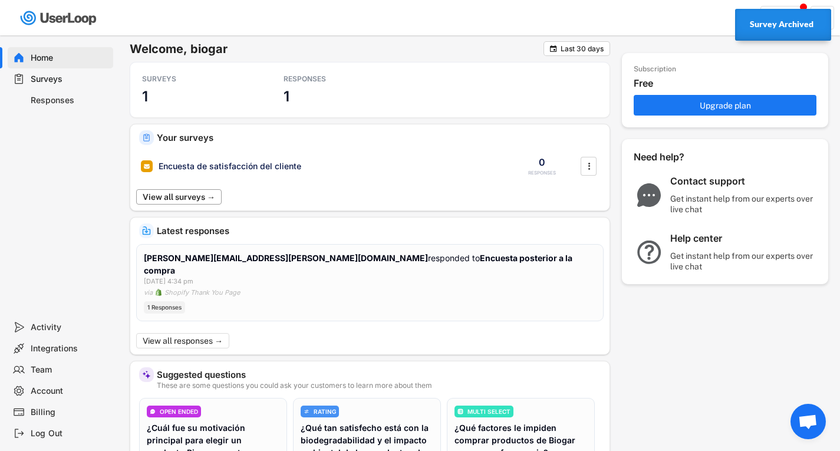
click at [159, 199] on button "View all surveys →" at bounding box center [179, 196] width 86 height 15
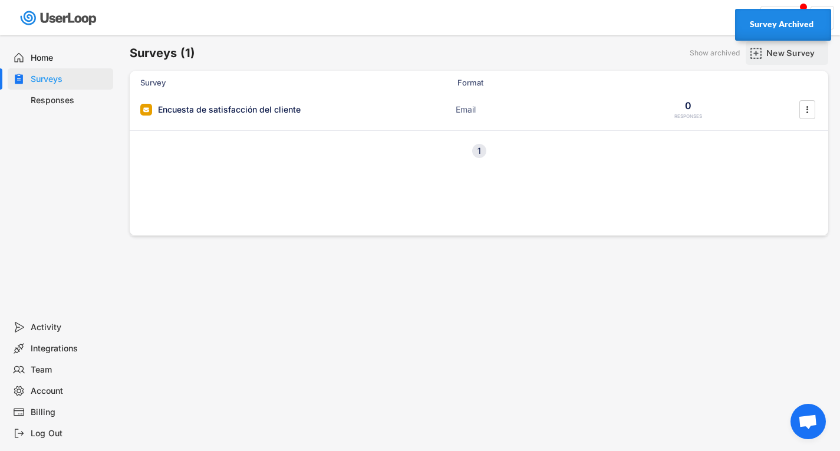
click at [793, 55] on div "New Survey" at bounding box center [796, 53] width 59 height 11
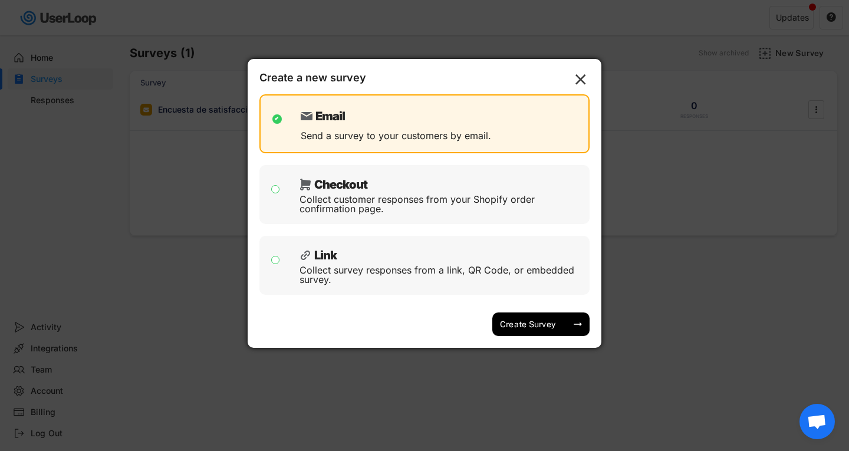
click at [274, 186] on input "checkbox" at bounding box center [275, 189] width 9 height 9
checkbox input "true"
checkbox input "false"
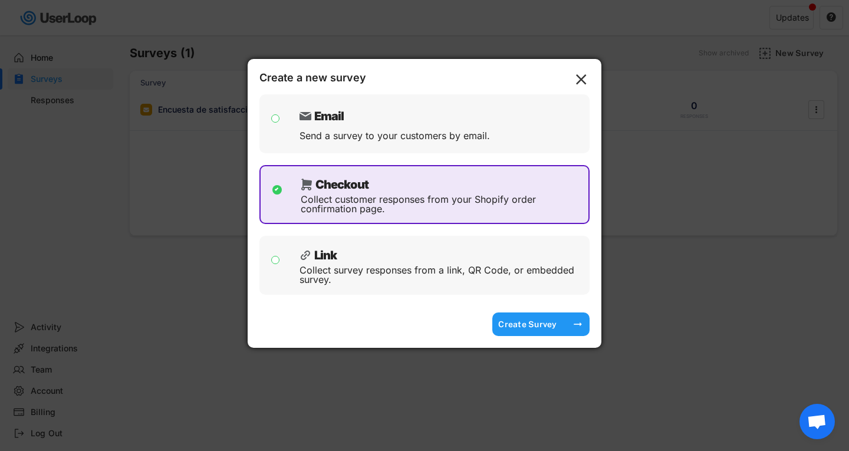
click at [527, 327] on div "Create Survey" at bounding box center [527, 324] width 59 height 11
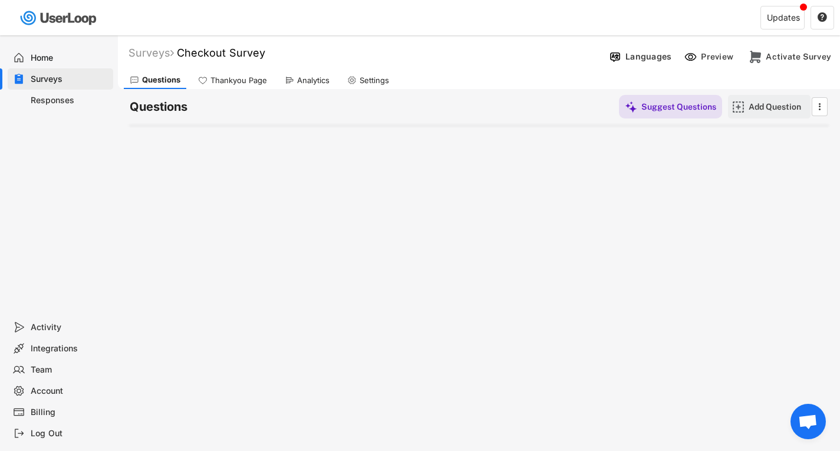
click at [766, 109] on div "Add Question" at bounding box center [778, 106] width 59 height 11
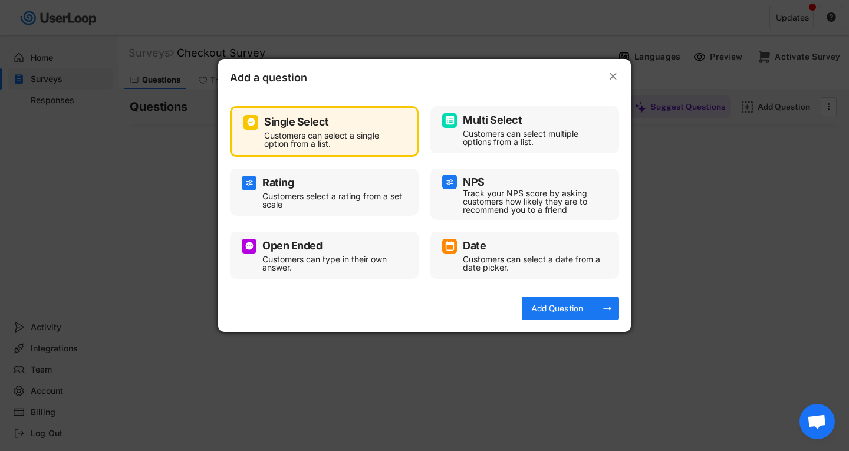
click at [300, 195] on div "Customers select a rating from a set scale" at bounding box center [333, 200] width 142 height 17
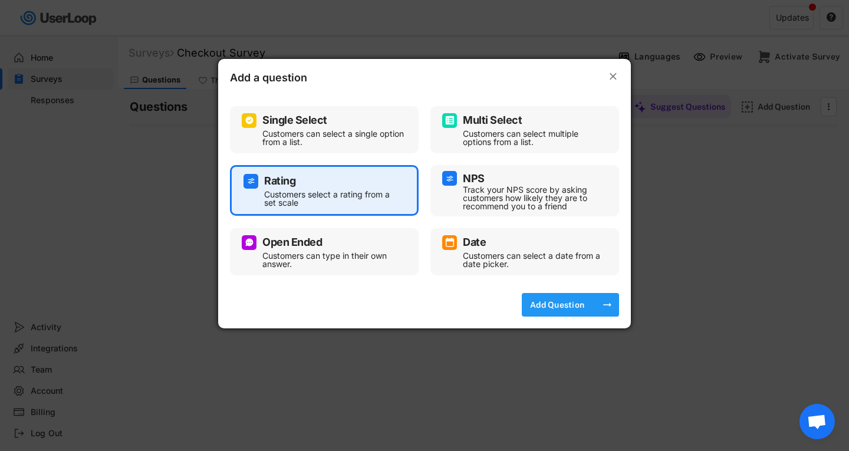
click at [565, 300] on div "Add Question" at bounding box center [557, 305] width 59 height 11
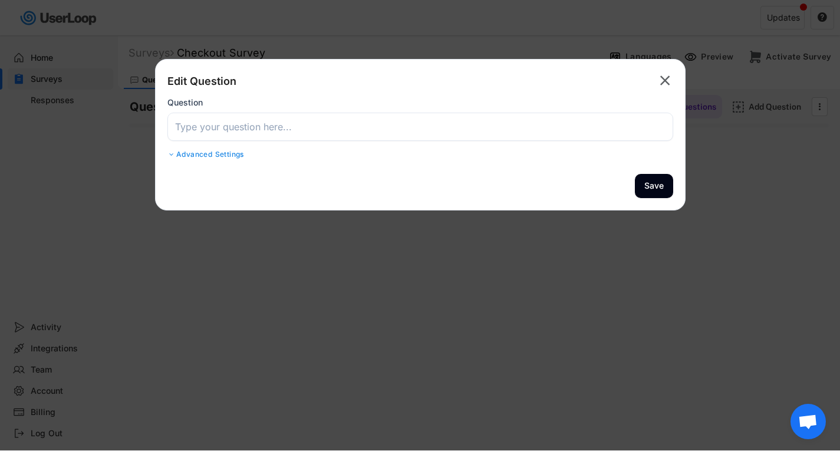
select select ""1_10""
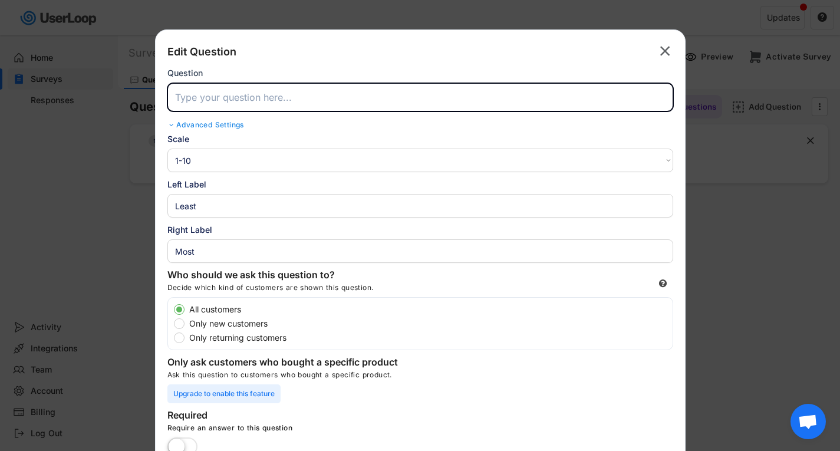
click at [283, 100] on input "input" at bounding box center [420, 97] width 506 height 28
paste input "¿Cómo calificarías la experiencia de compra en nuestra tienda?"
type input "¿Cómo calificarías la experiencia de compra en nuestra tienda?"
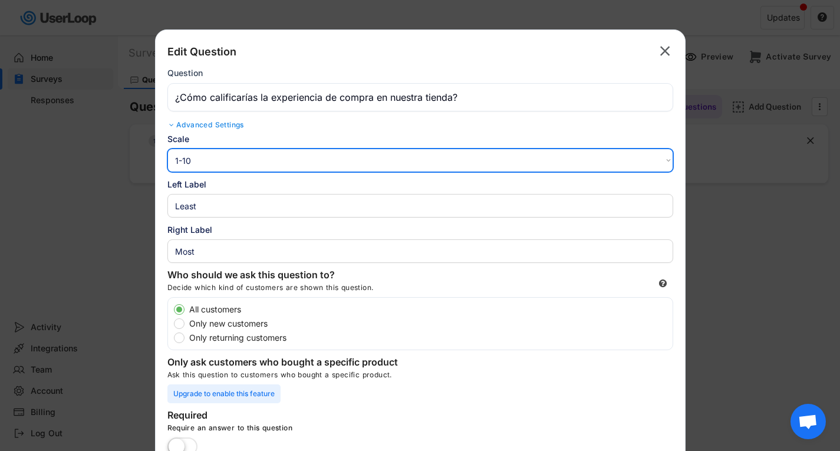
click at [244, 166] on select "1-10 10-1 1-5 5-1" at bounding box center [420, 161] width 506 height 24
select select ""1_5""
click at [167, 149] on select "1-10 10-1 1-5 5-1" at bounding box center [420, 161] width 506 height 24
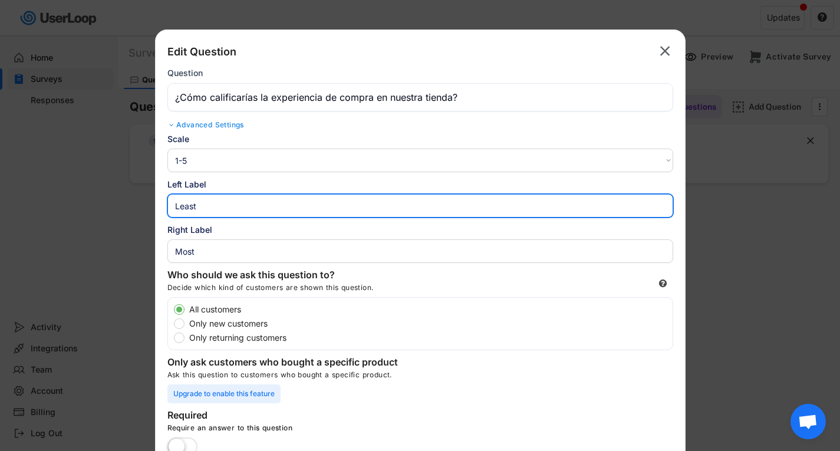
drag, startPoint x: 226, startPoint y: 209, endPoint x: 64, endPoint y: 198, distance: 162.5
click at [64, 199] on body "Welcome, biogar  Last 30 days SURVEYS 2 RESPONSES 1 Your surveys Checkout Surv…" at bounding box center [420, 225] width 840 height 451
type input "Peor"
drag, startPoint x: 211, startPoint y: 255, endPoint x: 75, endPoint y: 236, distance: 136.4
click at [75, 236] on body "Welcome, biogar  Last 30 days SURVEYS 2 RESPONSES 1 Your surveys Checkout Surv…" at bounding box center [420, 225] width 840 height 451
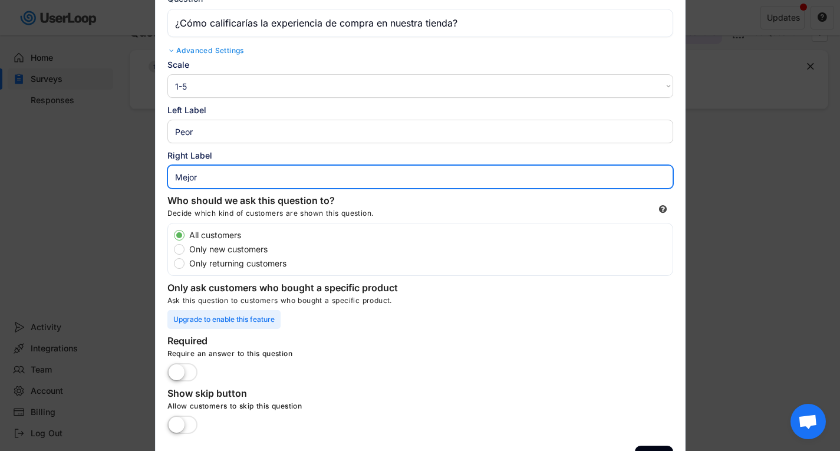
scroll to position [188, 0]
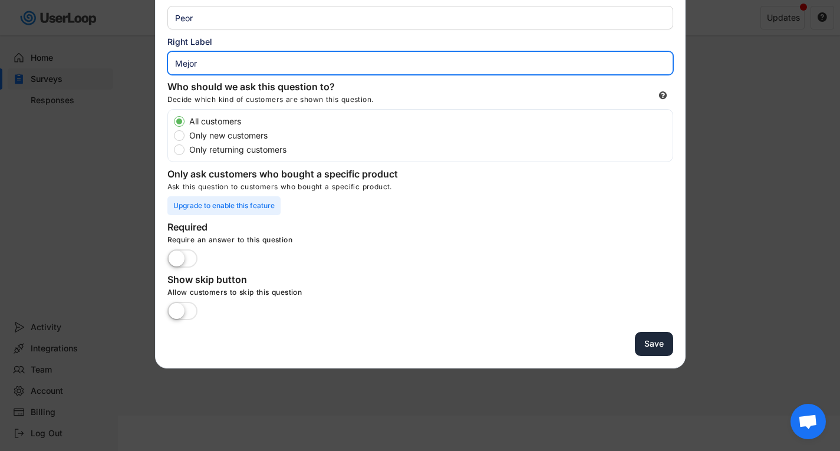
type input "Mejor"
click at [655, 344] on button "Save" at bounding box center [654, 344] width 38 height 24
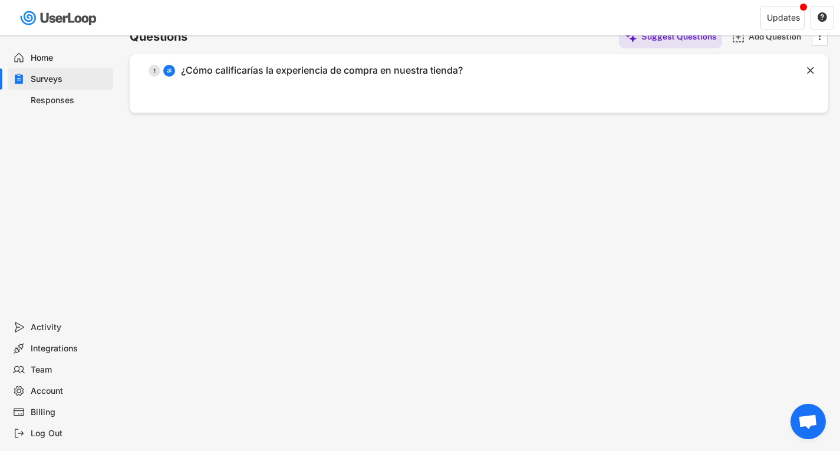
scroll to position [0, 0]
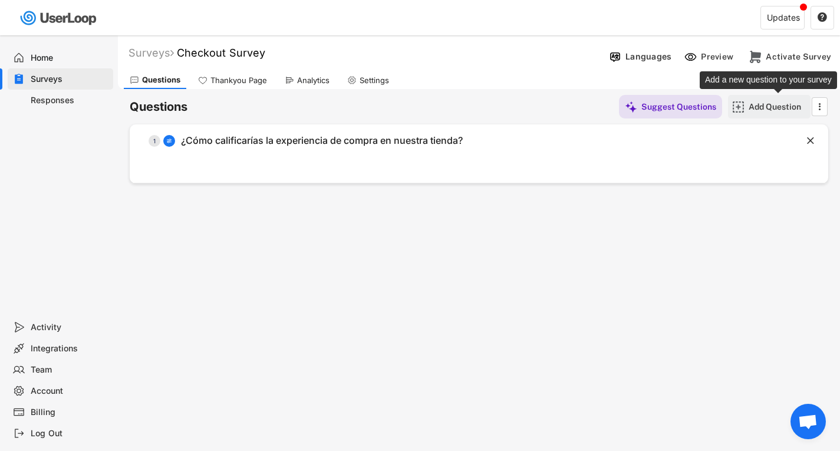
click at [769, 101] on div "Add Question" at bounding box center [778, 106] width 59 height 11
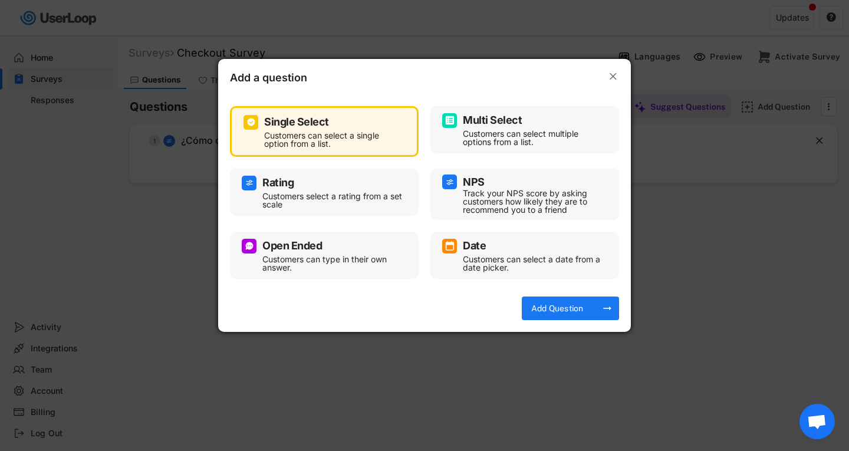
click at [317, 247] on div "Open Ended" at bounding box center [292, 246] width 60 height 11
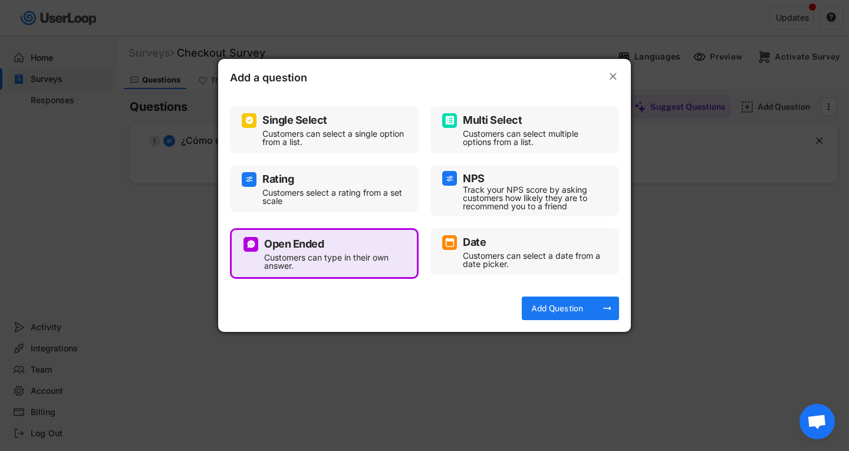
click at [547, 293] on div "Add a question  Single Select Customers can select a single option from a list…" at bounding box center [424, 195] width 413 height 273
click at [554, 307] on div "Add Question" at bounding box center [557, 308] width 59 height 11
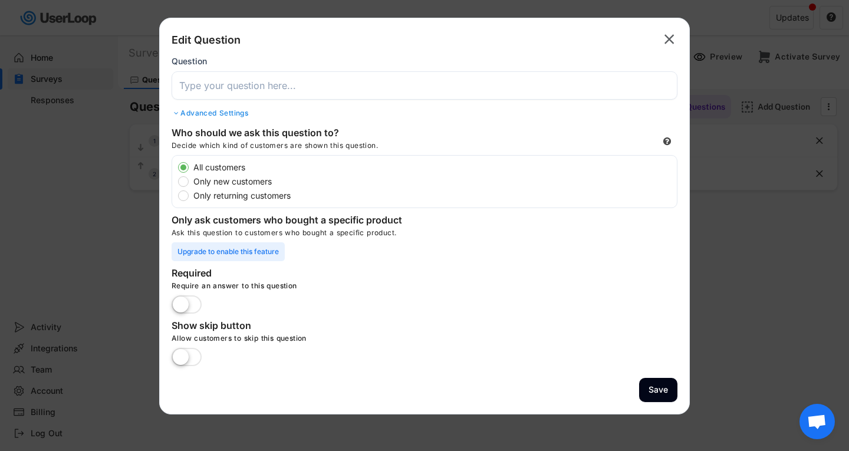
click at [254, 93] on input "input" at bounding box center [425, 85] width 506 height 28
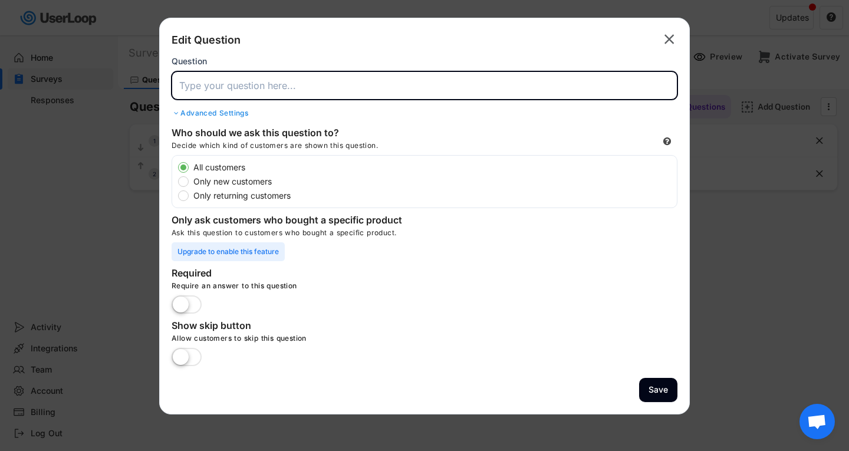
paste input "¿Tienes alguna sugerencia o comentario para mejorar?"
type input "¿Tienes alguna sugerencia o comentario para mejorar?"
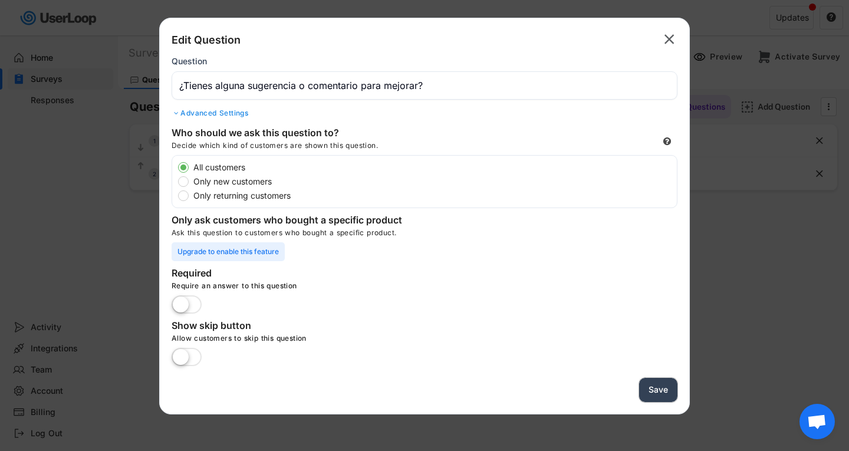
click at [661, 390] on button "Save" at bounding box center [658, 390] width 38 height 24
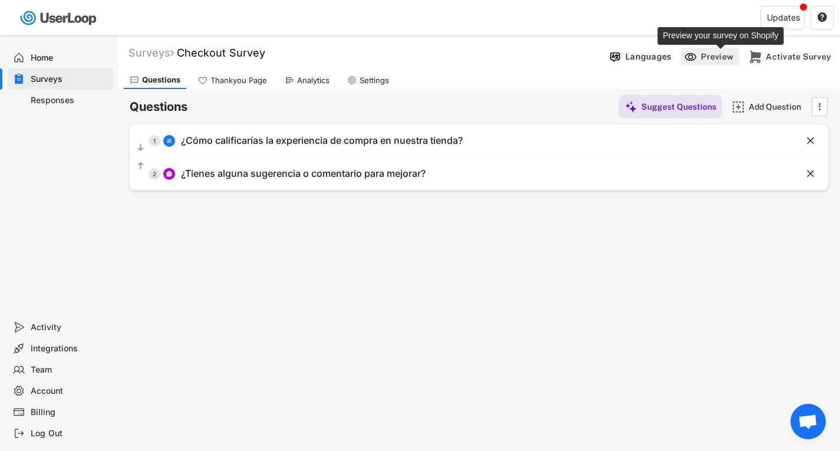
click at [722, 54] on div "Preview" at bounding box center [718, 56] width 35 height 11
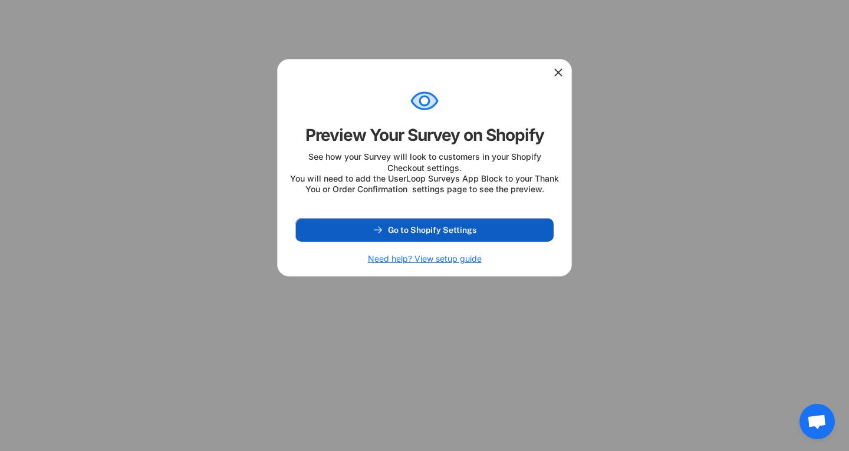
click at [465, 234] on span "Go to Shopify Settings" at bounding box center [432, 230] width 88 height 8
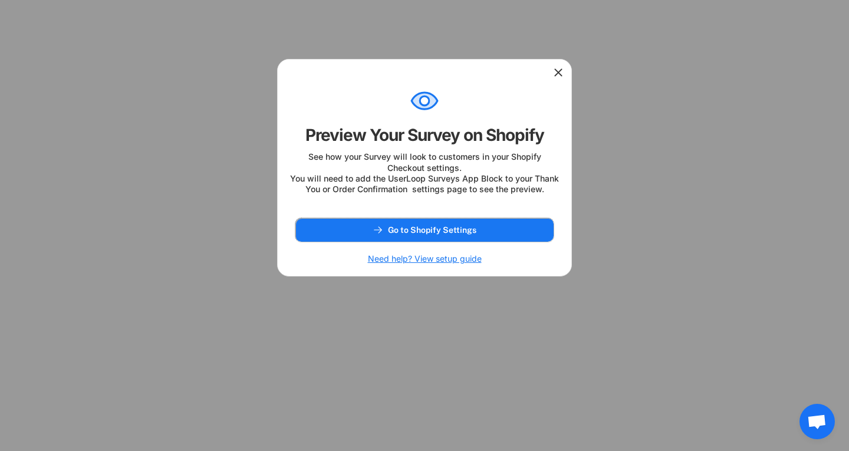
click at [558, 75] on icon at bounding box center [559, 73] width 12 height 12
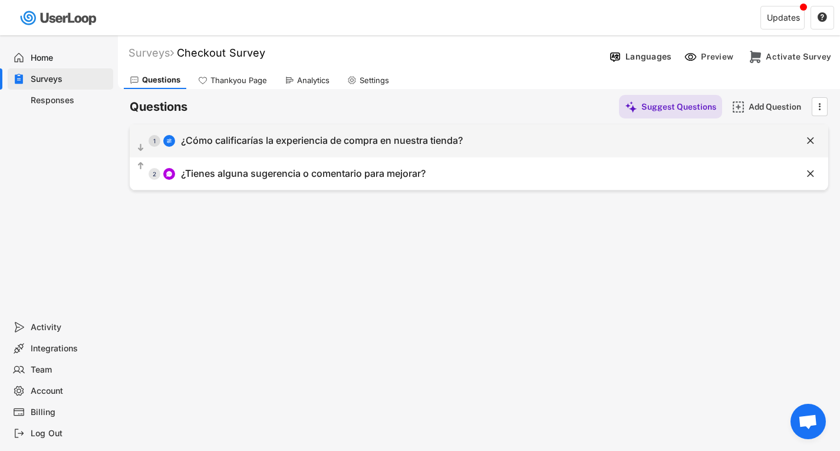
click at [310, 152] on div "  1 ¿Cómo calificarías la experiencia de compra en nuestra tienda?" at bounding box center [450, 140] width 640 height 27
select select ""1_5""
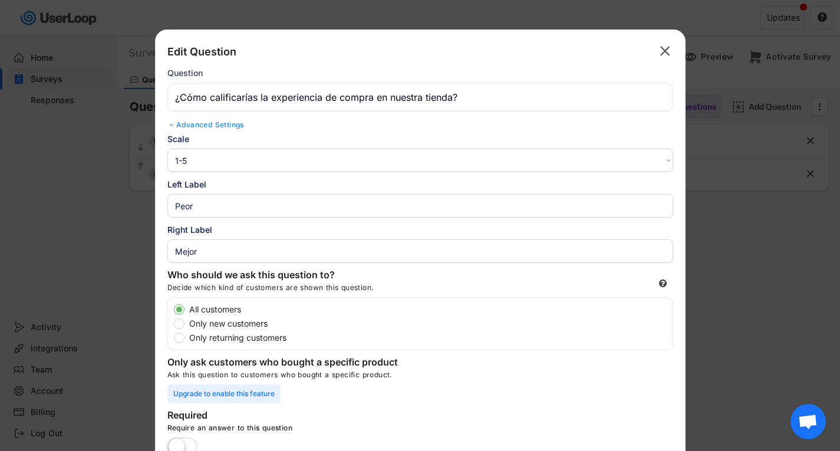
click at [124, 264] on div at bounding box center [420, 225] width 840 height 451
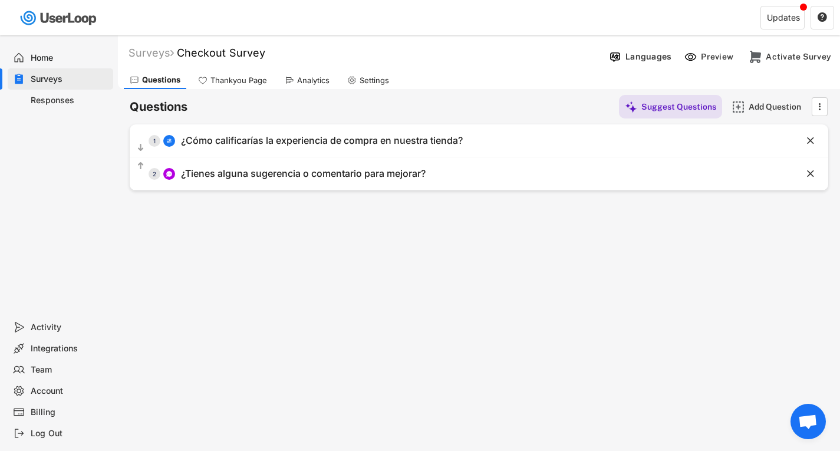
click at [229, 79] on div "Thankyou Page" at bounding box center [239, 80] width 57 height 10
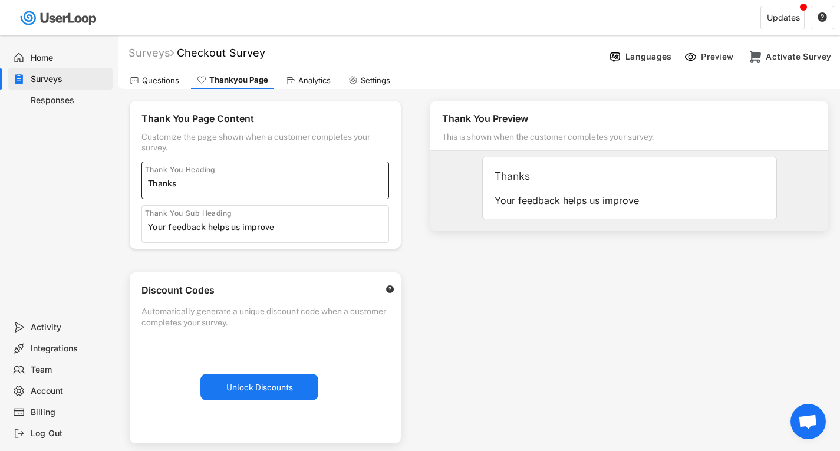
drag, startPoint x: 195, startPoint y: 189, endPoint x: 0, endPoint y: 174, distance: 195.8
click at [0, 173] on body "Welcome, biogar  Last 30 days SURVEYS 2 RESPONSES 1 Your surveys Checkout Surv…" at bounding box center [420, 225] width 840 height 451
type input "Gracias"
drag, startPoint x: 299, startPoint y: 225, endPoint x: 0, endPoint y: 242, distance: 299.5
click at [0, 243] on body "Welcome, biogar  Last 30 days SURVEYS 2 RESPONSES 1 Your surveys Checkout Surv…" at bounding box center [420, 225] width 840 height 451
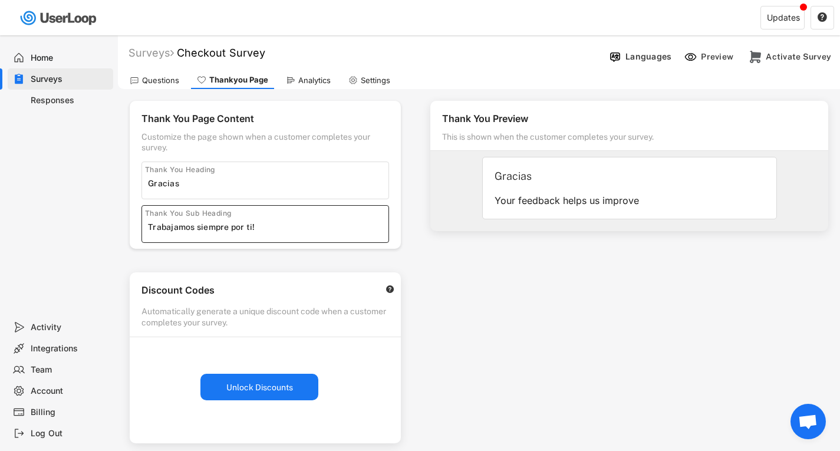
type input "Trabajamos siempre por ti!"
click at [645, 253] on div "Thank You Preview This is shown when the customer completes your survey. Gracia…" at bounding box center [630, 335] width 422 height 493
click at [712, 58] on div "Preview" at bounding box center [718, 56] width 35 height 11
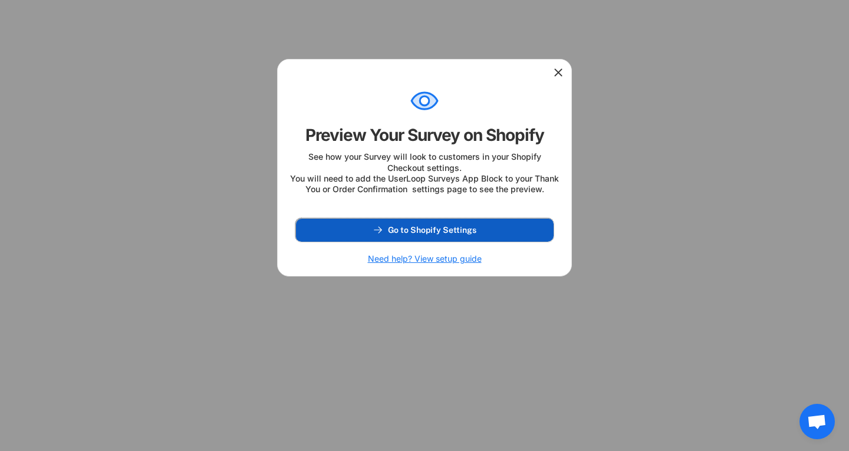
click at [421, 235] on button "Go to Shopify Settings" at bounding box center [424, 230] width 258 height 24
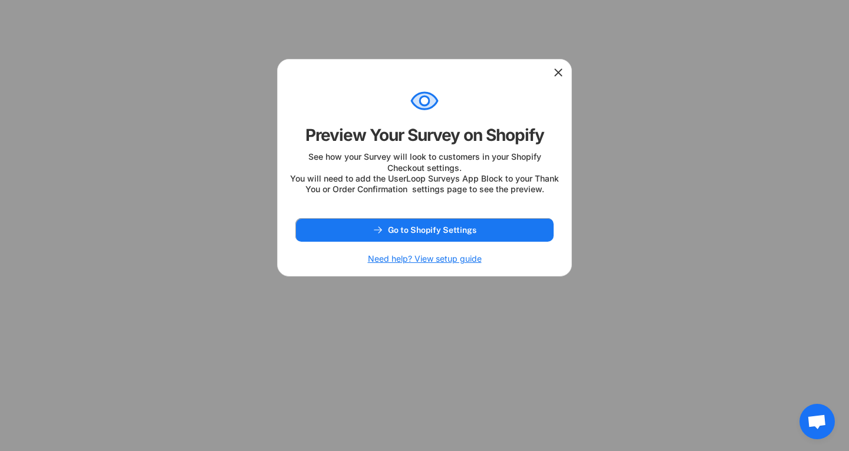
click at [557, 65] on div at bounding box center [425, 72] width 294 height 24
click at [558, 75] on icon at bounding box center [559, 73] width 12 height 12
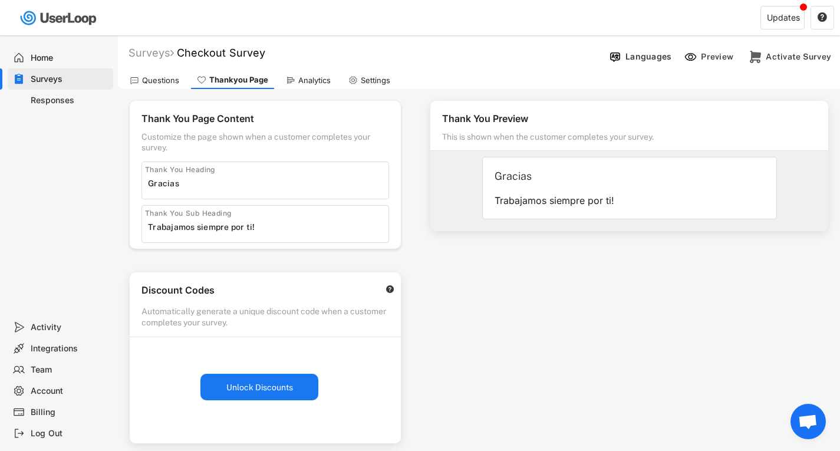
click at [387, 73] on div "Settings" at bounding box center [370, 80] width 54 height 18
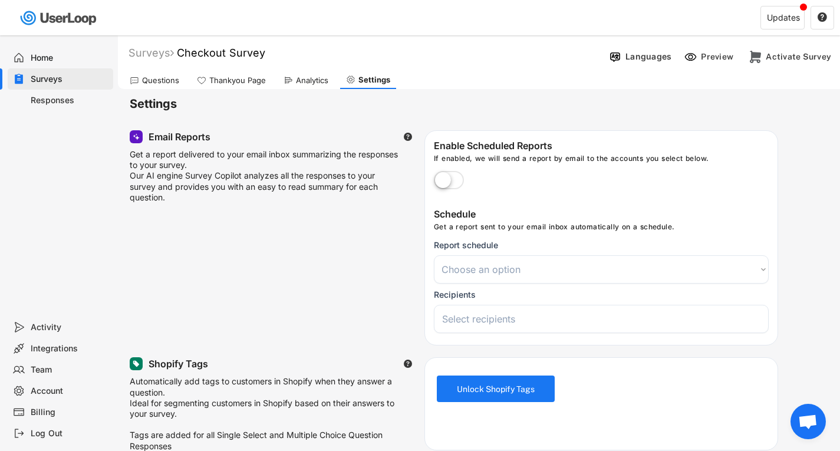
scroll to position [295, 0]
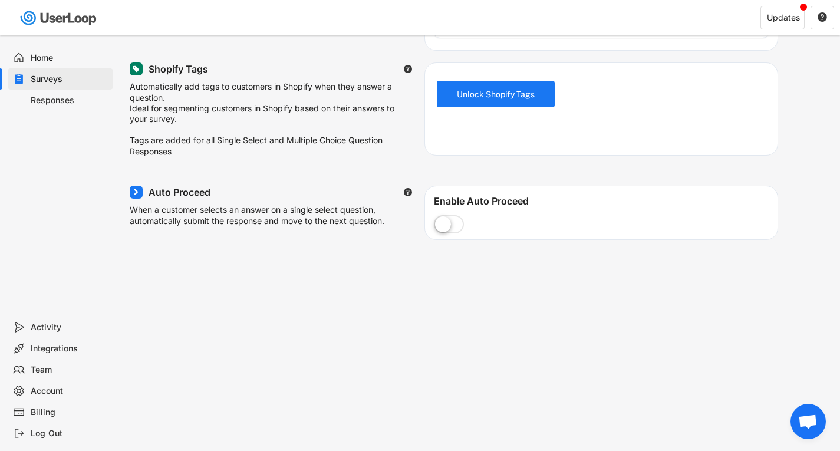
click at [440, 231] on label at bounding box center [449, 225] width 36 height 26
click at [0, 0] on input "checkbox" at bounding box center [0, 0] width 0 height 0
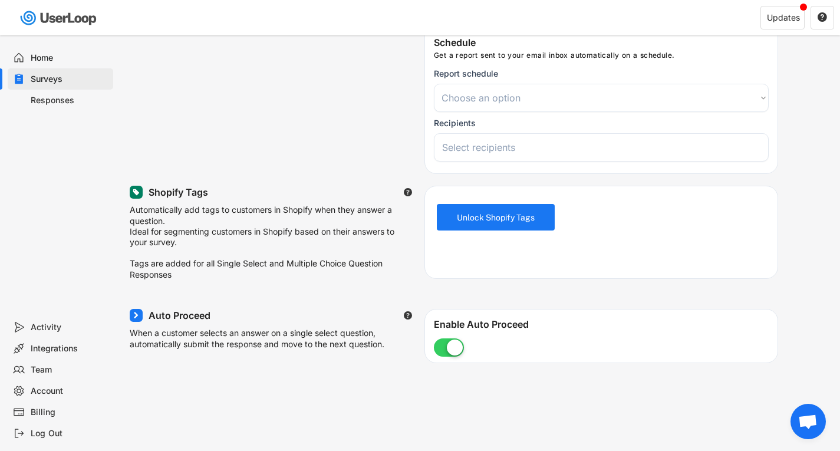
scroll to position [0, 0]
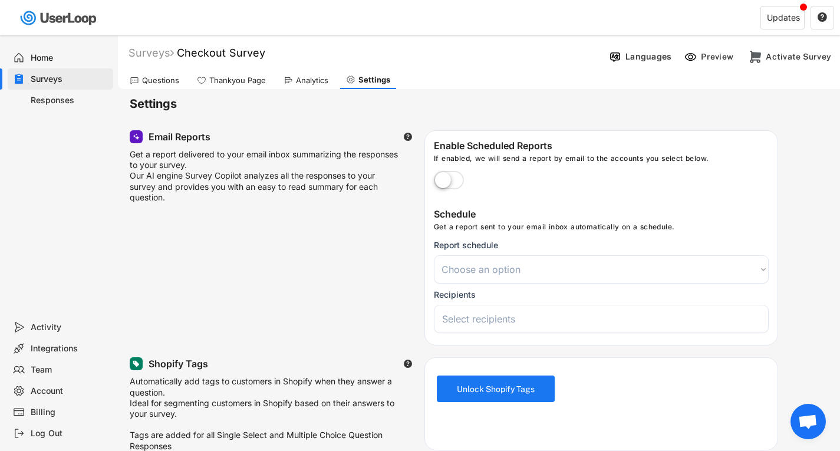
select select
click at [219, 80] on div "Thankyou Page" at bounding box center [237, 80] width 57 height 10
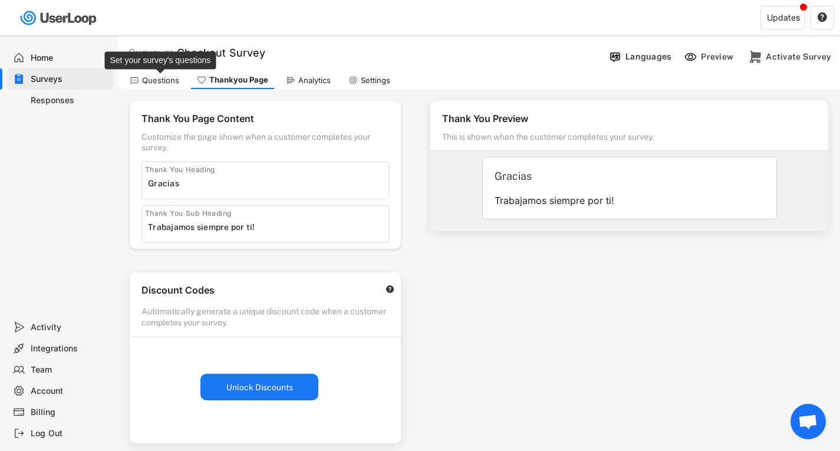
click at [153, 83] on div "Questions" at bounding box center [160, 80] width 37 height 10
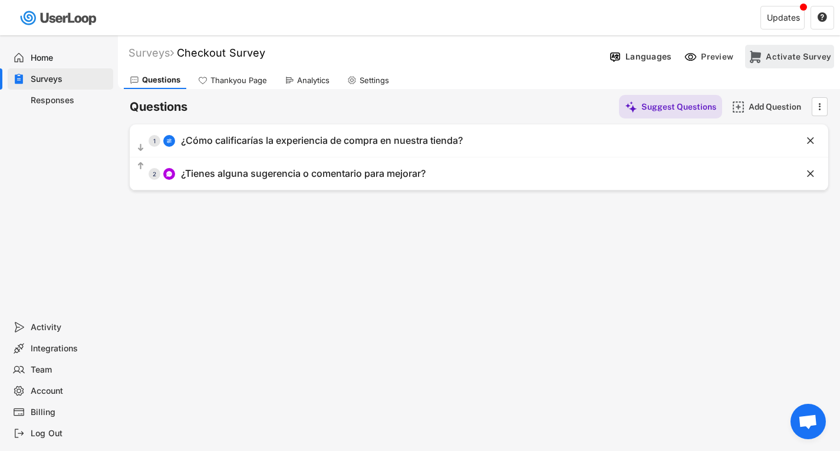
click at [803, 57] on div "Activate Survey" at bounding box center [798, 56] width 65 height 11
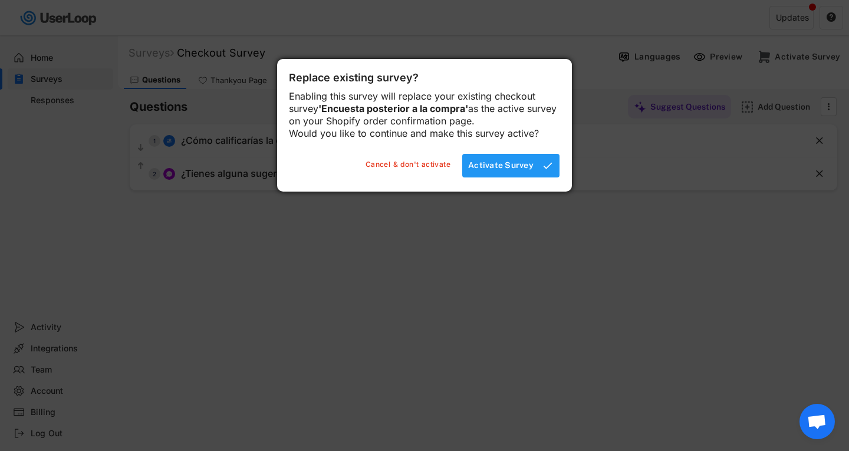
click at [521, 178] on div "Activate Survey" at bounding box center [500, 166] width 65 height 24
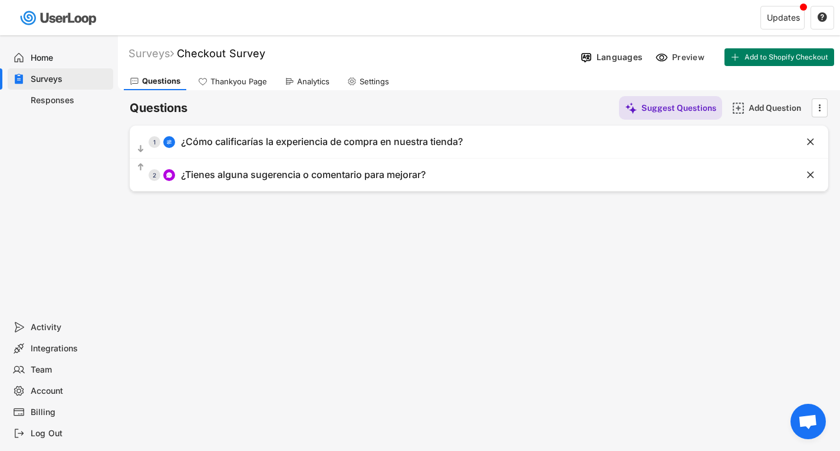
click at [58, 81] on div "Surveys" at bounding box center [70, 79] width 78 height 11
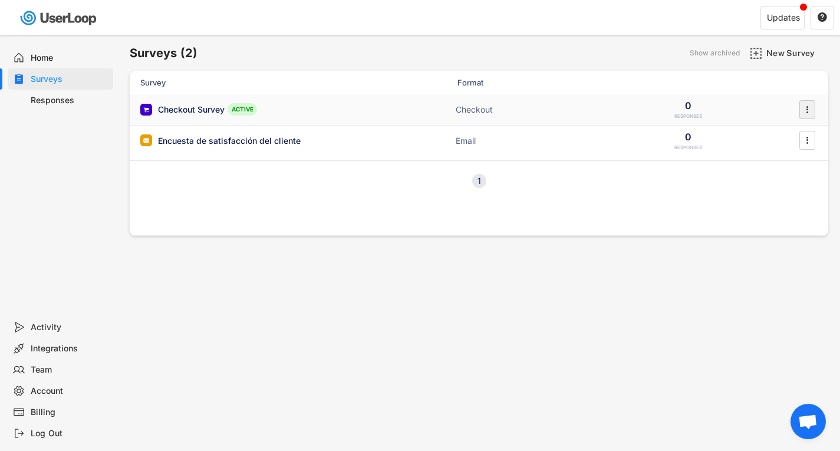
click at [814, 111] on div "" at bounding box center [808, 109] width 16 height 19
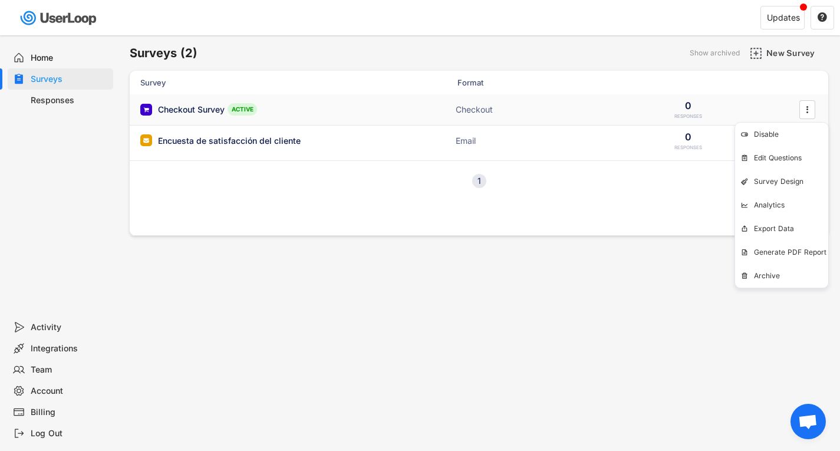
click at [173, 110] on div "Checkout Survey" at bounding box center [191, 110] width 67 height 12
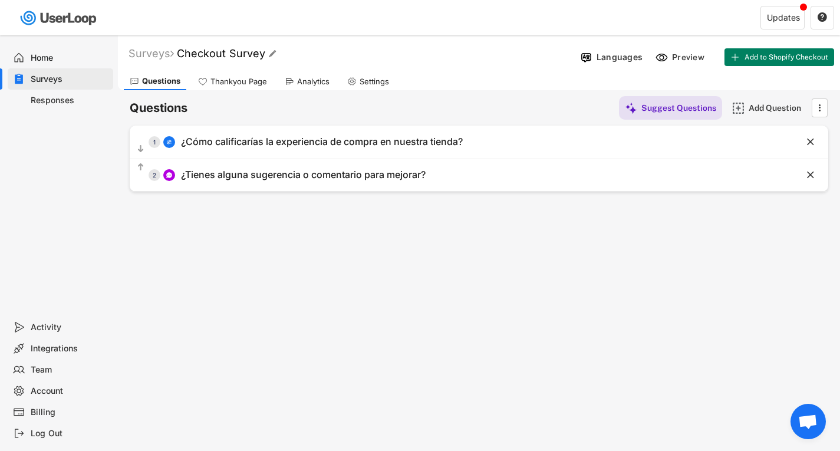
click at [234, 58] on font "Checkout Survey" at bounding box center [221, 53] width 88 height 12
drag, startPoint x: 273, startPoint y: 61, endPoint x: 107, endPoint y: 48, distance: 166.8
click at [109, 48] on body "Welcome, biogar  Last 30 days SURVEYS 2 RESPONSES 1 Your surveys Checkout Surv…" at bounding box center [420, 225] width 840 height 451
type input "Encuestra post compra"
click at [779, 57] on span "Add to Shopify Checkout" at bounding box center [787, 57] width 84 height 7
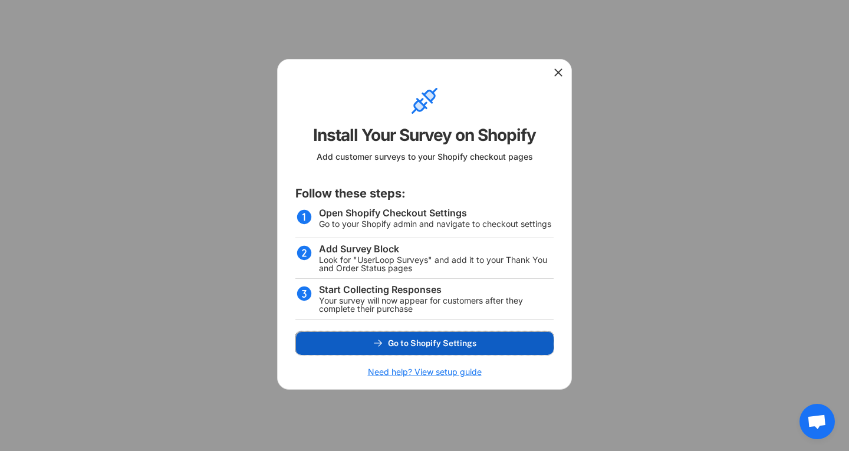
click at [449, 347] on span "Go to Shopify Settings" at bounding box center [432, 343] width 88 height 8
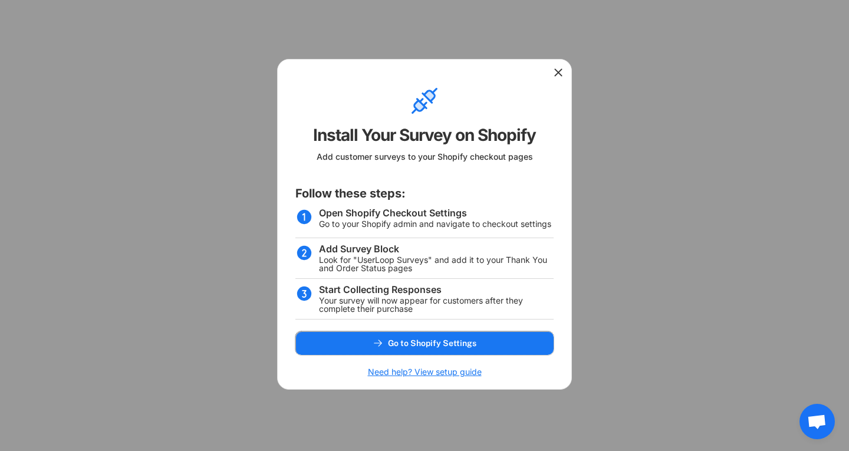
click at [559, 73] on use at bounding box center [559, 73] width 12 height 12
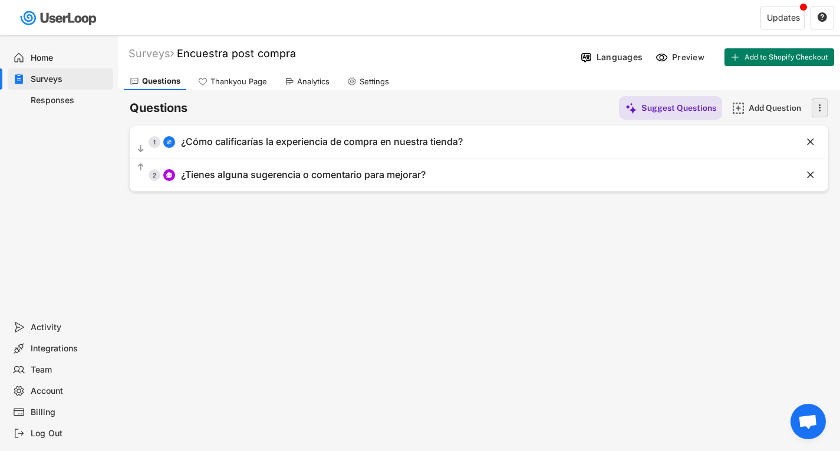
click at [819, 103] on text "" at bounding box center [820, 107] width 2 height 12
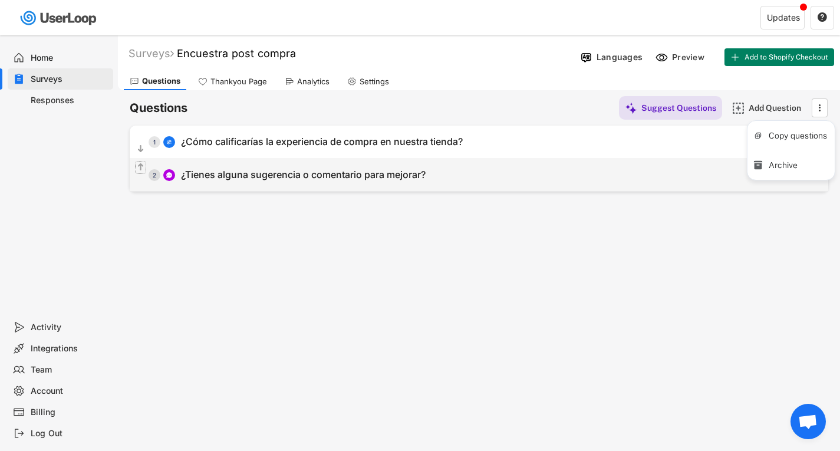
click at [137, 167] on icon "" at bounding box center [141, 168] width 10 height 12
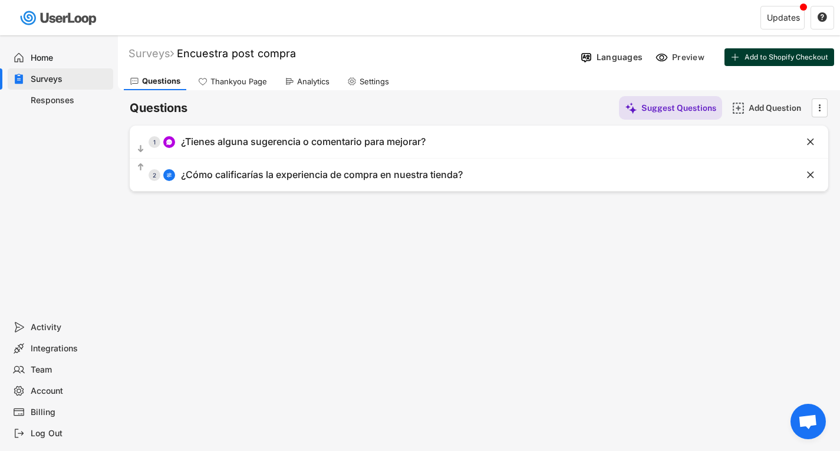
click at [777, 56] on span "Add to Shopify Checkout" at bounding box center [787, 57] width 84 height 7
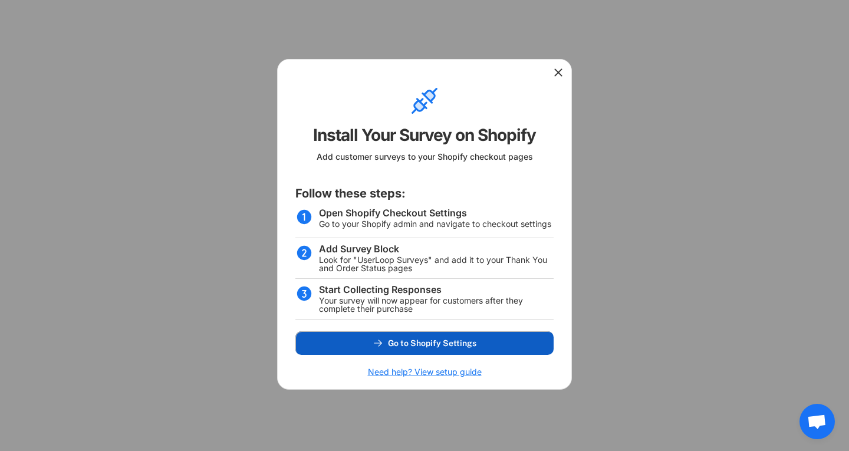
click at [400, 341] on span "Go to Shopify Settings" at bounding box center [432, 343] width 88 height 8
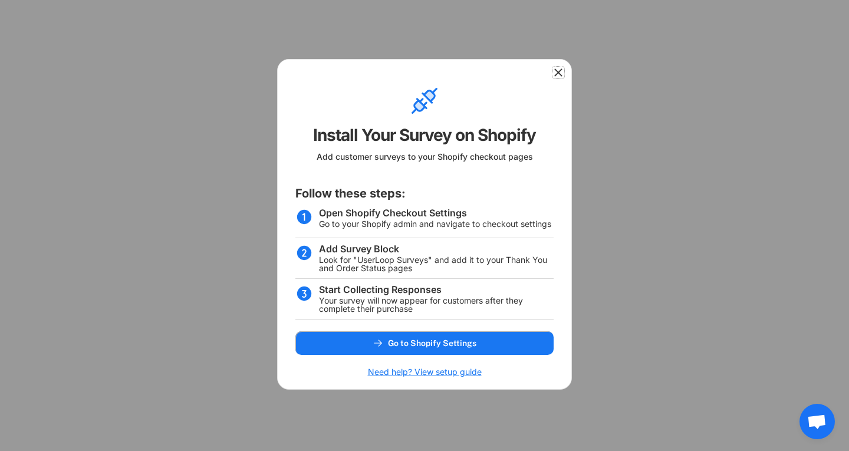
click at [560, 74] on use at bounding box center [559, 73] width 12 height 12
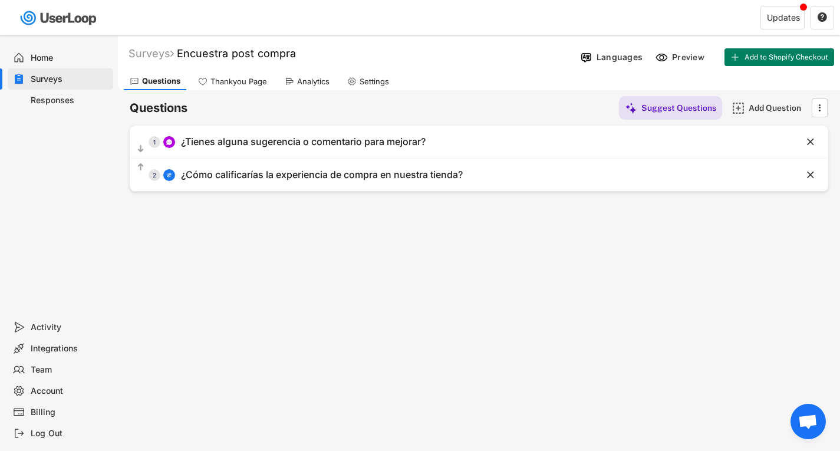
click at [377, 83] on div "Settings" at bounding box center [374, 82] width 29 height 10
select select
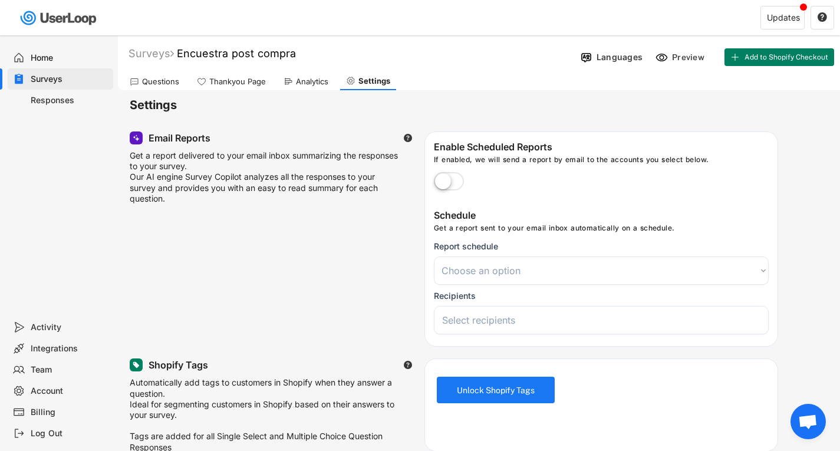
click at [298, 75] on div "Analytics" at bounding box center [306, 82] width 57 height 18
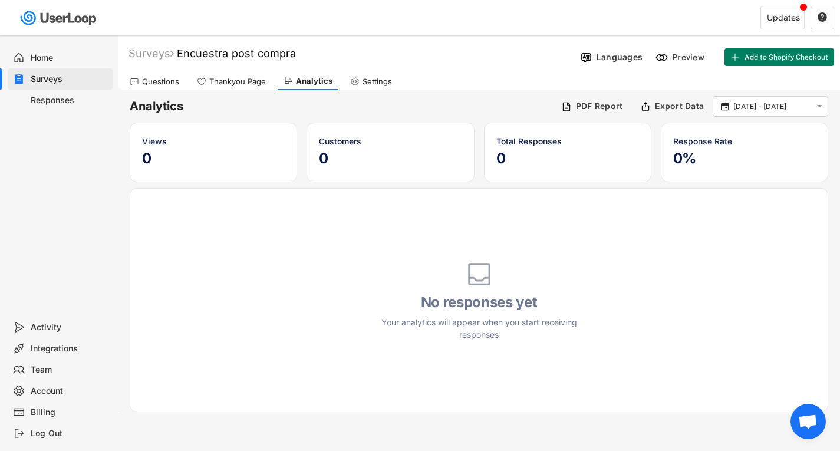
click at [232, 80] on div "Thankyou Page" at bounding box center [237, 82] width 57 height 10
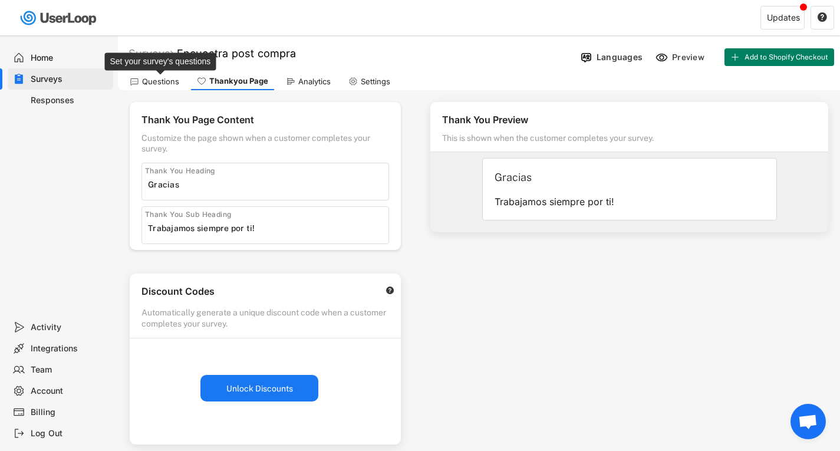
click at [161, 86] on div "Questions" at bounding box center [160, 82] width 37 height 10
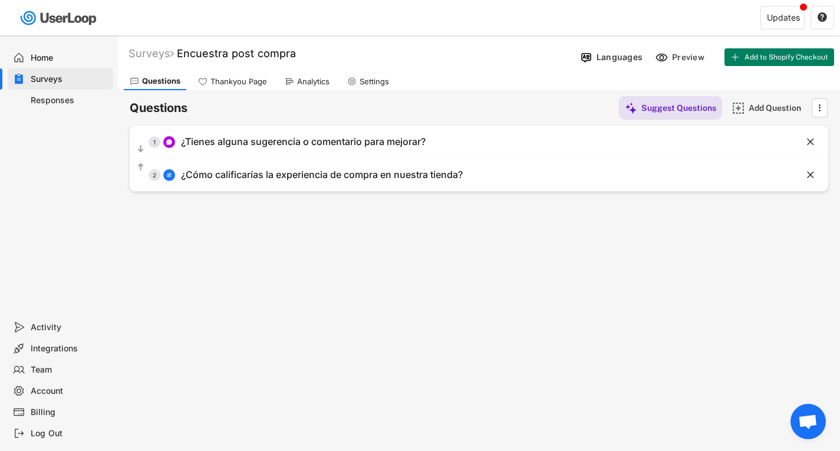
click at [47, 61] on div "Home" at bounding box center [70, 57] width 78 height 11
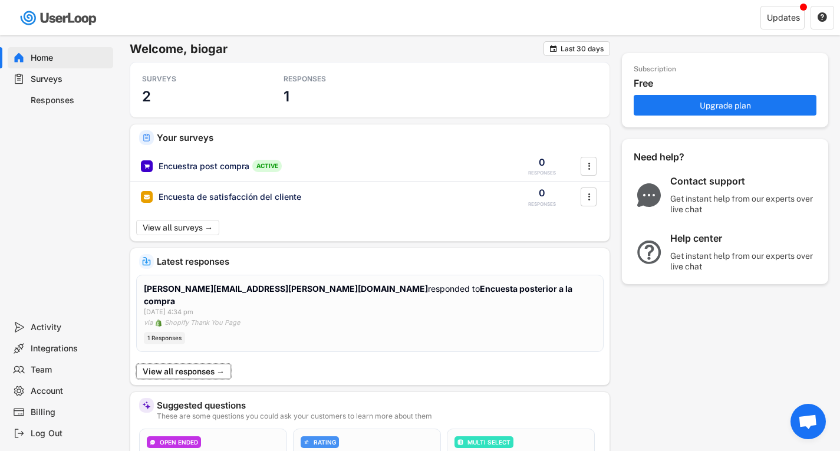
click at [177, 364] on button "View all responses →" at bounding box center [183, 371] width 95 height 15
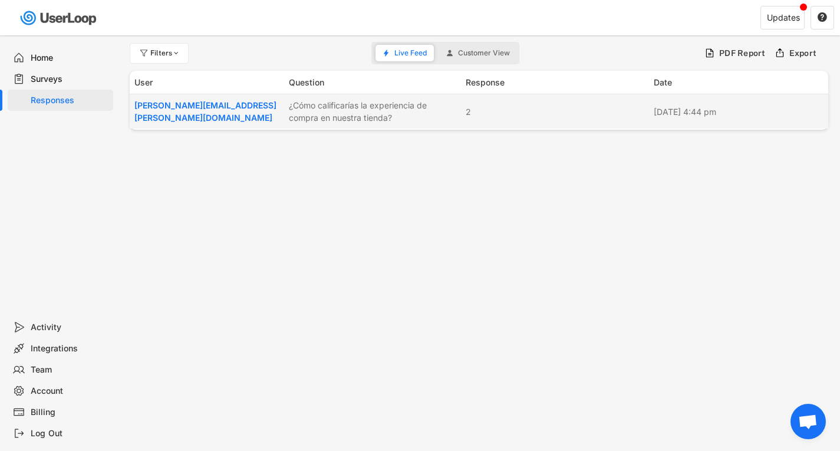
click at [354, 117] on div "¿Cómo calificarías la experiencia de compra en nuestra tienda?" at bounding box center [374, 111] width 170 height 25
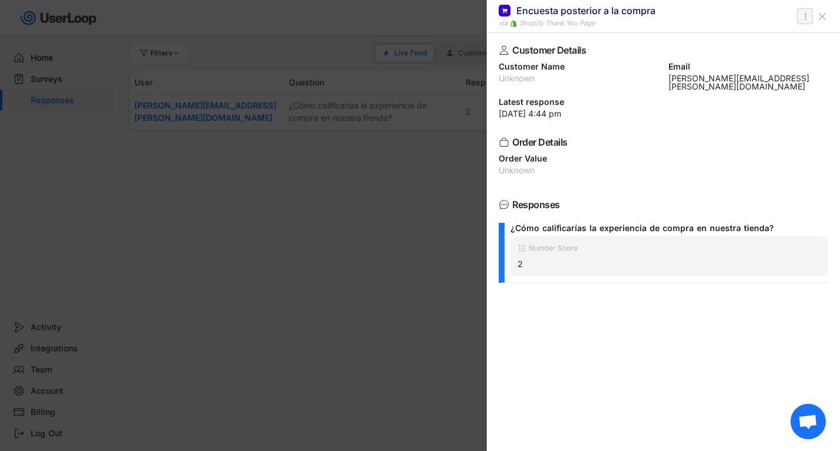
click at [801, 15] on icon "" at bounding box center [806, 16] width 12 height 14
click at [760, 42] on div "Delete Response" at bounding box center [759, 39] width 98 height 9
click at [769, 38] on strong "Click to confirm." at bounding box center [772, 39] width 57 height 9
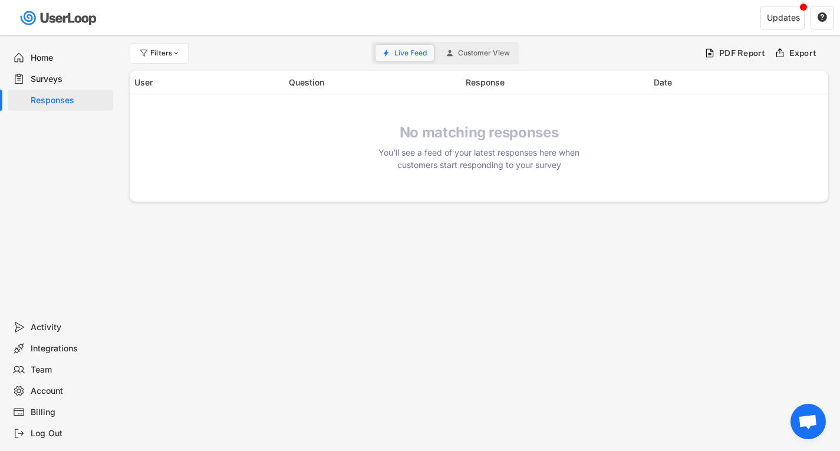
click at [403, 58] on button "Live Feed" at bounding box center [405, 53] width 58 height 17
click at [491, 50] on span "Customer View" at bounding box center [484, 53] width 52 height 7
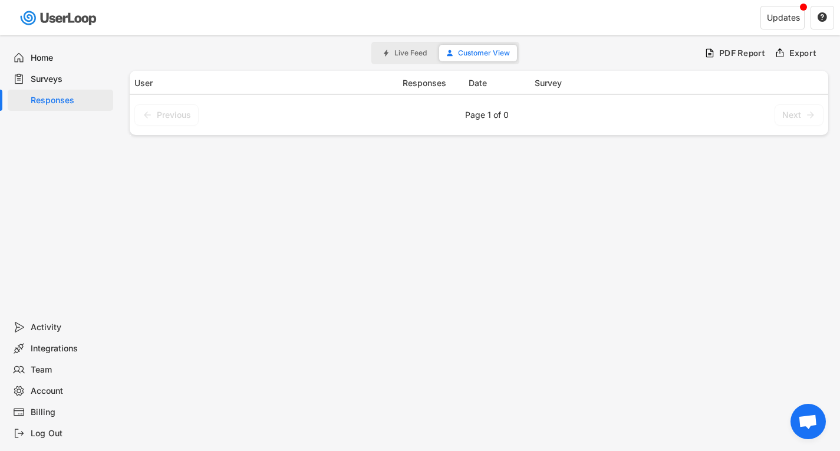
click at [54, 55] on div "Home" at bounding box center [70, 57] width 78 height 11
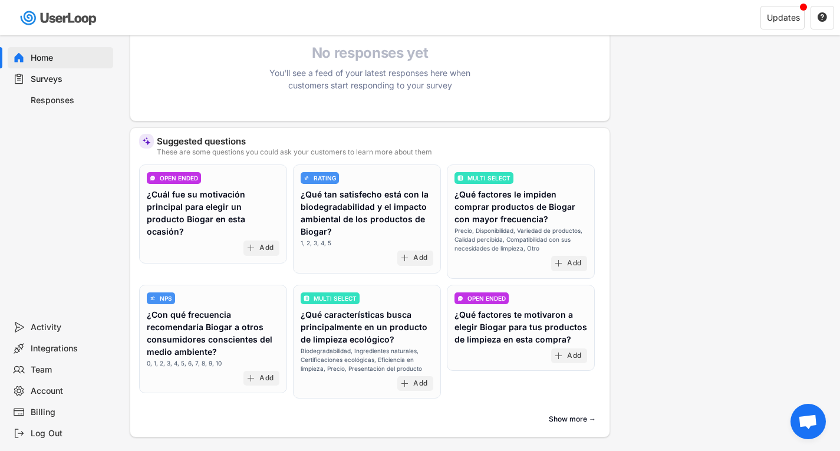
scroll to position [317, 0]
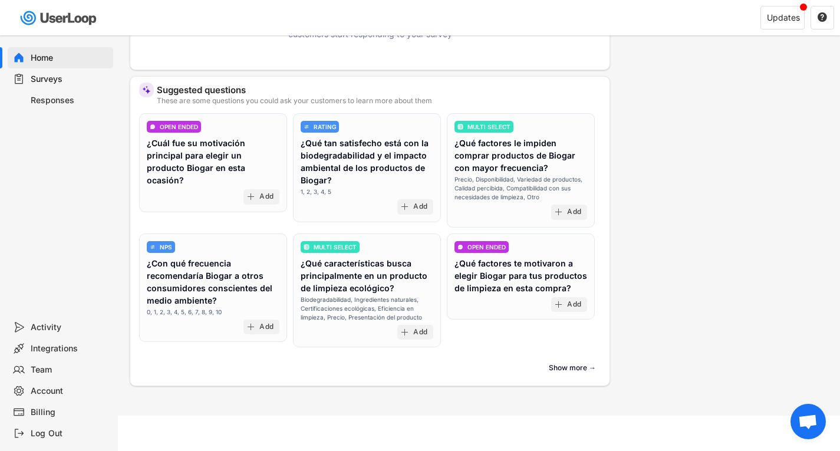
click at [56, 389] on div "Account" at bounding box center [70, 391] width 78 height 11
select select ""es""
select select ""1_week""
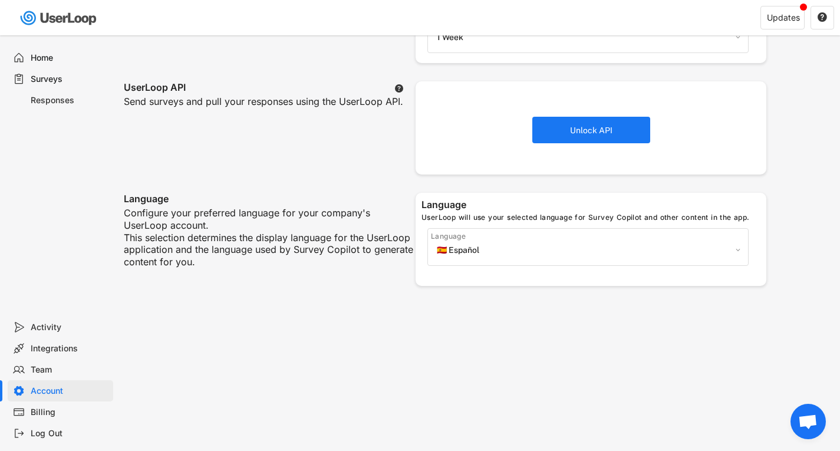
scroll to position [472, 0]
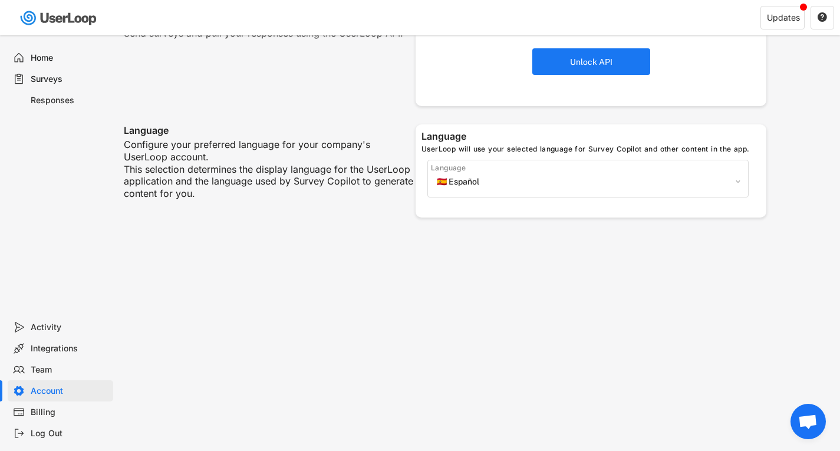
click at [45, 367] on div "Team" at bounding box center [70, 369] width 78 height 11
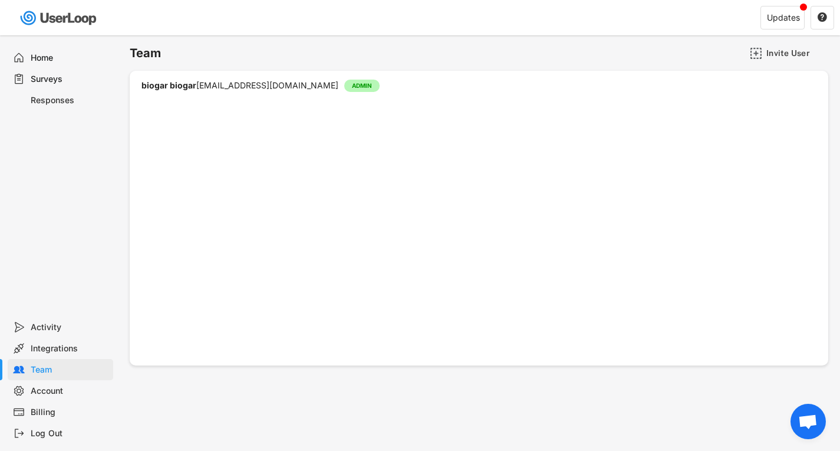
click at [58, 348] on div "Integrations" at bounding box center [70, 348] width 78 height 11
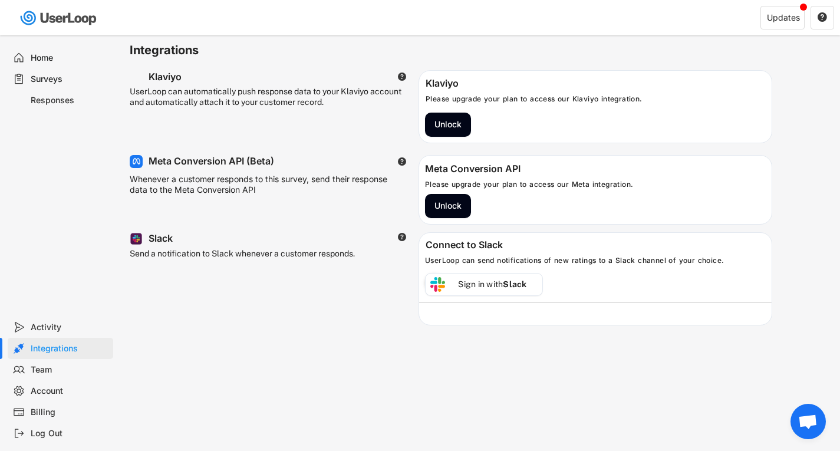
click at [57, 321] on div "Activity" at bounding box center [61, 327] width 106 height 21
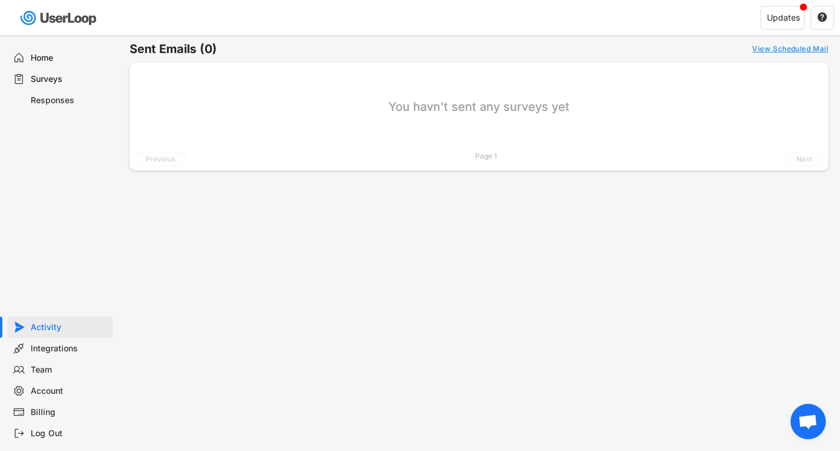
click at [61, 416] on div "Billing" at bounding box center [70, 412] width 78 height 11
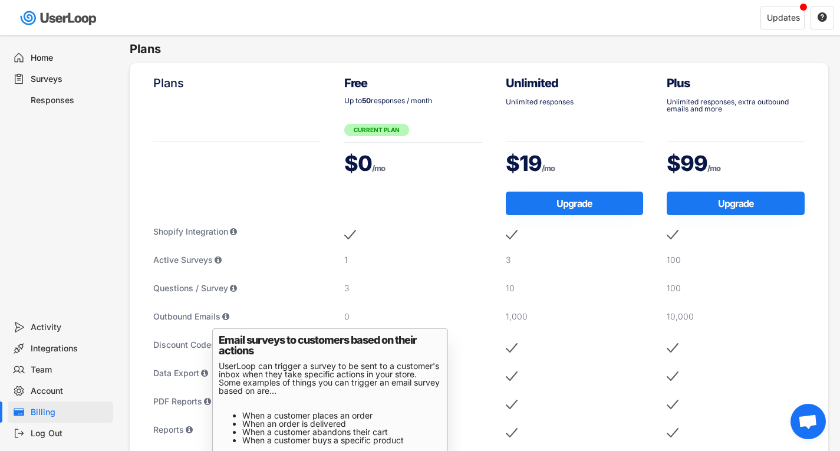
click at [48, 60] on div "Home" at bounding box center [70, 57] width 78 height 11
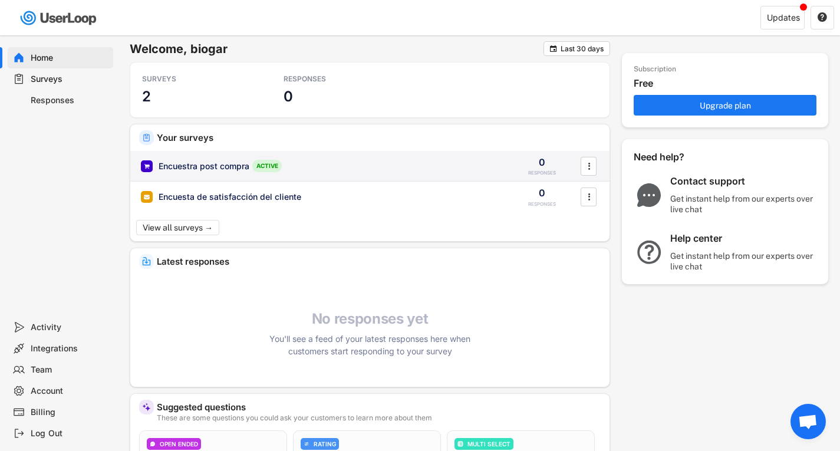
click at [224, 172] on div "Encuestra post compra ACTIVE" at bounding box center [320, 166] width 359 height 12
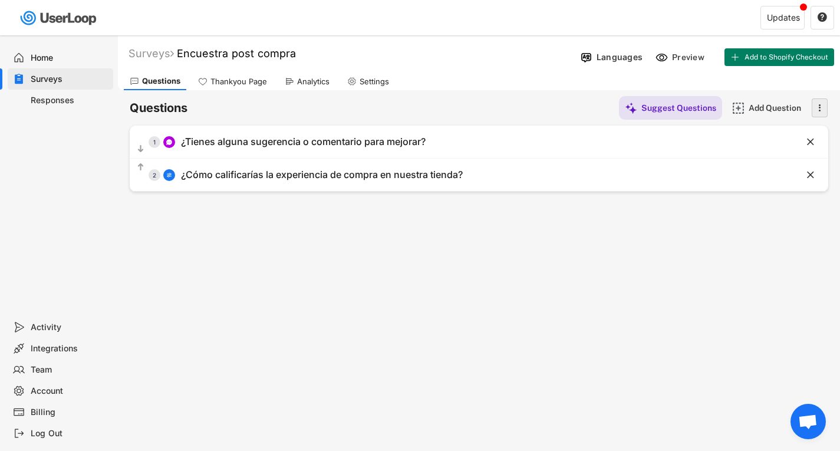
click at [822, 109] on icon "" at bounding box center [820, 108] width 12 height 18
click at [501, 284] on div "Surveys Encuestra post compra   Languages Preview Add to Shopify Checkout Act…" at bounding box center [479, 319] width 722 height 569
click at [228, 77] on div "Thankyou Page" at bounding box center [239, 82] width 57 height 10
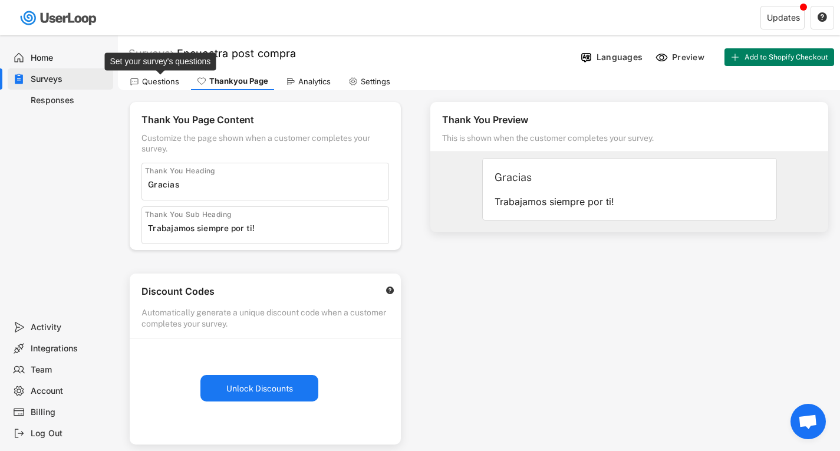
click at [163, 80] on div "Questions" at bounding box center [160, 82] width 37 height 10
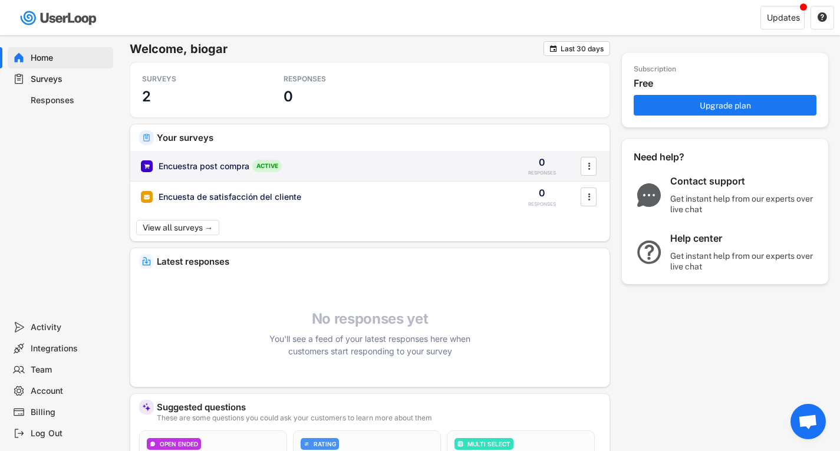
click at [336, 172] on div "Encuestra post compra ACTIVE" at bounding box center [320, 166] width 359 height 12
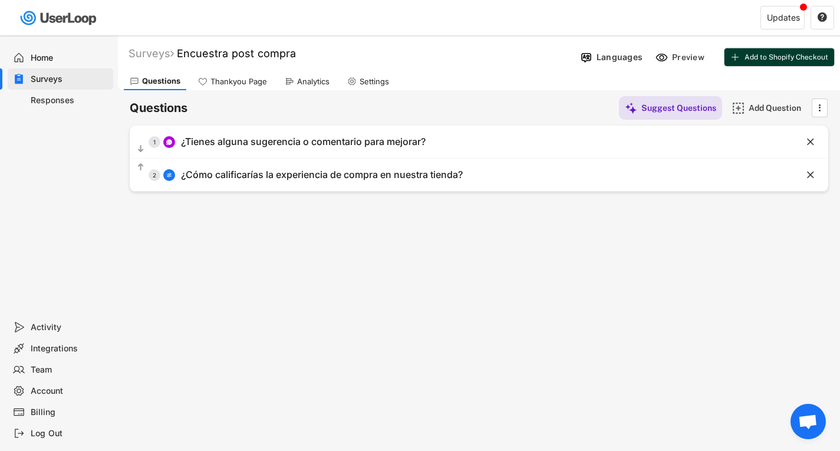
click at [777, 58] on span "Add to Shopify Checkout" at bounding box center [787, 57] width 84 height 7
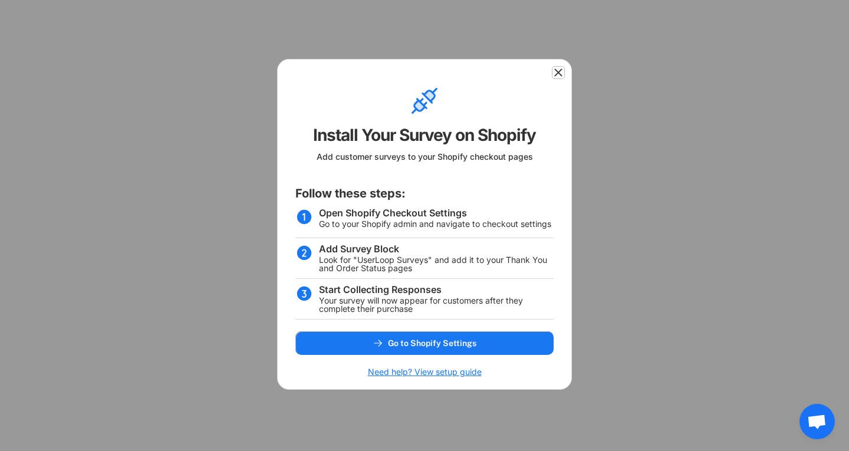
click at [561, 67] on icon at bounding box center [559, 73] width 12 height 12
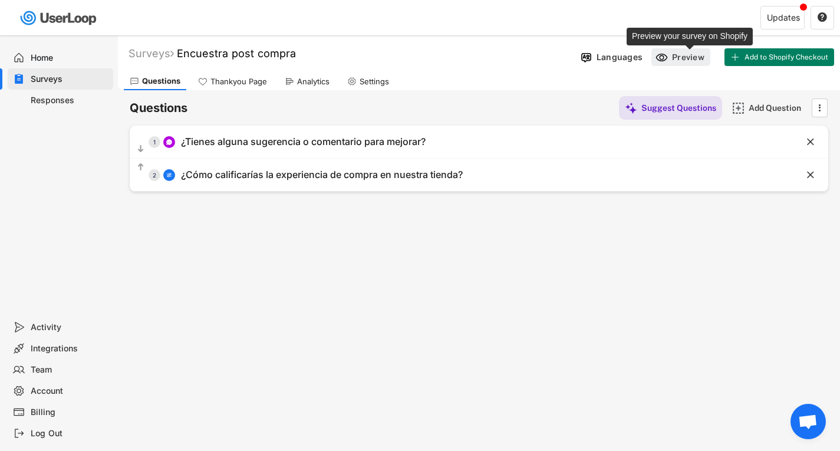
click at [694, 56] on div "Preview" at bounding box center [689, 57] width 35 height 11
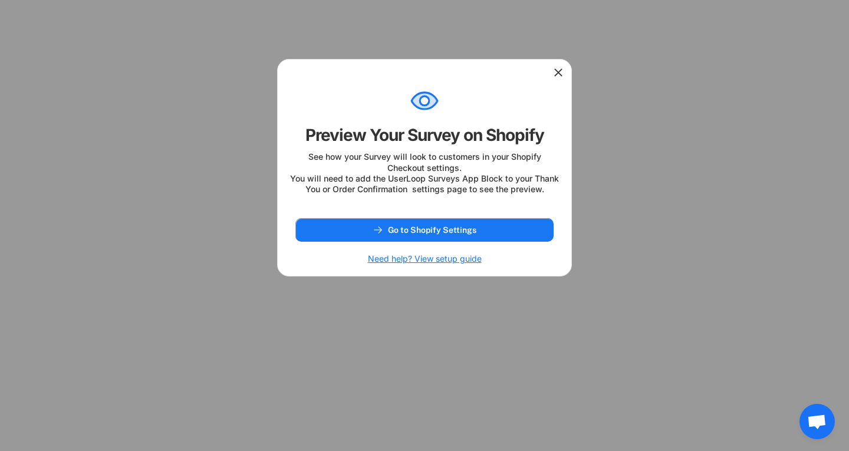
click at [446, 264] on h6 "Need help? View setup guide" at bounding box center [425, 259] width 114 height 11
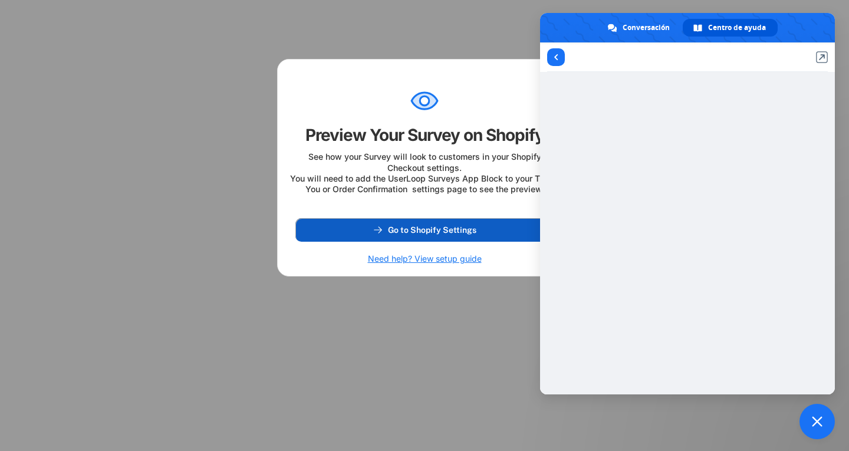
click at [448, 234] on span "Go to Shopify Settings" at bounding box center [432, 230] width 88 height 8
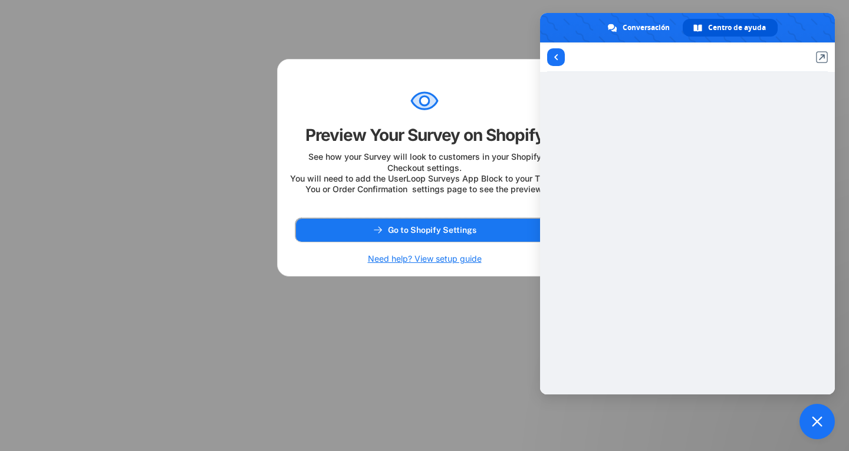
click at [488, 346] on div at bounding box center [424, 225] width 849 height 451
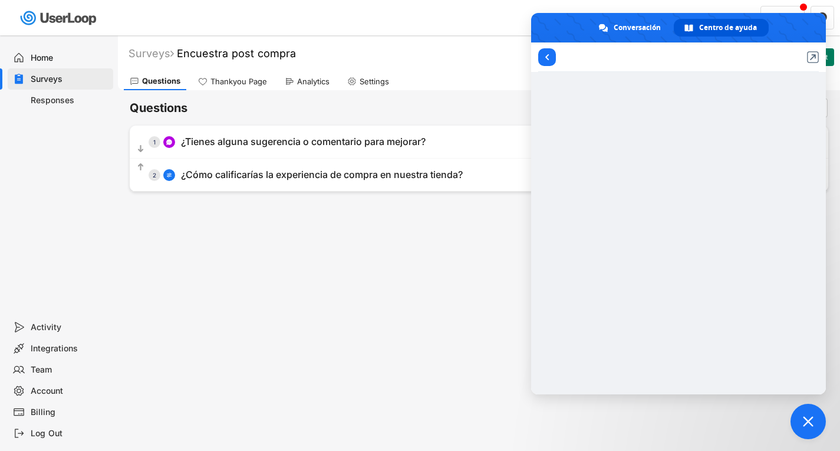
click at [461, 346] on div "Surveys Encuestra post compra Languages Preview Add to Shopify Checkout Questio…" at bounding box center [479, 319] width 722 height 569
click at [813, 428] on span "Cerrar el chat" at bounding box center [808, 421] width 35 height 35
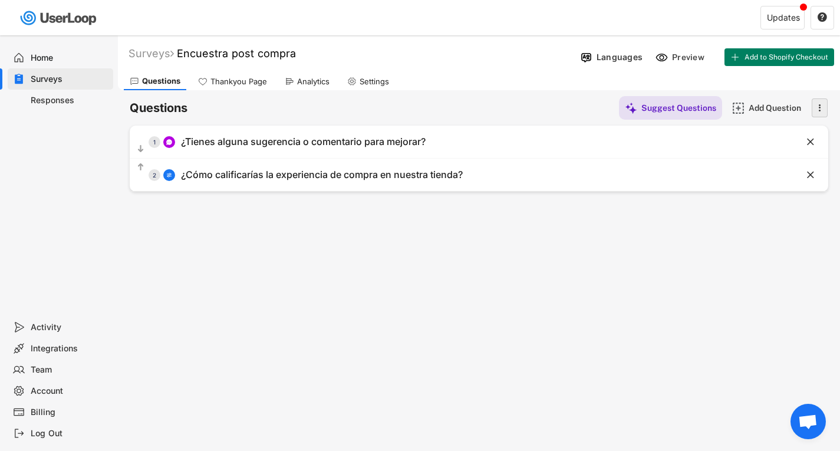
click at [820, 109] on icon "" at bounding box center [820, 108] width 12 height 18
click at [820, 108] on text "" at bounding box center [820, 107] width 2 height 12
click at [234, 79] on div "Thankyou Page" at bounding box center [239, 82] width 57 height 10
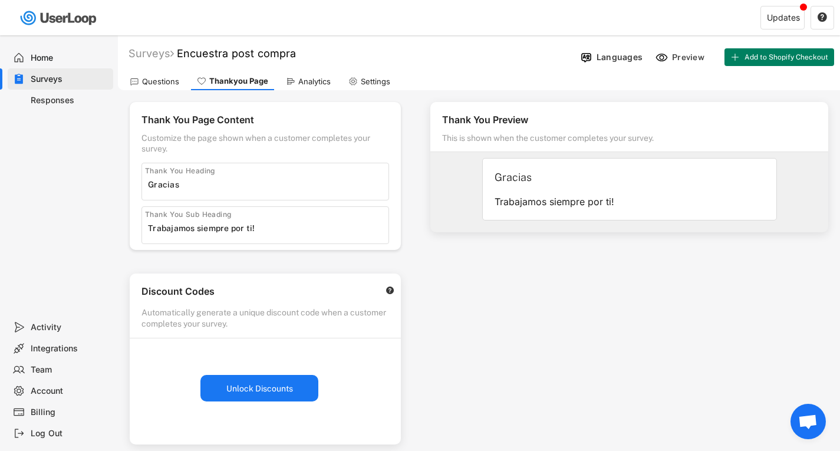
click at [41, 77] on div "Surveys" at bounding box center [70, 79] width 78 height 11
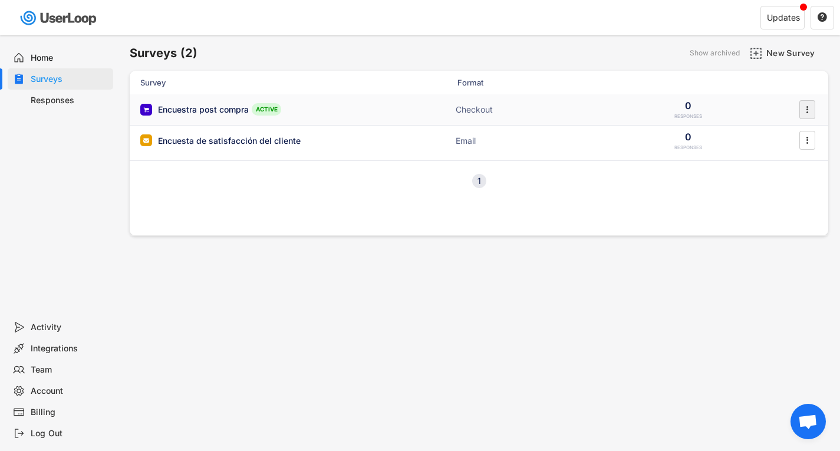
click at [803, 110] on icon "" at bounding box center [807, 110] width 12 height 18
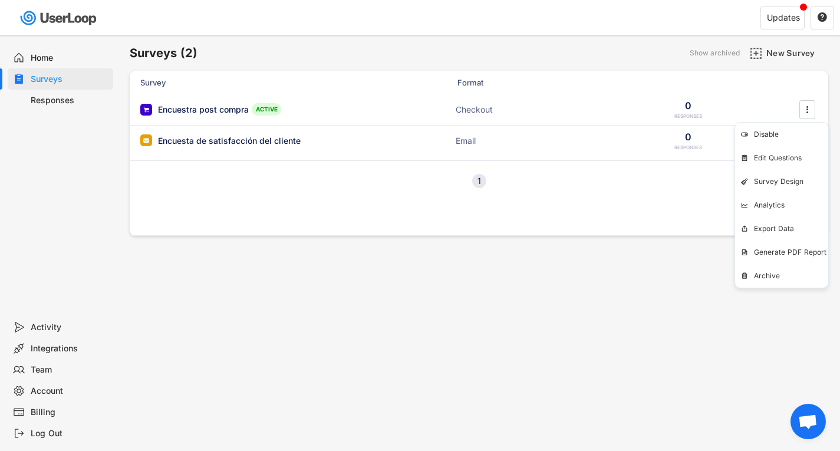
click at [758, 143] on div "Disable Edit Questions Survey Design Analytics Export Data Generate PDF Report …" at bounding box center [782, 205] width 94 height 166
click at [761, 137] on div "Disable" at bounding box center [791, 134] width 74 height 9
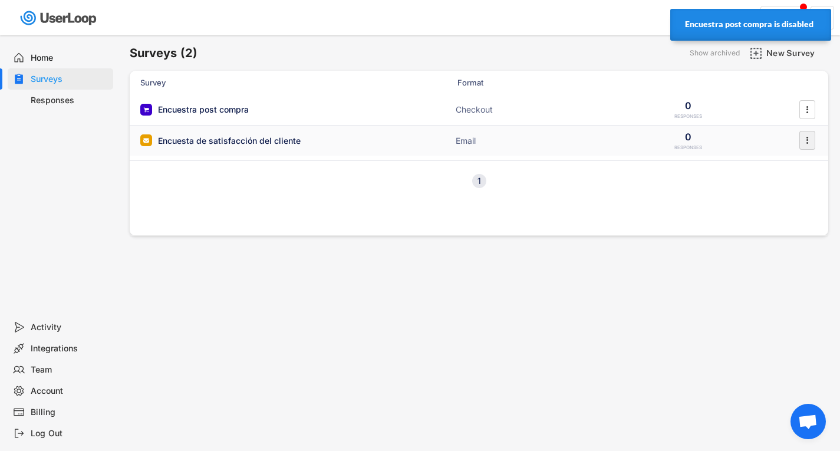
click at [806, 139] on icon "" at bounding box center [807, 141] width 12 height 18
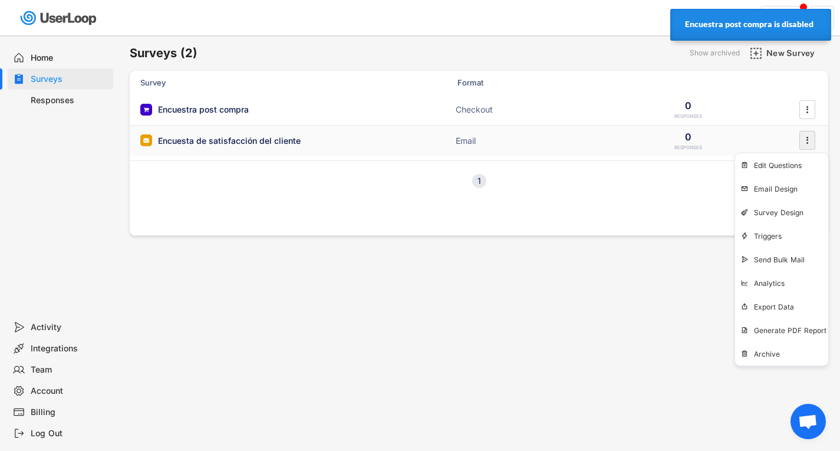
click at [806, 139] on icon "" at bounding box center [807, 141] width 12 height 18
click at [804, 103] on icon "" at bounding box center [807, 110] width 12 height 18
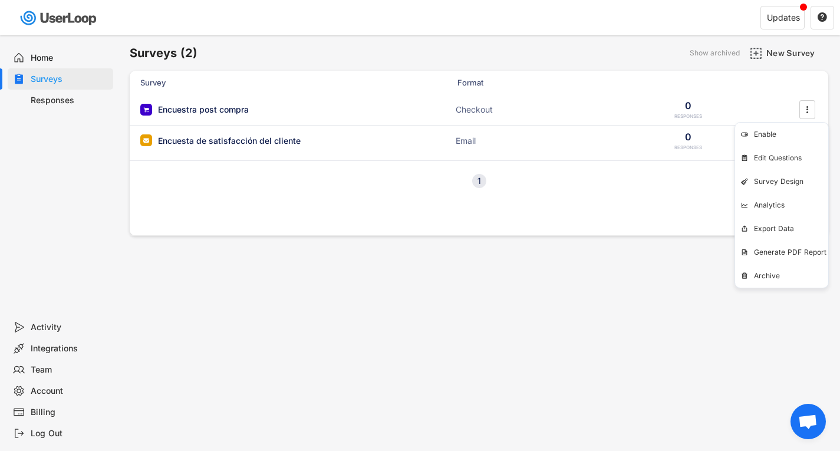
click at [709, 54] on div "Show archived" at bounding box center [715, 53] width 50 height 7
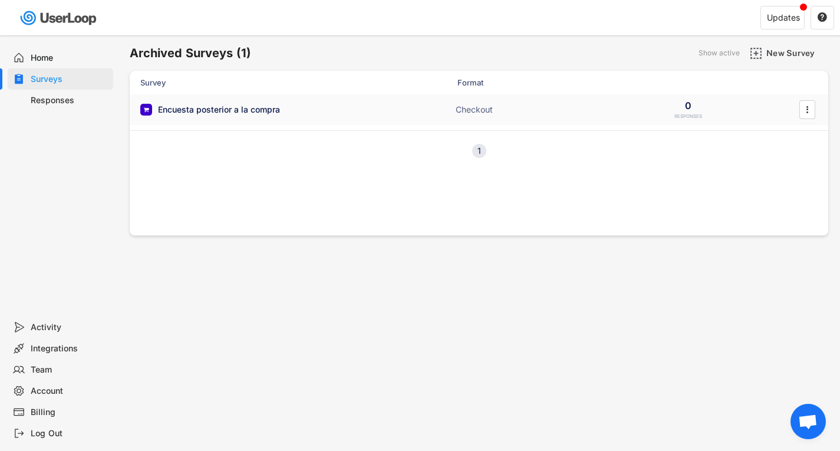
click at [266, 113] on div "Encuesta posterior a la compra" at bounding box center [219, 110] width 122 height 12
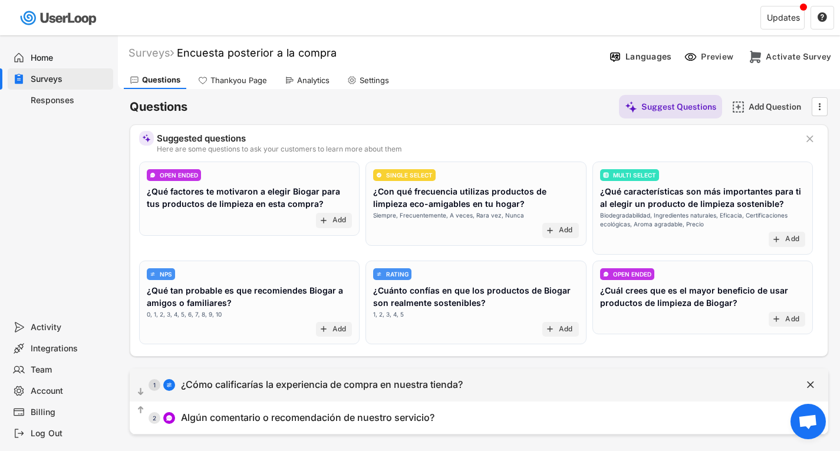
click at [360, 385] on div "¿Cómo calificarías la experiencia de compra en nuestra tienda?" at bounding box center [322, 385] width 282 height 12
select select ""1_5""
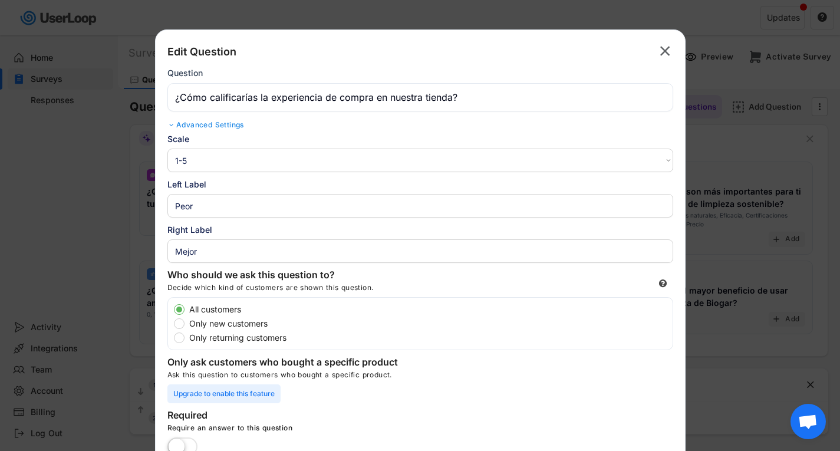
click at [131, 175] on div at bounding box center [420, 225] width 840 height 451
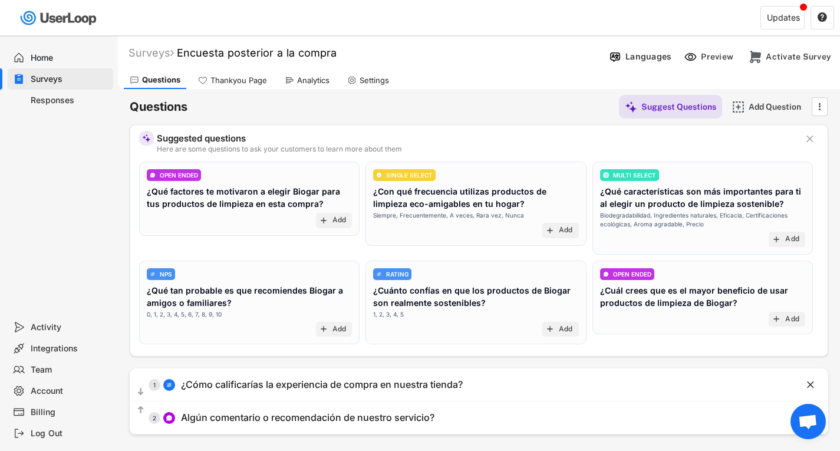
click at [233, 73] on div "Thankyou Page" at bounding box center [232, 80] width 81 height 18
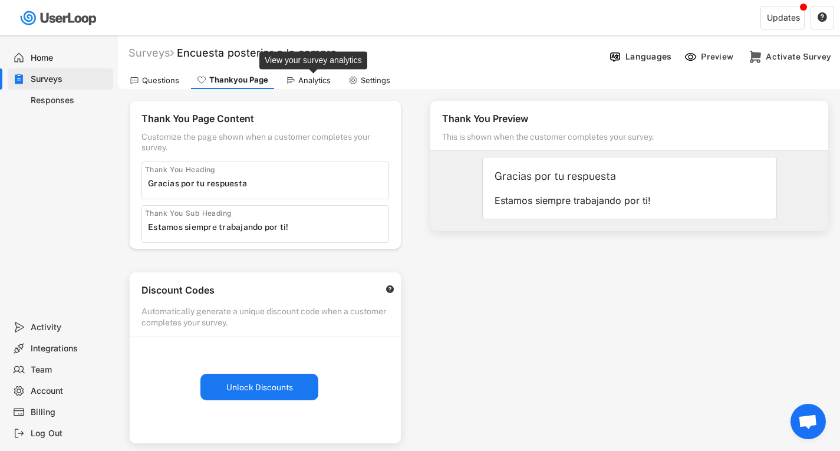
click at [307, 79] on div "Analytics" at bounding box center [314, 80] width 32 height 10
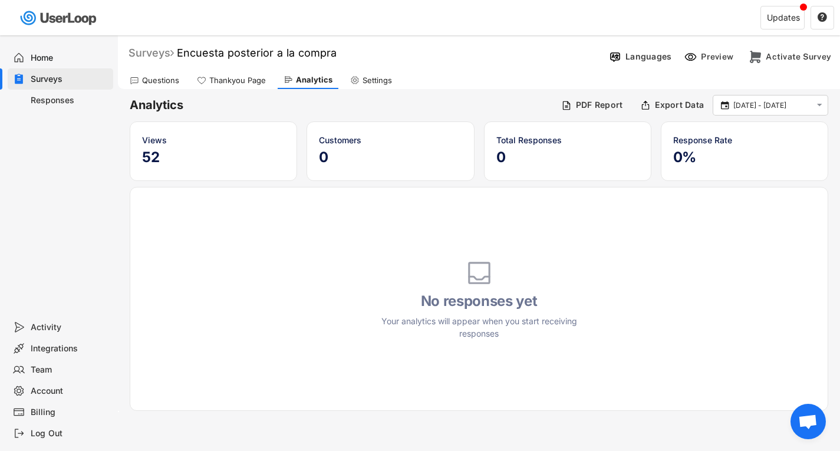
click at [159, 51] on div "Surveys" at bounding box center [151, 53] width 45 height 14
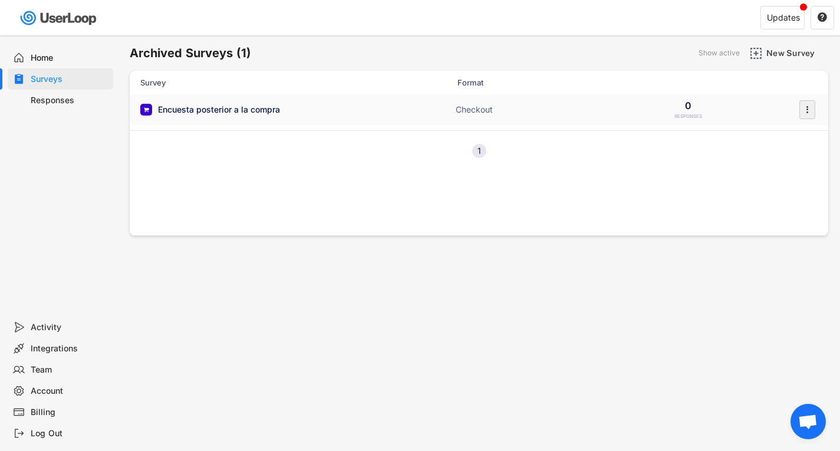
click at [812, 109] on icon "" at bounding box center [807, 110] width 12 height 18
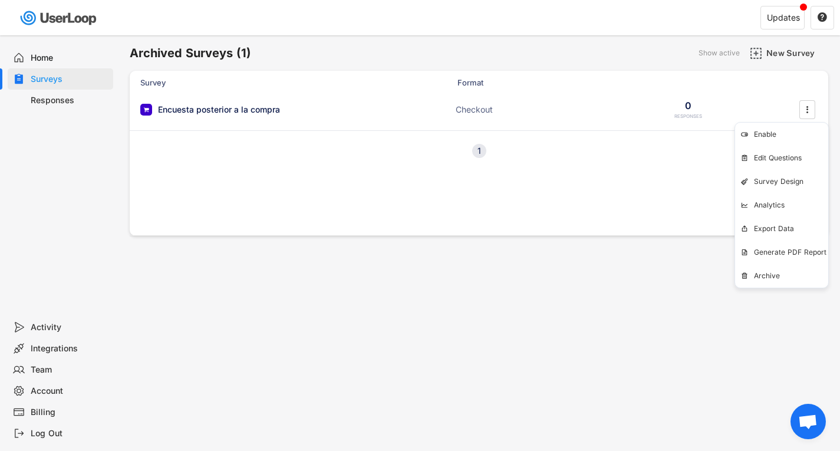
click at [38, 78] on div "Surveys" at bounding box center [70, 79] width 78 height 11
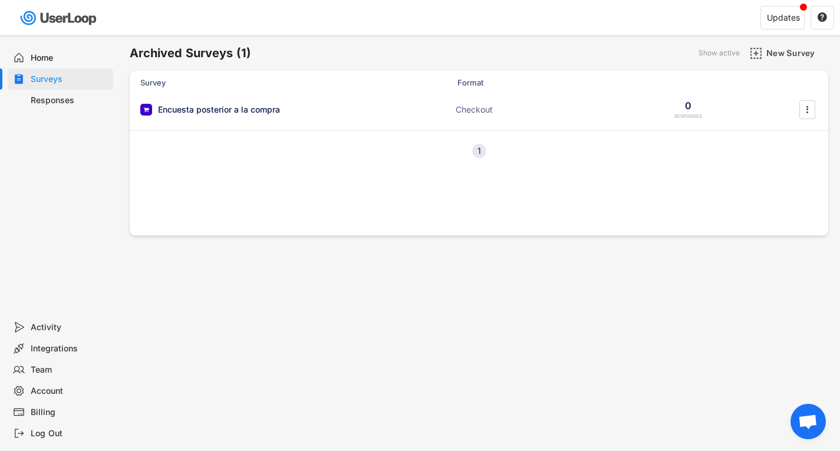
click at [44, 78] on div "Surveys" at bounding box center [70, 79] width 78 height 11
click at [45, 58] on div "Home" at bounding box center [70, 57] width 78 height 11
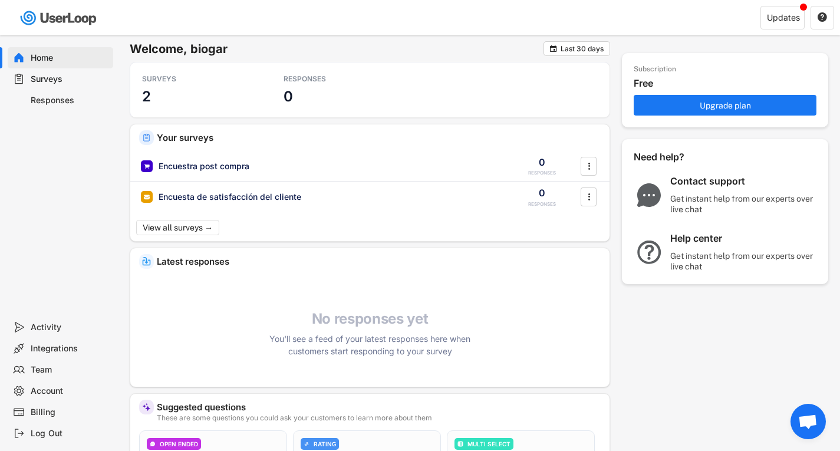
click at [45, 80] on div "Surveys" at bounding box center [70, 79] width 78 height 11
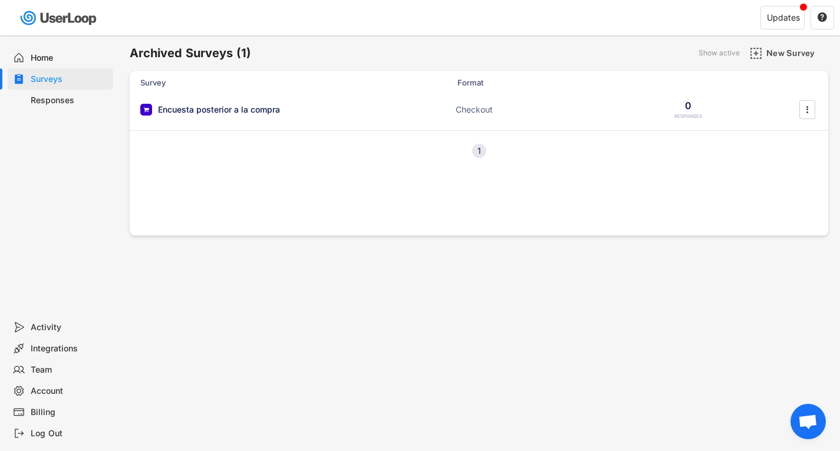
click at [25, 53] on div "Home" at bounding box center [61, 57] width 106 height 21
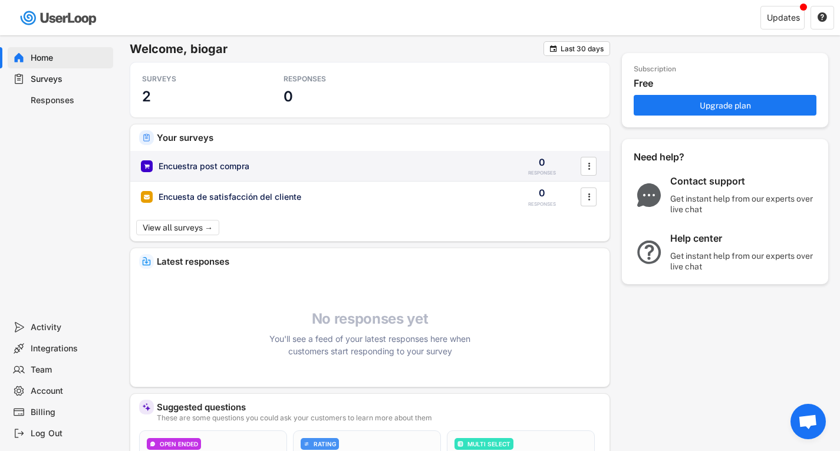
click at [246, 174] on div "Encuestra post compra ACTIVE 0 RESPONSES " at bounding box center [369, 166] width 479 height 31
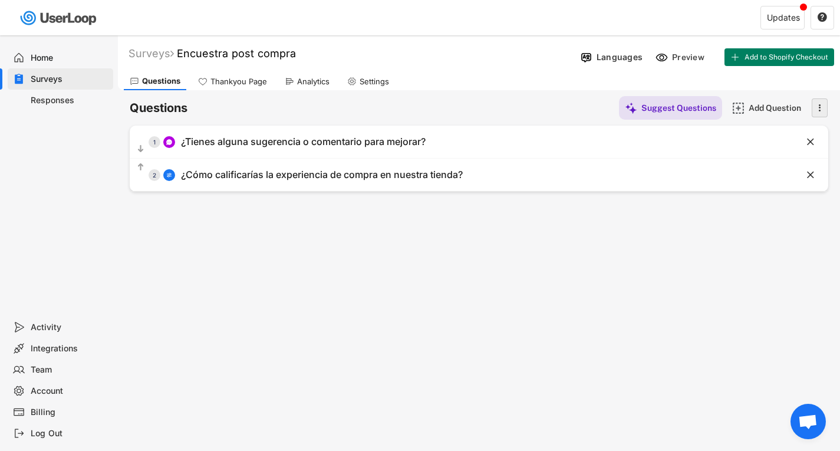
click at [816, 111] on icon "" at bounding box center [820, 108] width 12 height 18
click at [35, 79] on div "Surveys" at bounding box center [70, 79] width 78 height 11
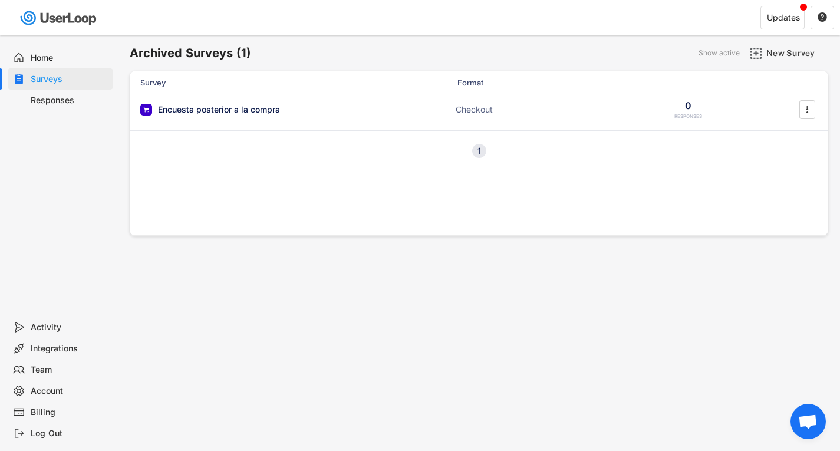
click at [35, 79] on div "Surveys" at bounding box center [70, 79] width 78 height 11
click at [725, 50] on div "Show active" at bounding box center [719, 53] width 41 height 7
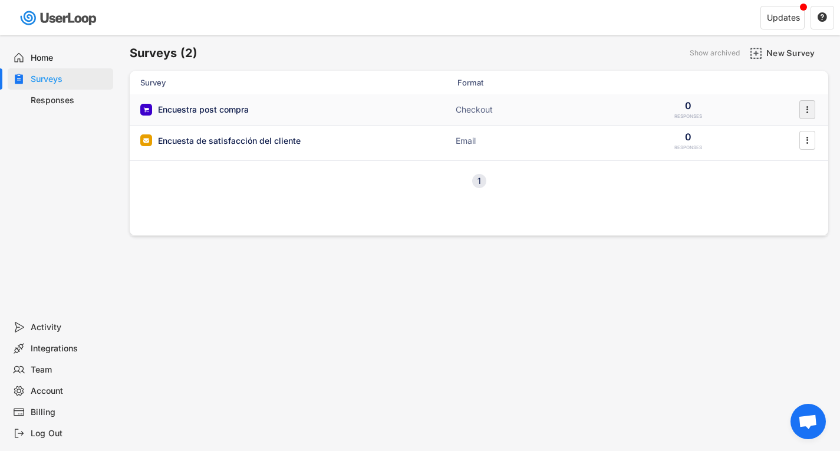
click at [810, 111] on icon "" at bounding box center [807, 110] width 12 height 18
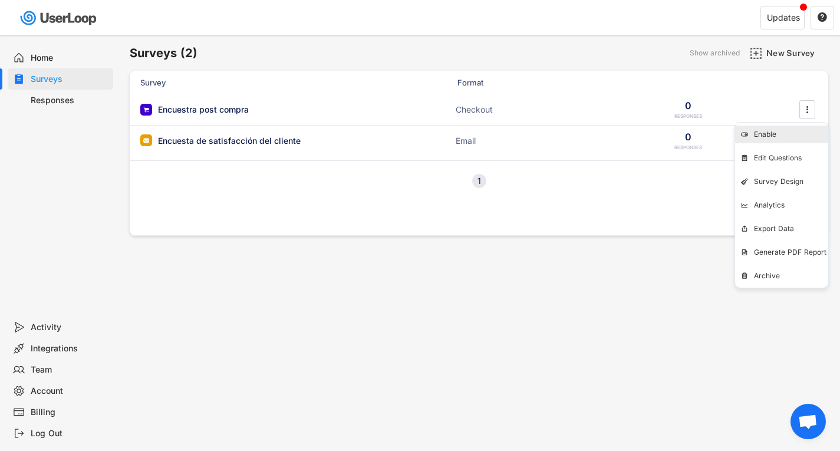
click at [784, 139] on div "Enable" at bounding box center [781, 135] width 93 height 18
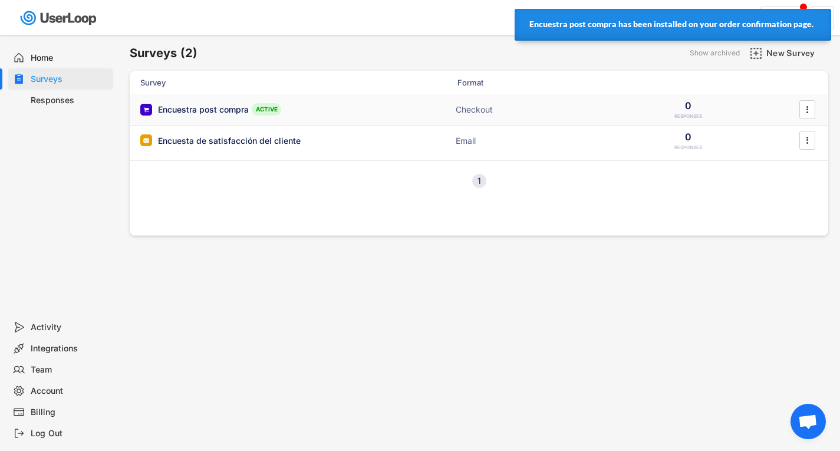
click at [373, 106] on div "Encuestra post compra ACTIVE" at bounding box center [258, 109] width 236 height 12
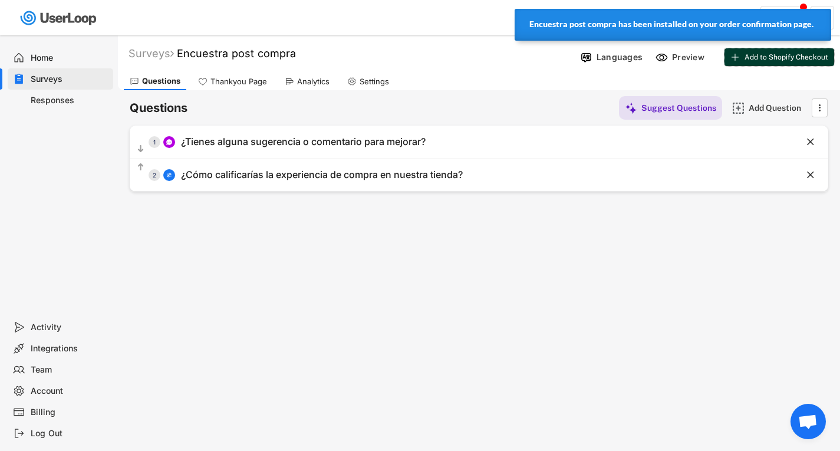
click at [765, 54] on span "Add to Shopify Checkout" at bounding box center [787, 57] width 84 height 7
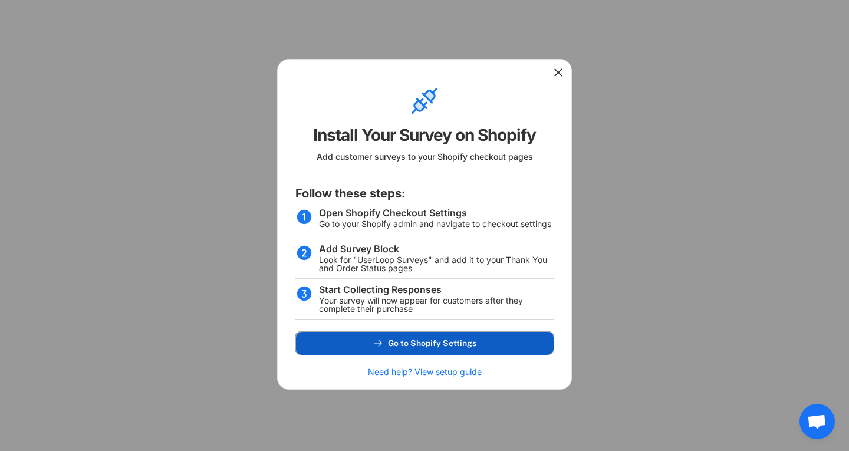
click at [423, 334] on button "Go to Shopify Settings" at bounding box center [424, 343] width 258 height 24
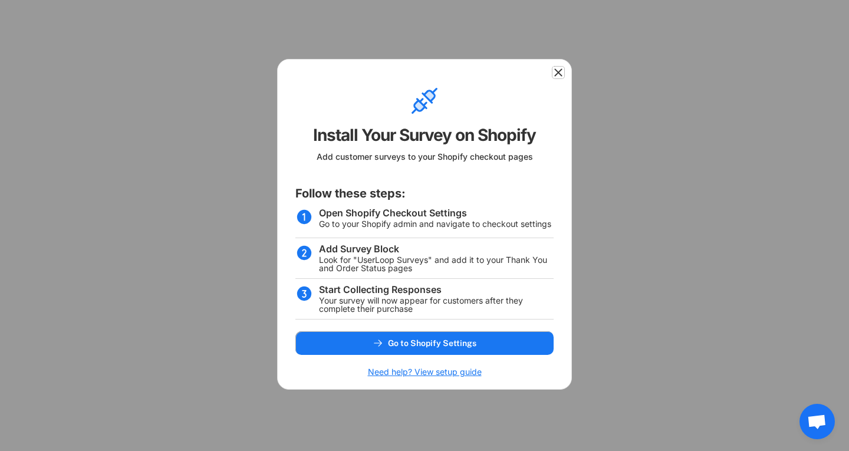
click at [556, 71] on icon at bounding box center [559, 73] width 12 height 12
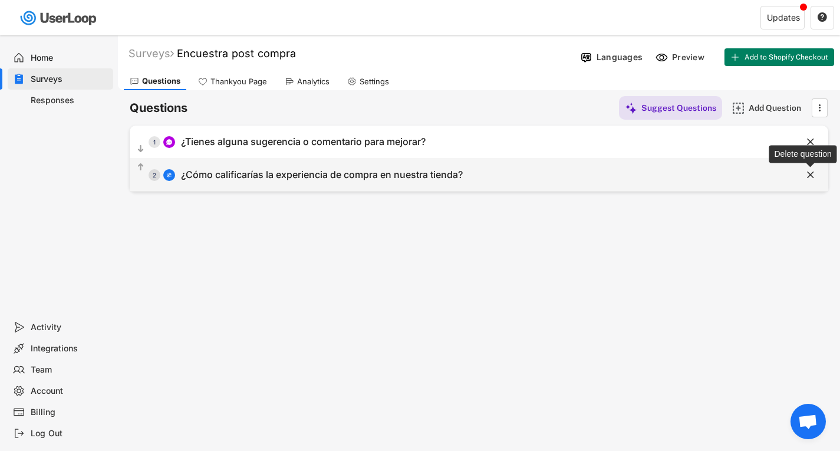
click at [813, 173] on text "" at bounding box center [810, 175] width 7 height 12
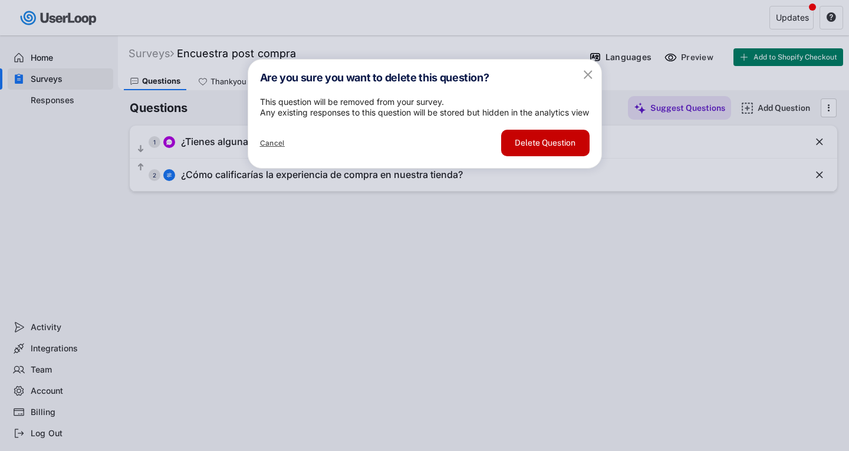
click at [563, 156] on button "Delete Question" at bounding box center [545, 143] width 88 height 27
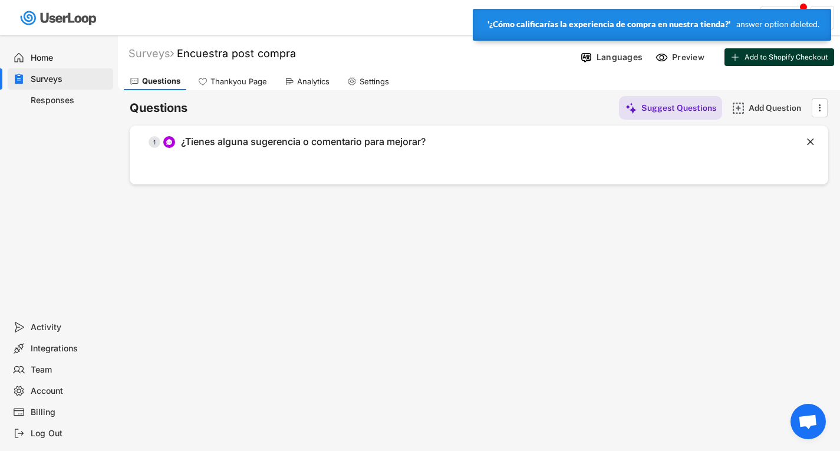
click at [792, 51] on button "Add to Shopify Checkout" at bounding box center [780, 57] width 110 height 18
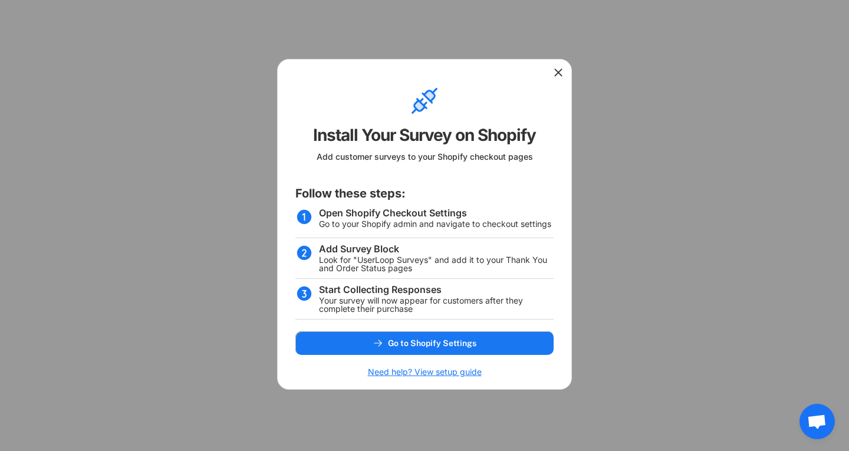
click at [726, 228] on div at bounding box center [424, 225] width 849 height 451
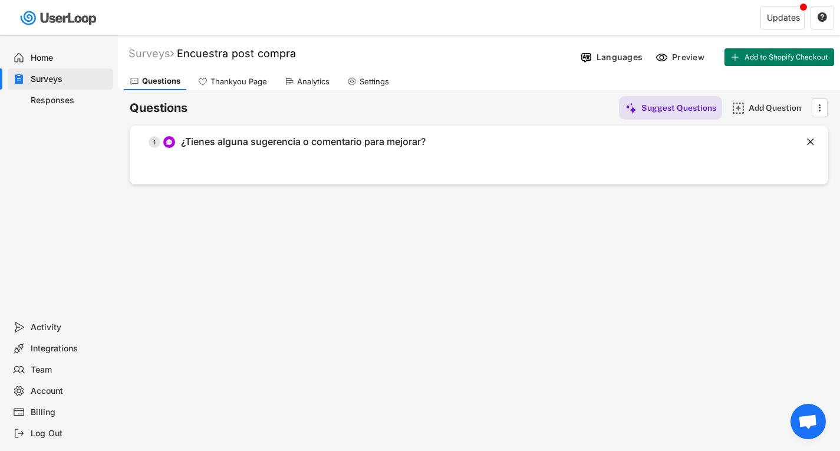
click at [50, 82] on div "Surveys" at bounding box center [70, 79] width 78 height 11
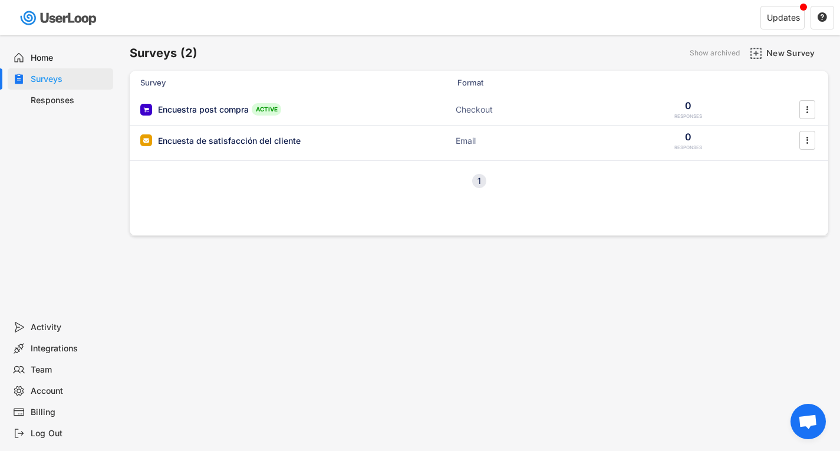
click at [722, 51] on div "Show archived" at bounding box center [715, 53] width 50 height 7
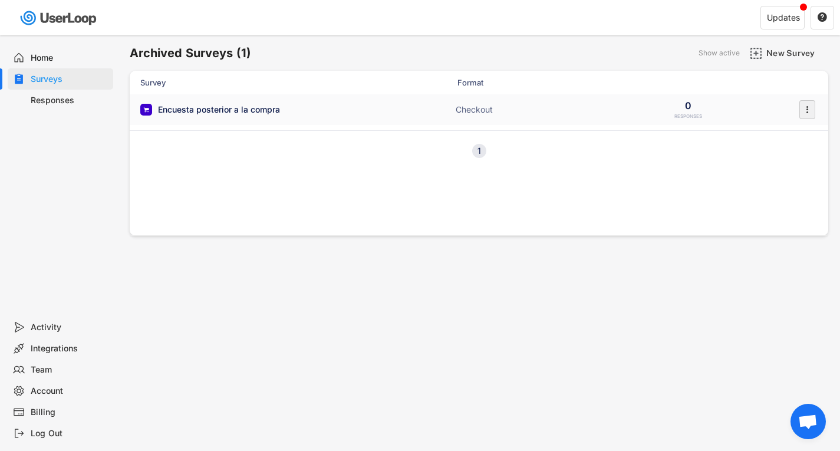
click at [810, 107] on icon "" at bounding box center [807, 110] width 12 height 18
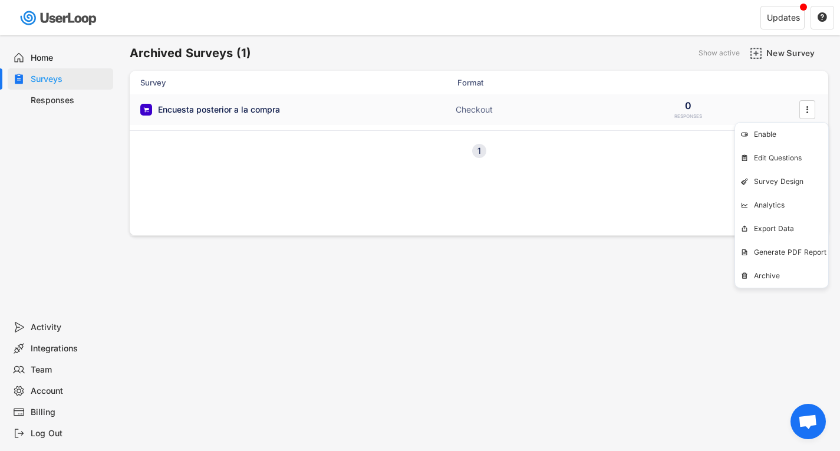
click at [201, 117] on div "Encuesta posterior a la compra ACTIVE Checkout 0 RESPONSES " at bounding box center [479, 109] width 699 height 31
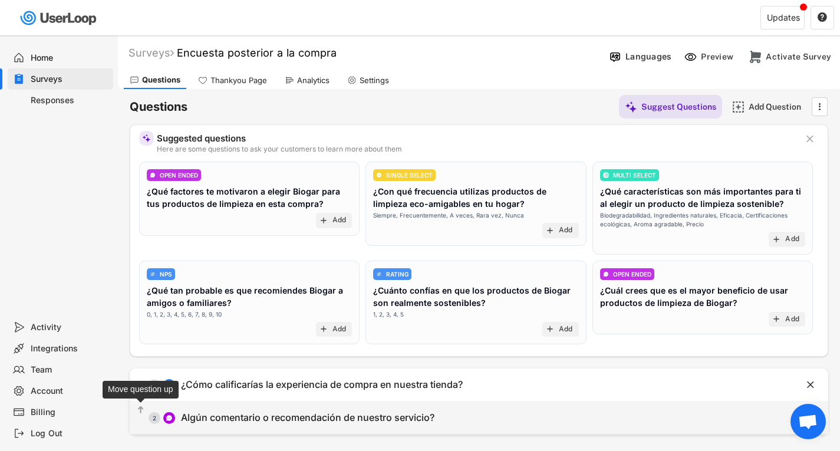
click at [141, 410] on text "" at bounding box center [141, 410] width 6 height 10
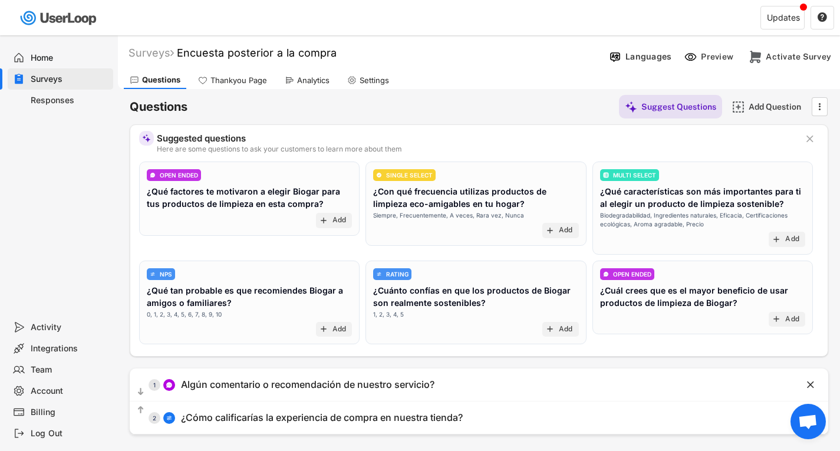
click at [52, 74] on div "Surveys" at bounding box center [70, 79] width 78 height 11
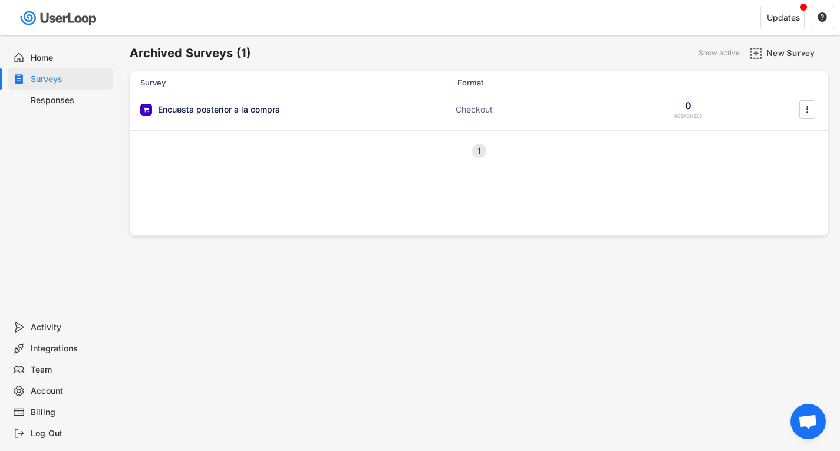
click at [731, 55] on div "Show active" at bounding box center [719, 53] width 41 height 7
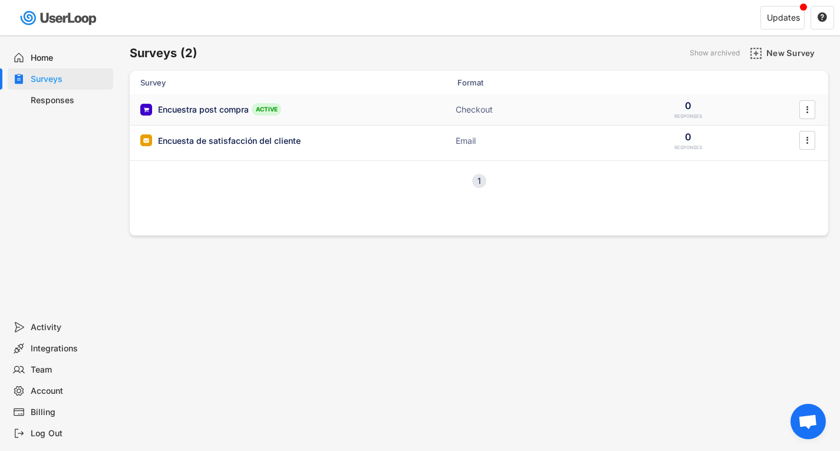
click at [697, 111] on div "0 RESPONSES" at bounding box center [688, 109] width 59 height 21
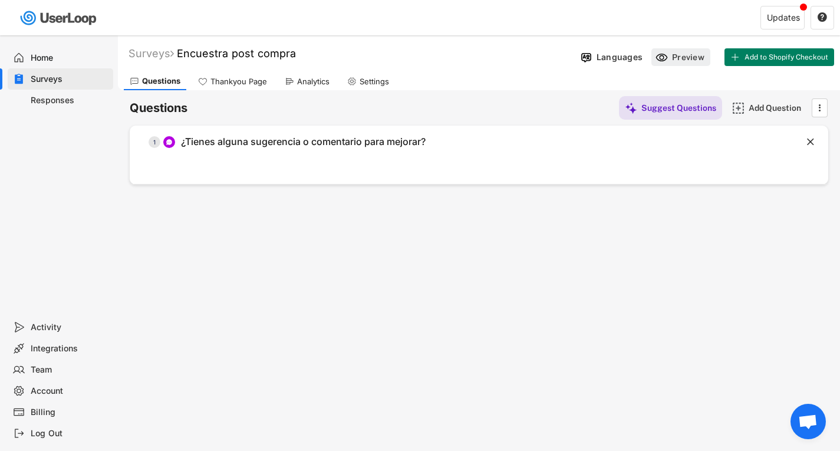
click at [686, 57] on div "Preview" at bounding box center [689, 57] width 35 height 11
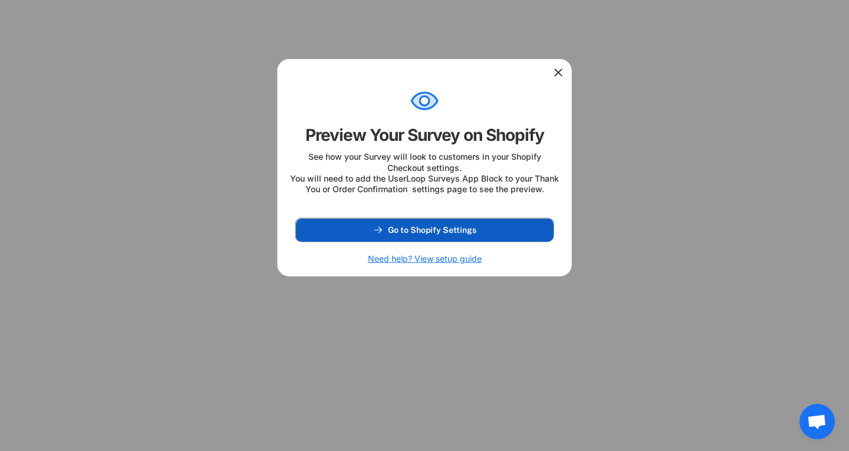
click at [445, 235] on button "Go to Shopify Settings" at bounding box center [424, 230] width 258 height 24
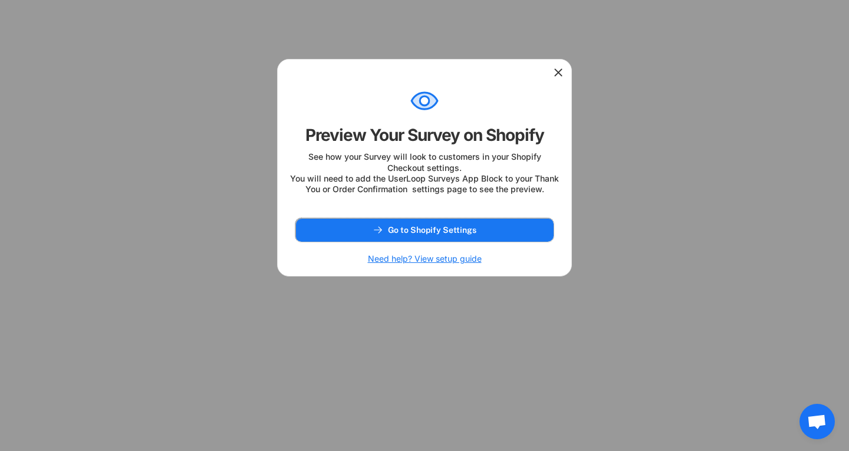
click at [557, 68] on icon at bounding box center [559, 73] width 12 height 12
